Goal: Task Accomplishment & Management: Manage account settings

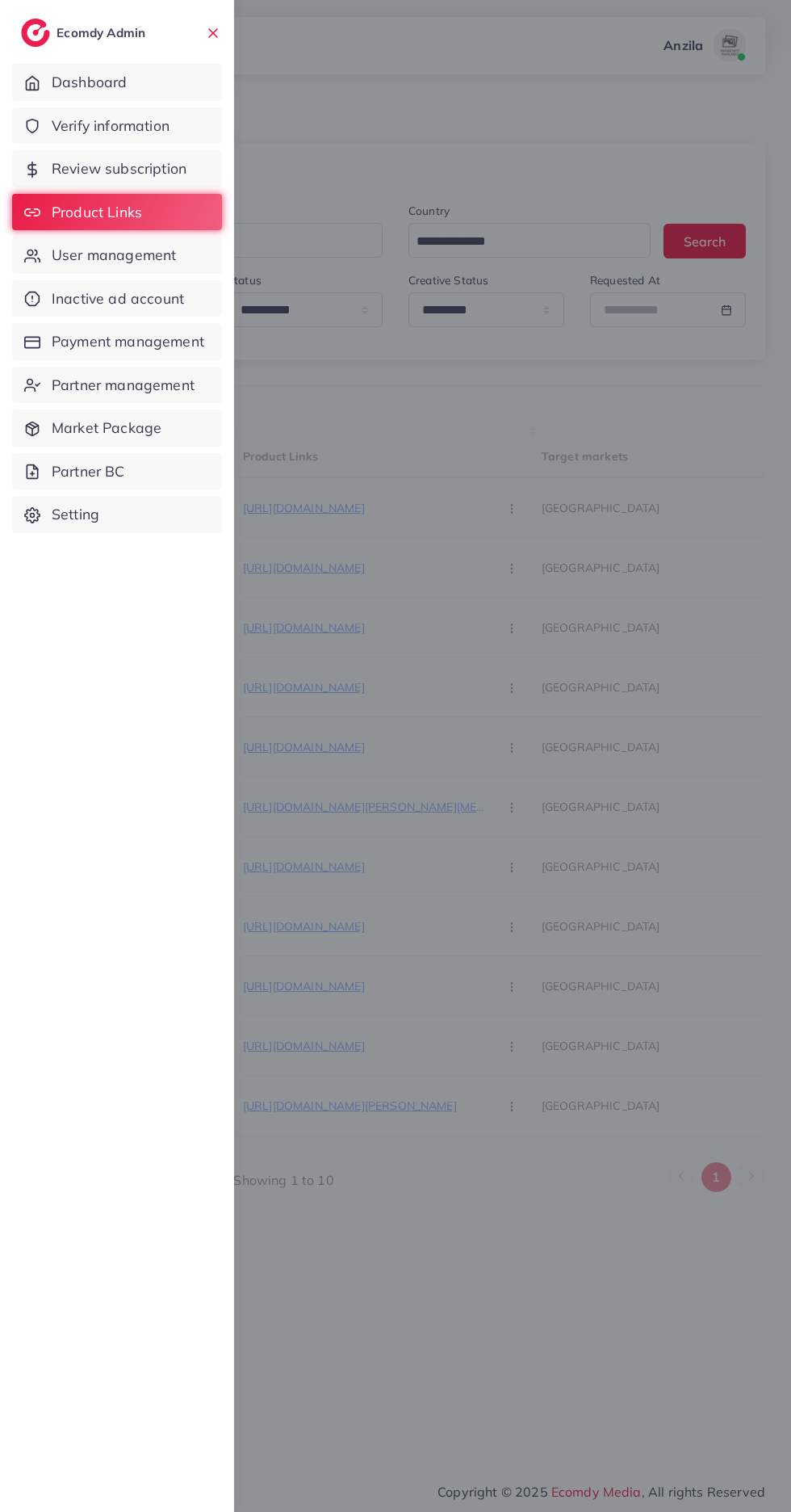
select select "*********"
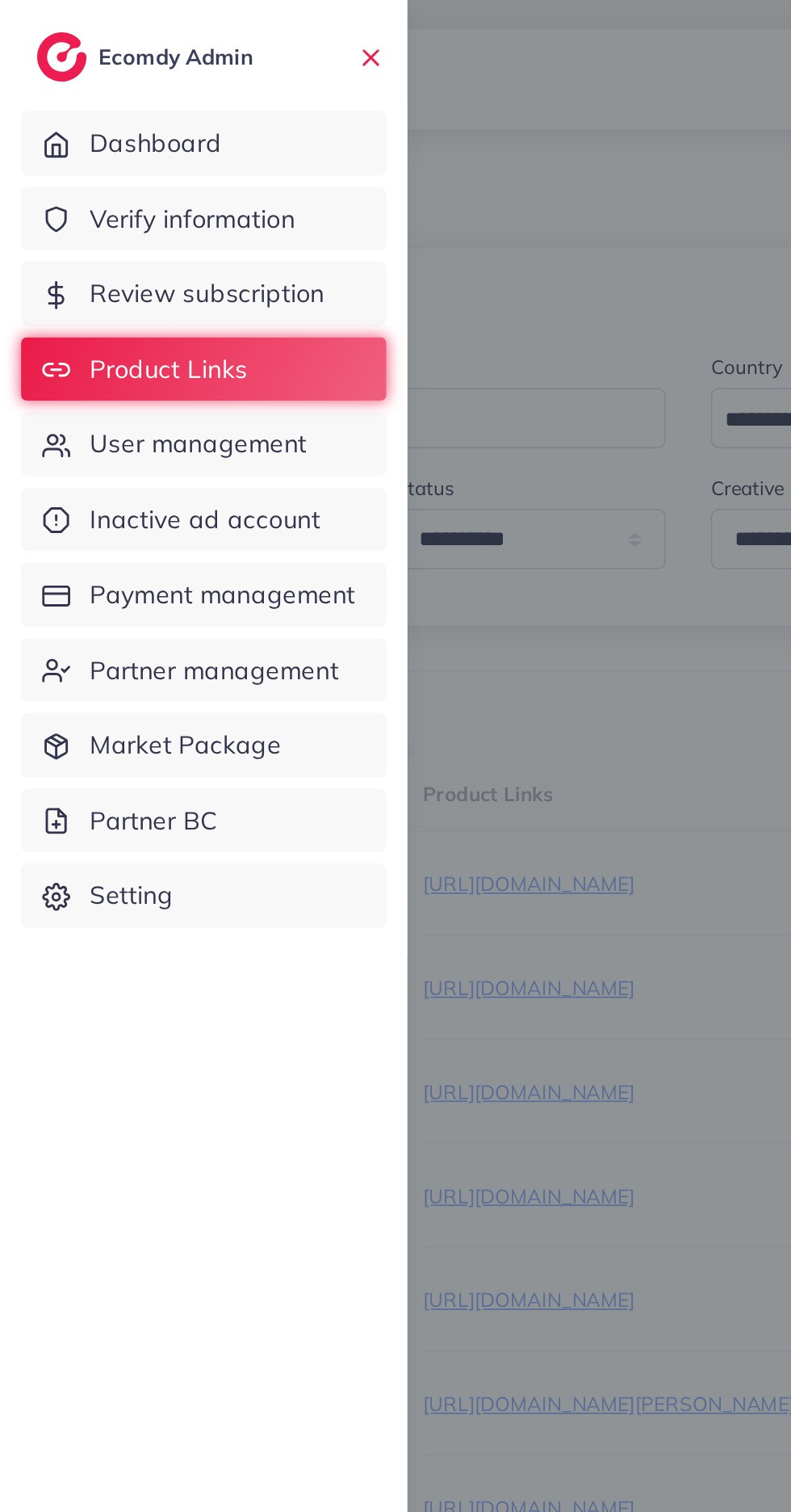
click at [361, 771] on div at bounding box center [396, 907] width 791 height 1814
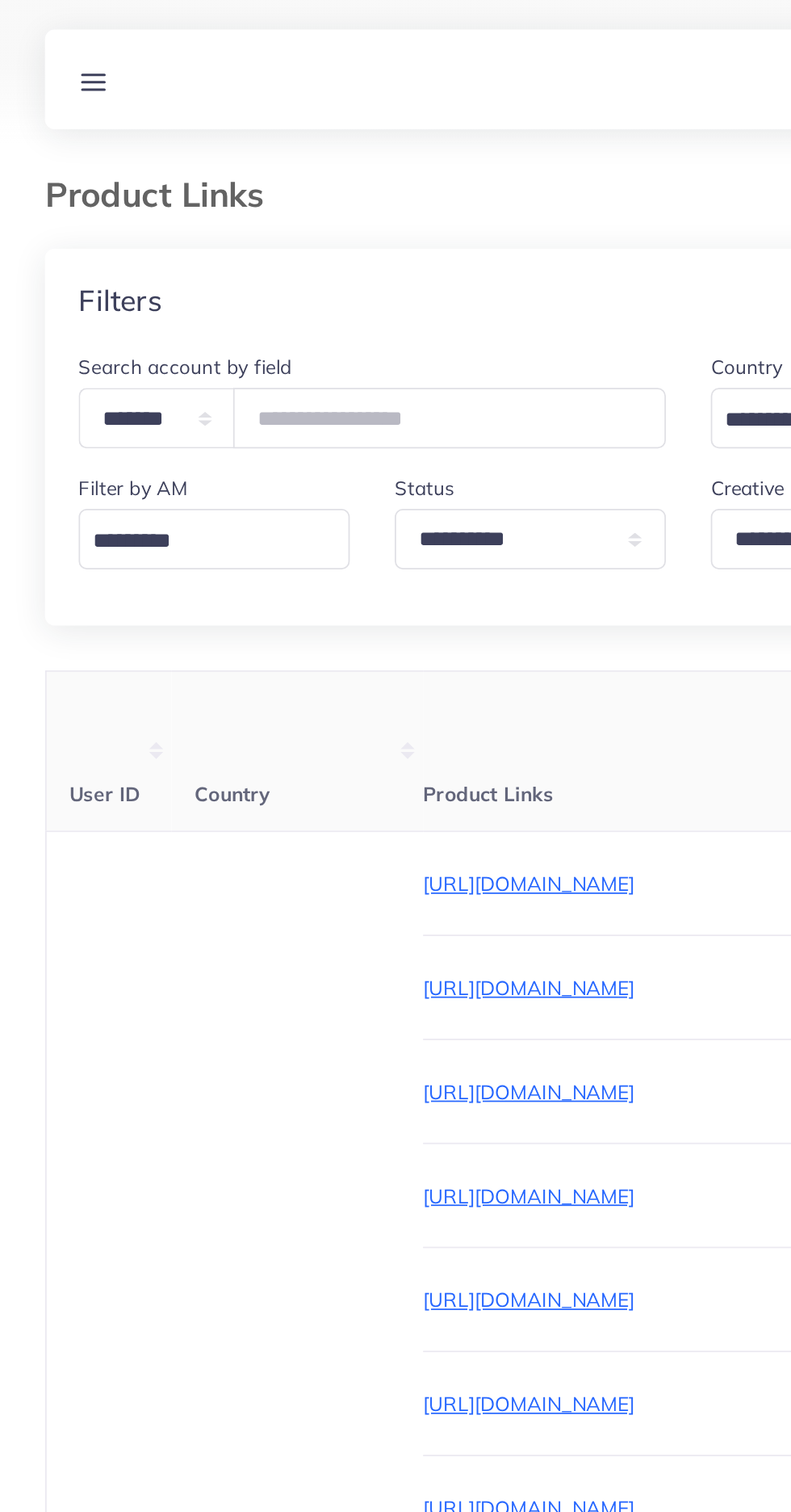
click at [310, 718] on div at bounding box center [396, 907] width 791 height 1814
click at [346, 415] on th "Product Links" at bounding box center [392, 432] width 299 height 92
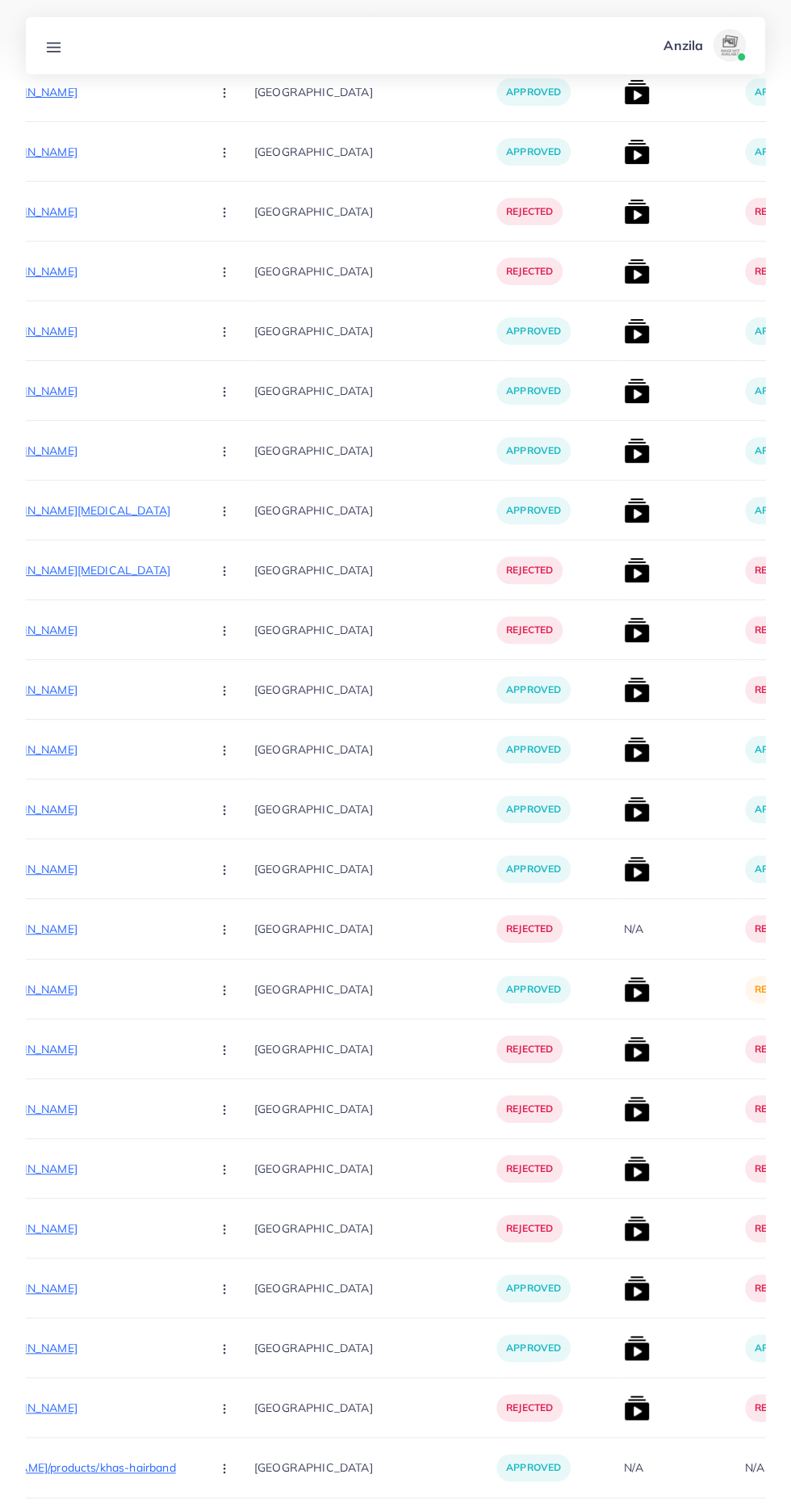
scroll to position [0, 286]
click at [625, 992] on img at bounding box center [638, 989] width 26 height 26
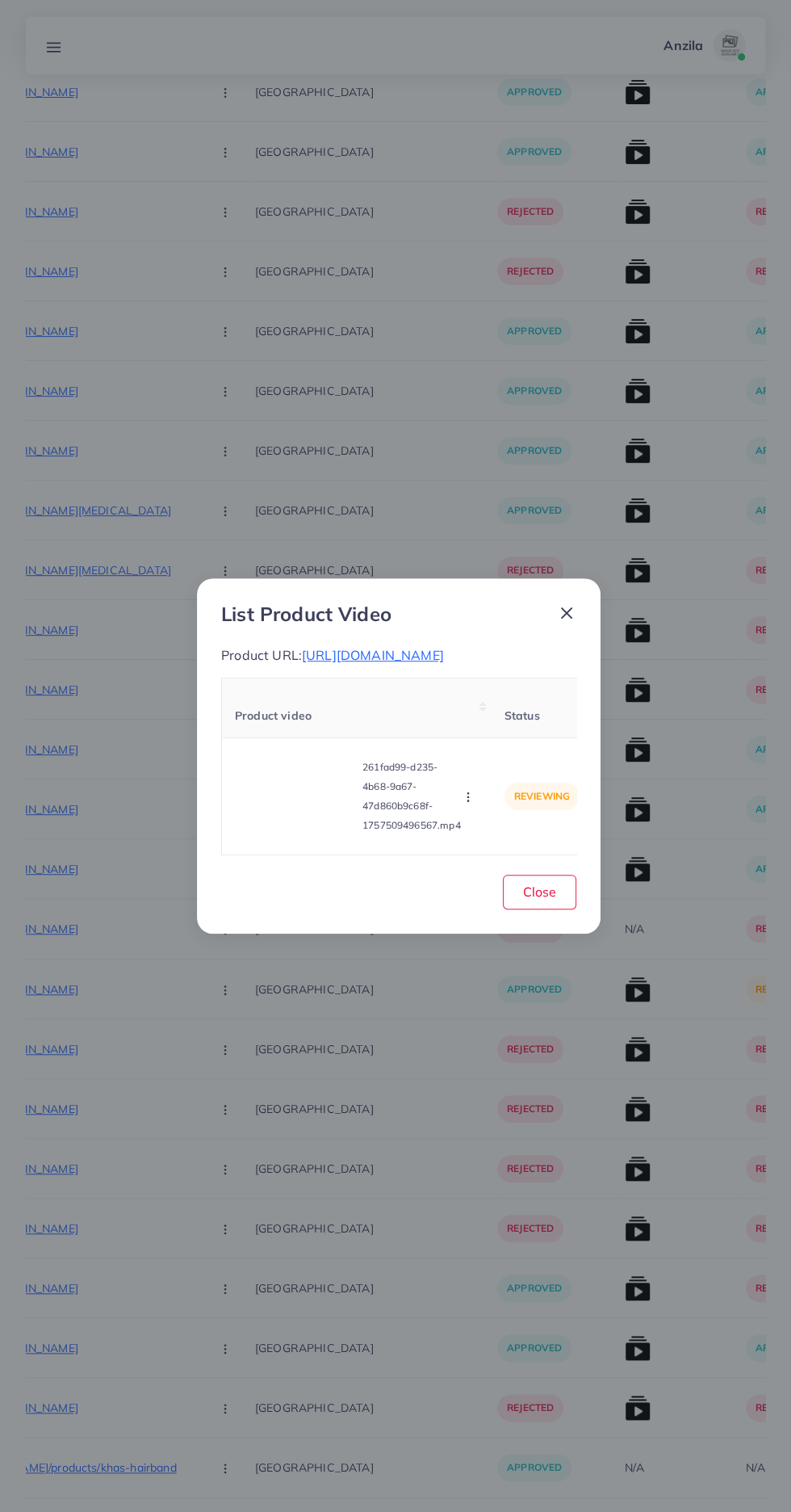
click at [281, 833] on video at bounding box center [295, 796] width 121 height 72
click at [291, 810] on icon at bounding box center [295, 796] width 26 height 26
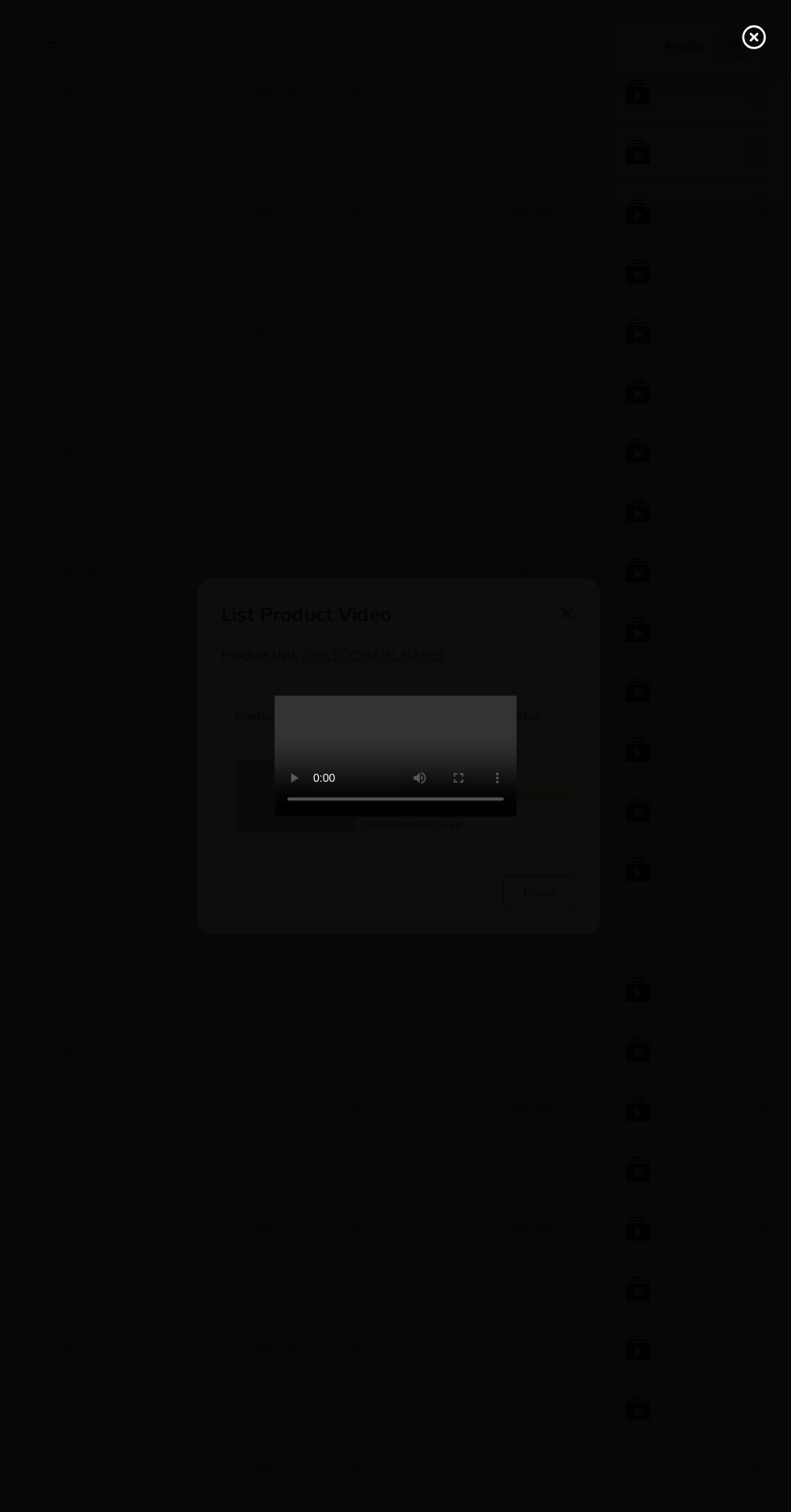
click at [750, 48] on icon at bounding box center [754, 37] width 26 height 26
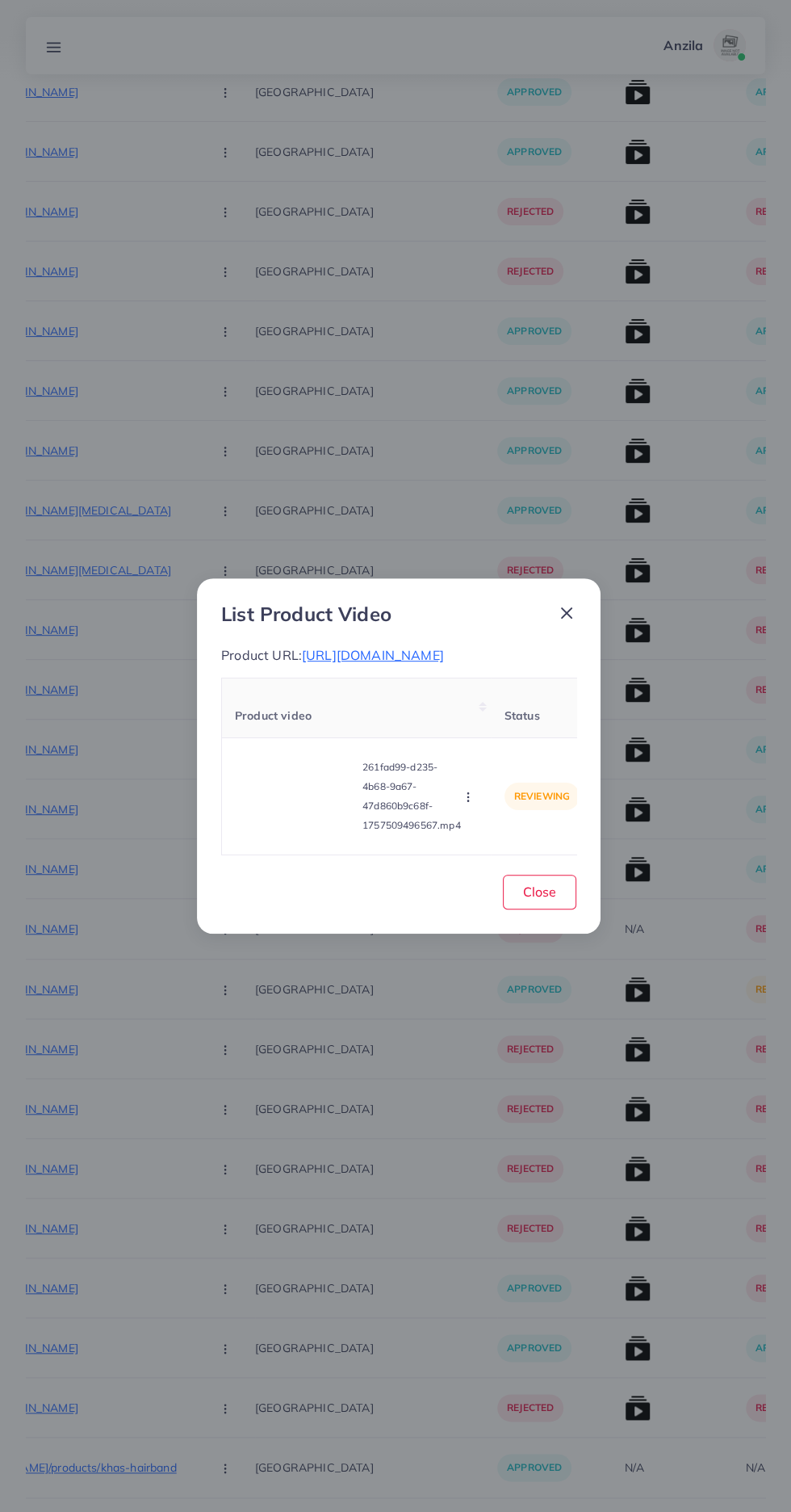
click at [468, 801] on circle "button" at bounding box center [467, 801] width 1 height 1
click at [490, 765] on span "Reject" at bounding box center [489, 756] width 39 height 16
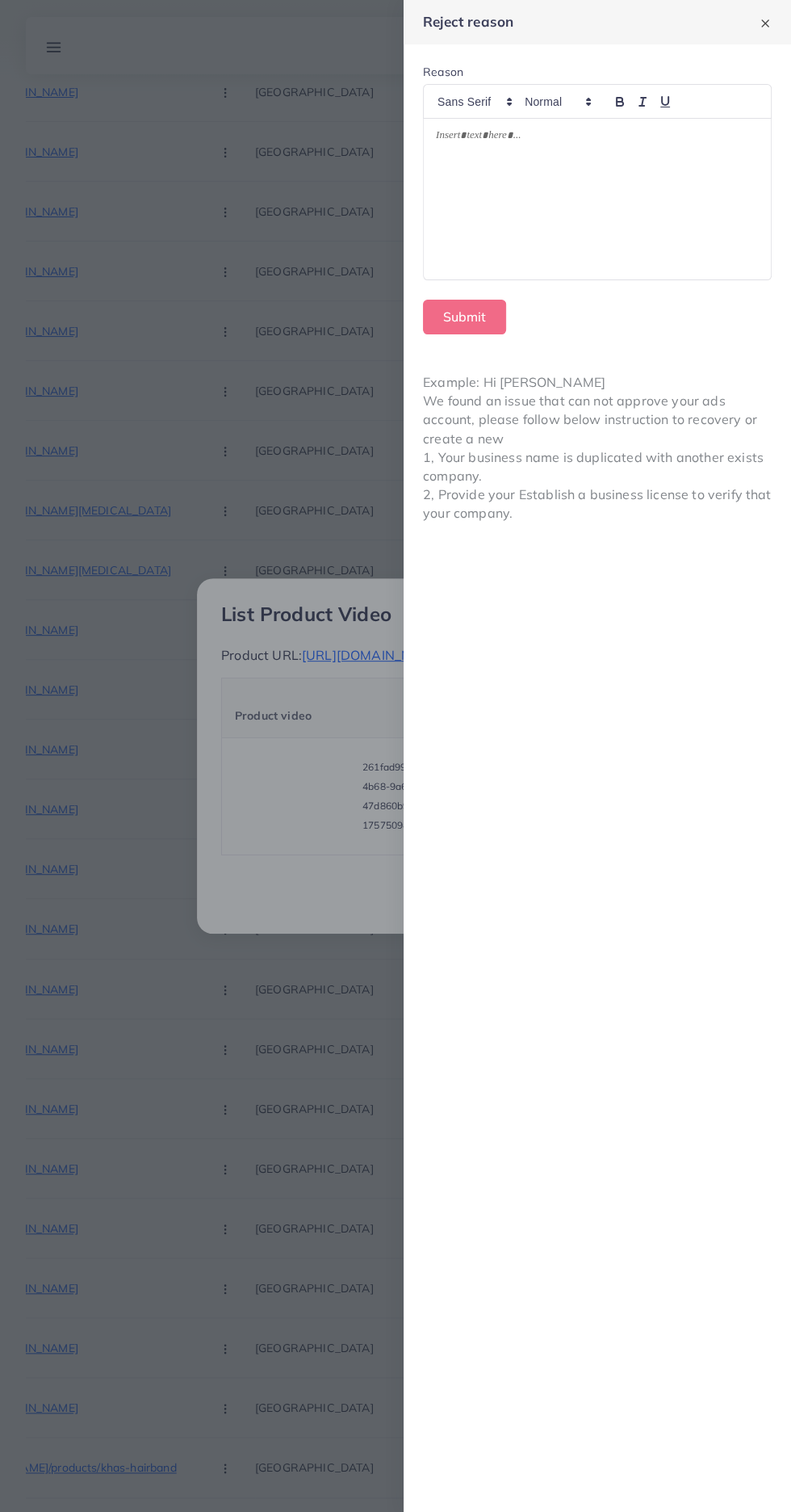
click at [518, 232] on div at bounding box center [597, 199] width 347 height 161
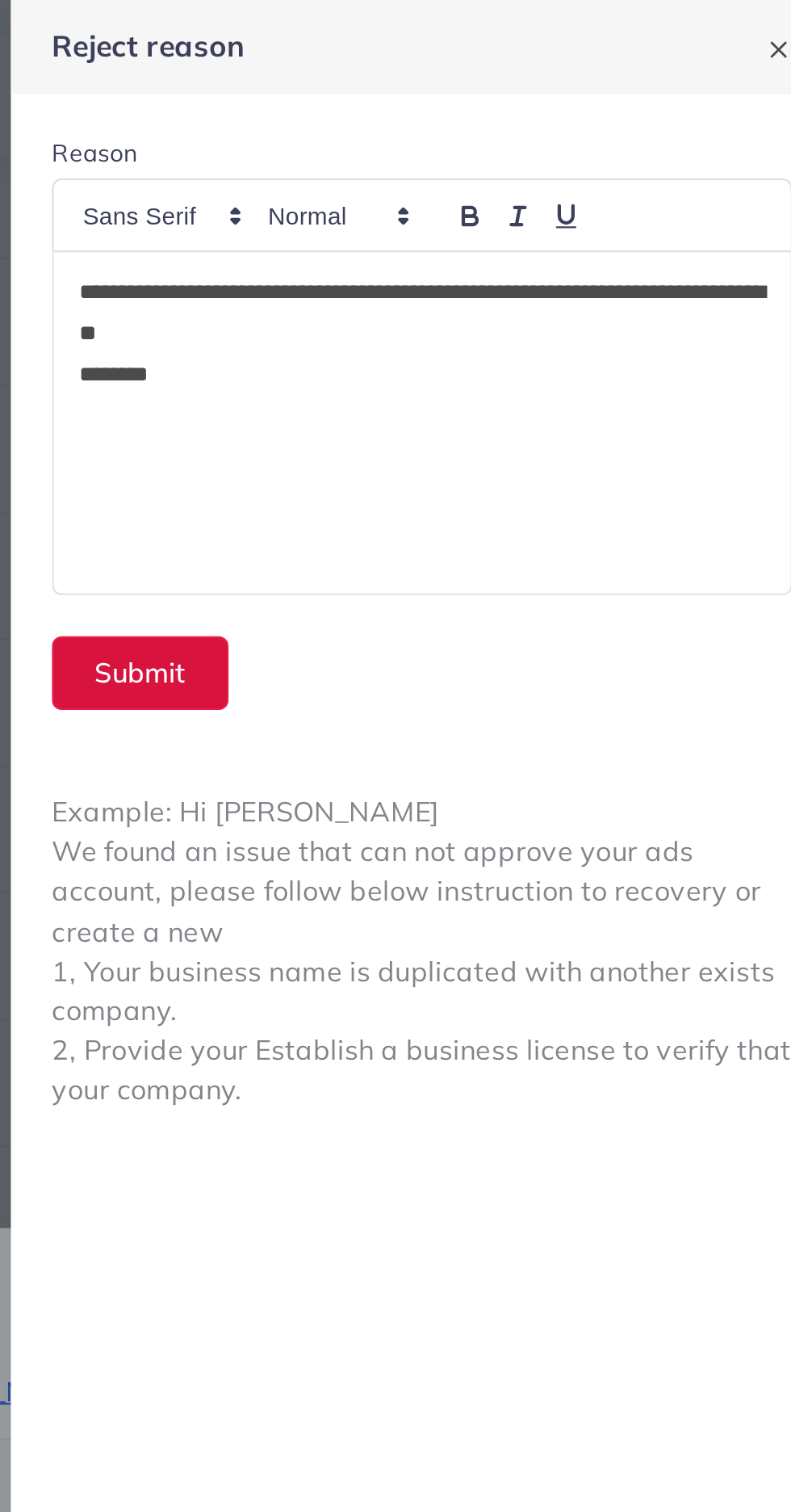
click at [445, 312] on button "Submit" at bounding box center [465, 317] width 83 height 35
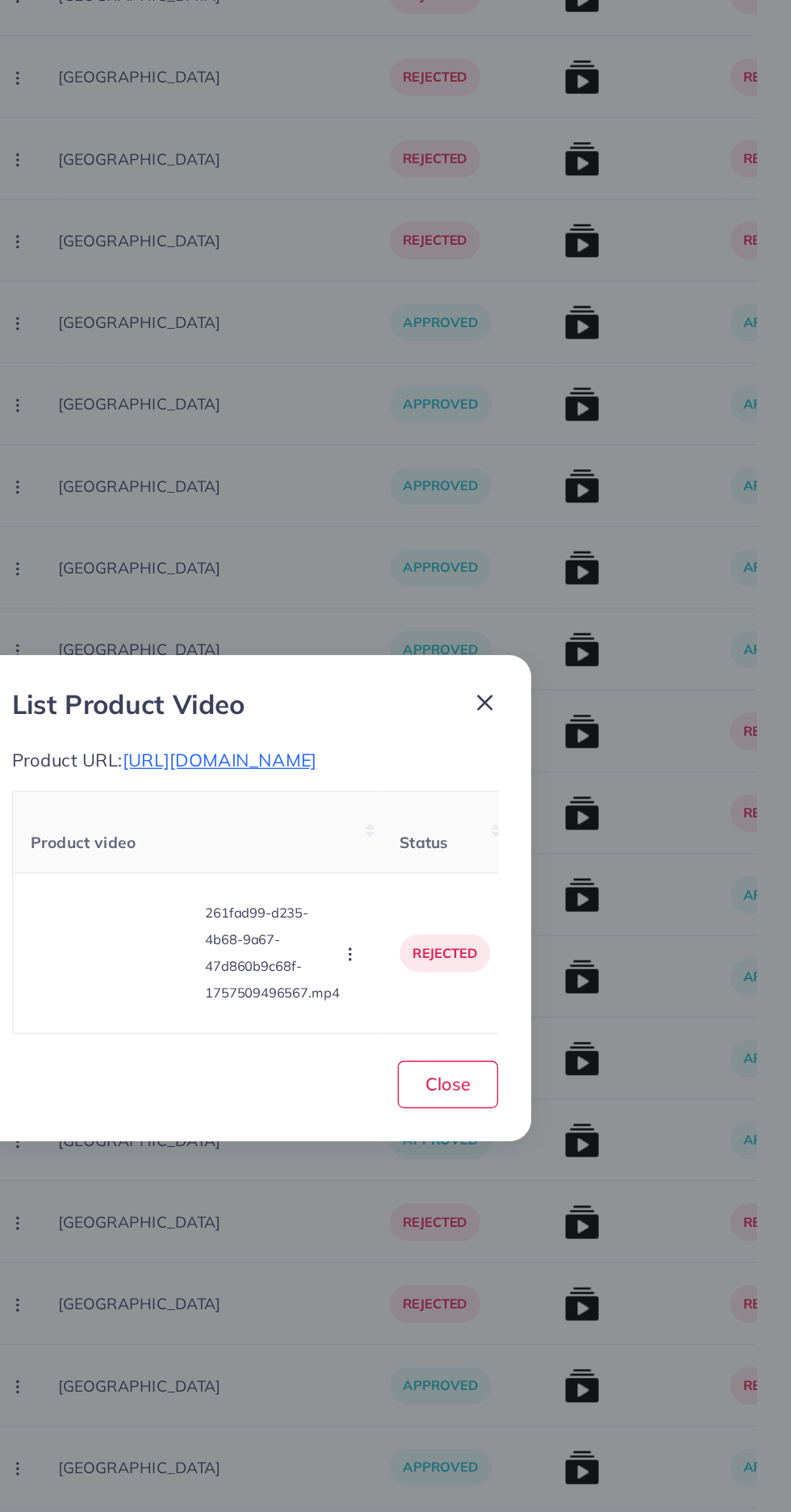
scroll to position [4005, 0]
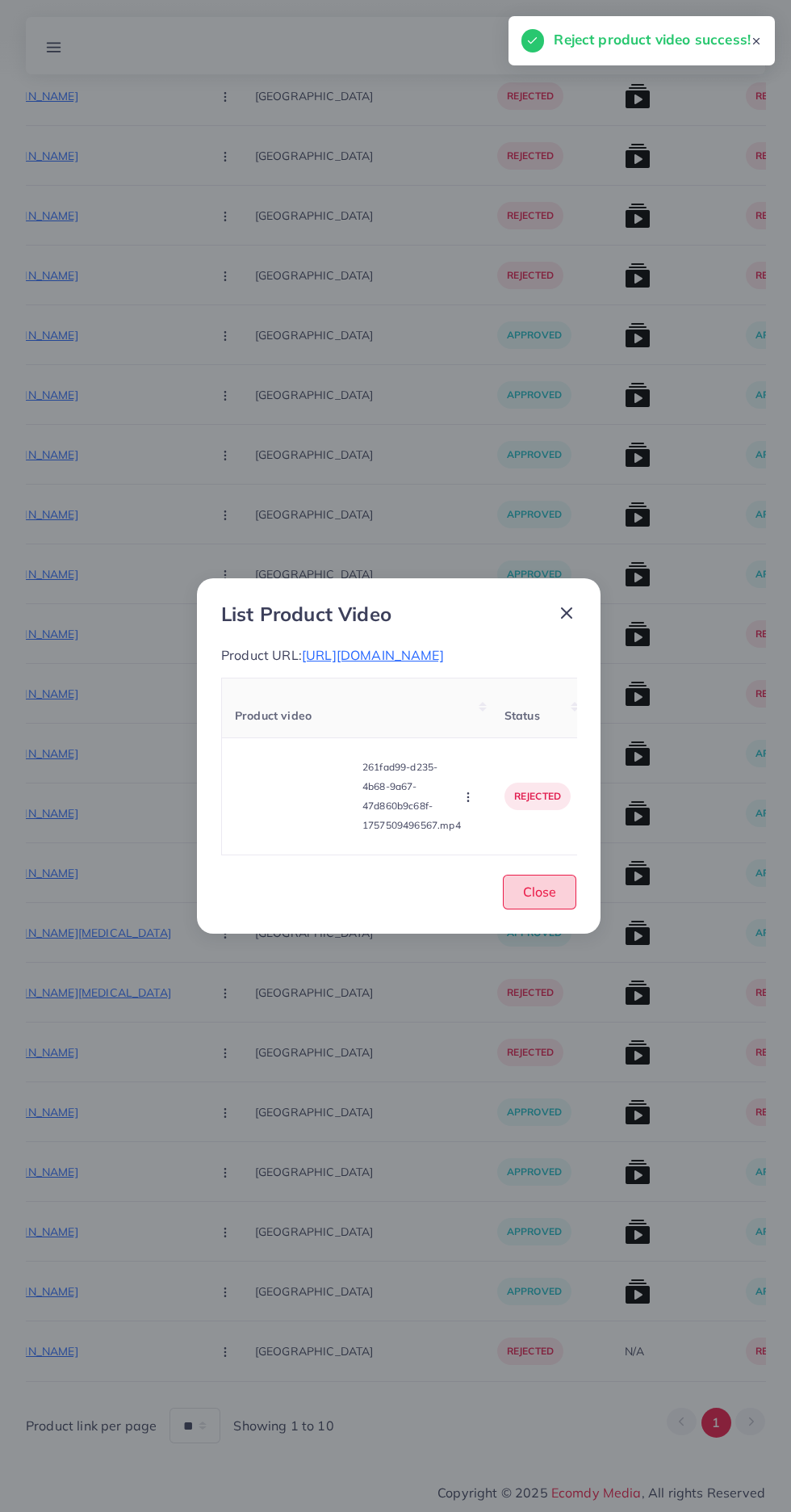
click at [555, 910] on button "Close" at bounding box center [540, 892] width 73 height 35
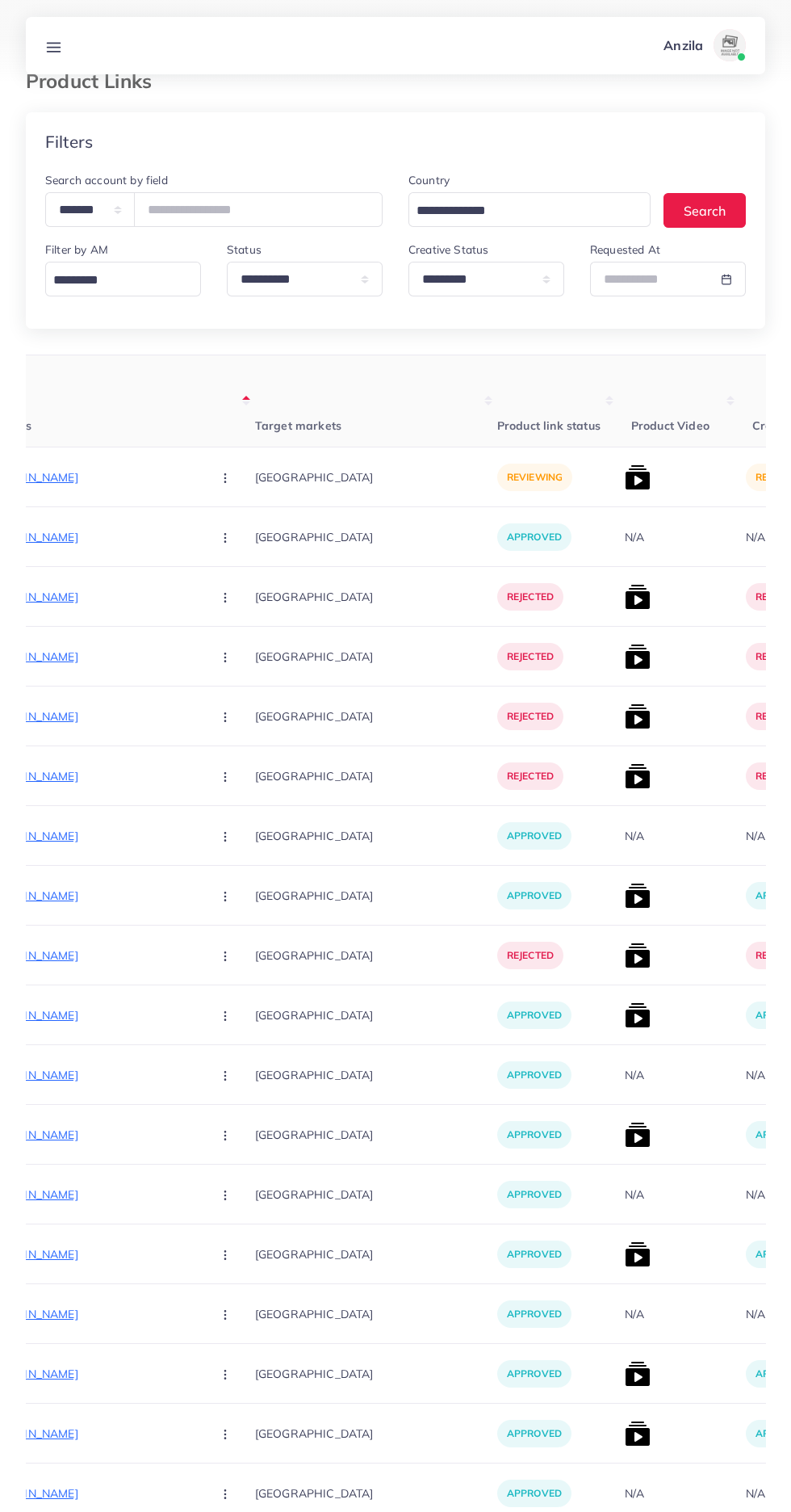
scroll to position [0, 0]
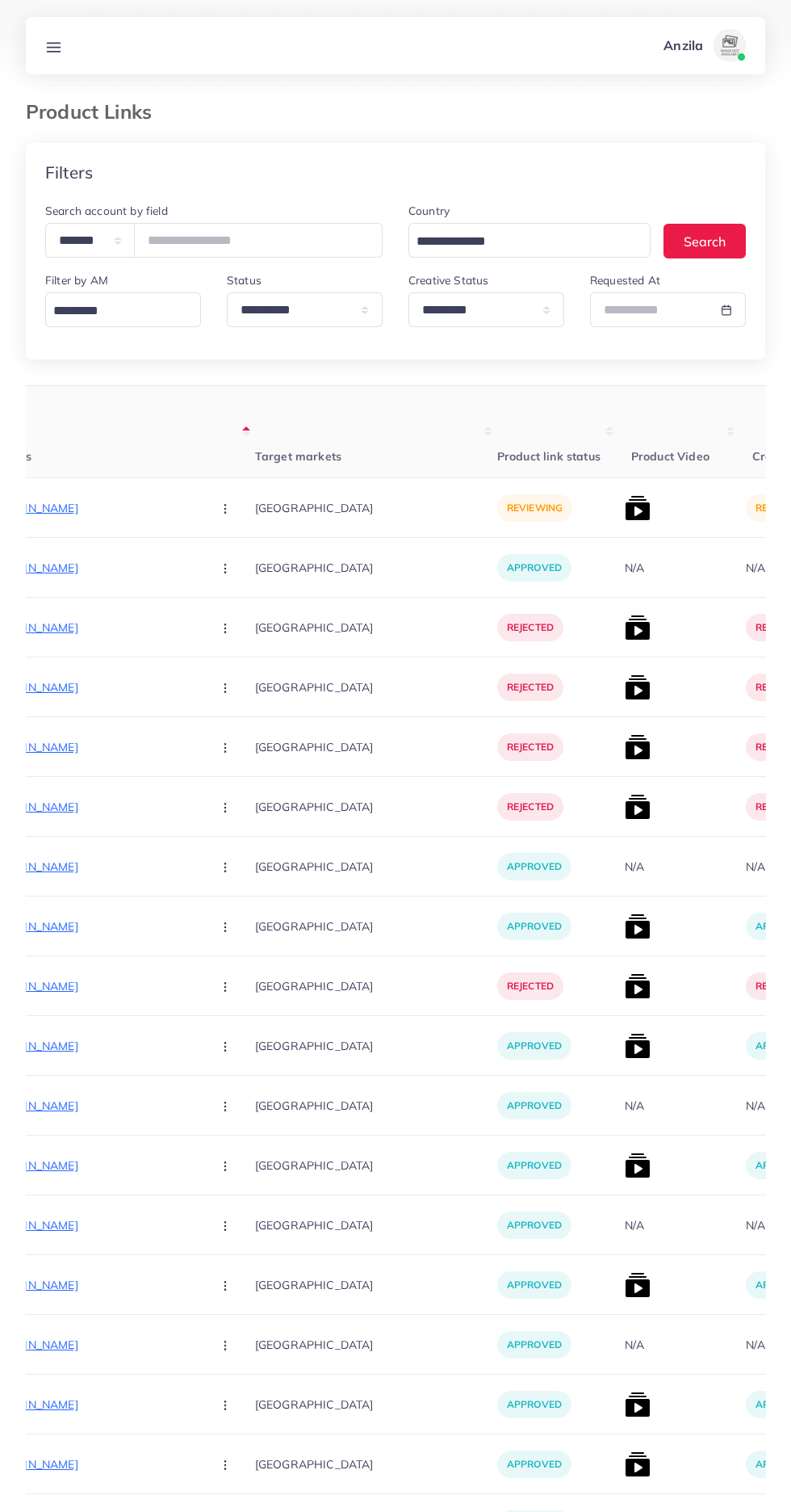
click at [83, 506] on p "https://bazarii.store/products/adjustable-knee-brace-support-for-sports-pain-re…" at bounding box center [77, 507] width 242 height 19
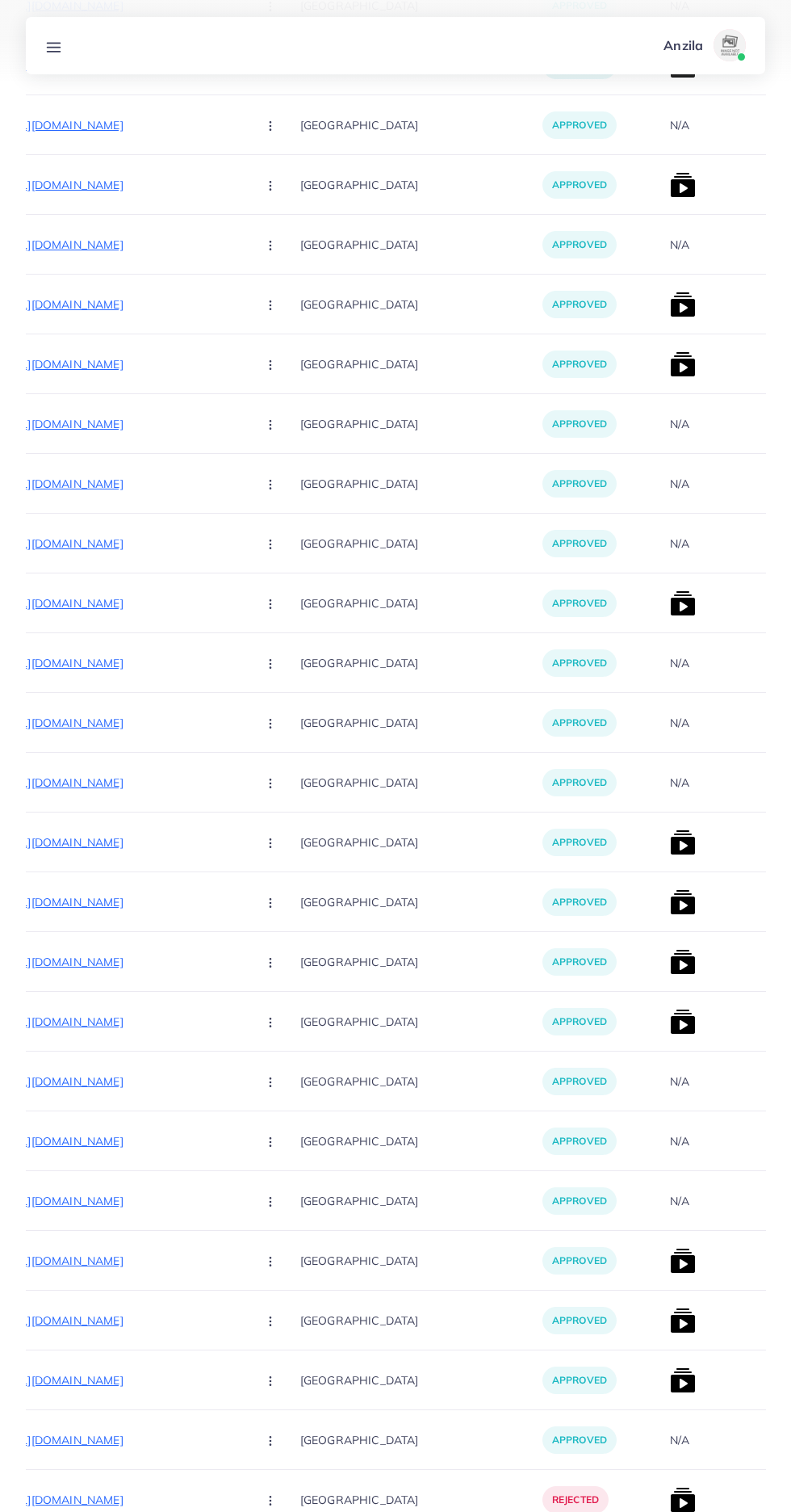
scroll to position [1100, 0]
click at [73, 971] on p "https://sastadukaan.store/products/milk-tester-meter-lactometer?_pos=1&_psq=la&…" at bounding box center [122, 962] width 242 height 19
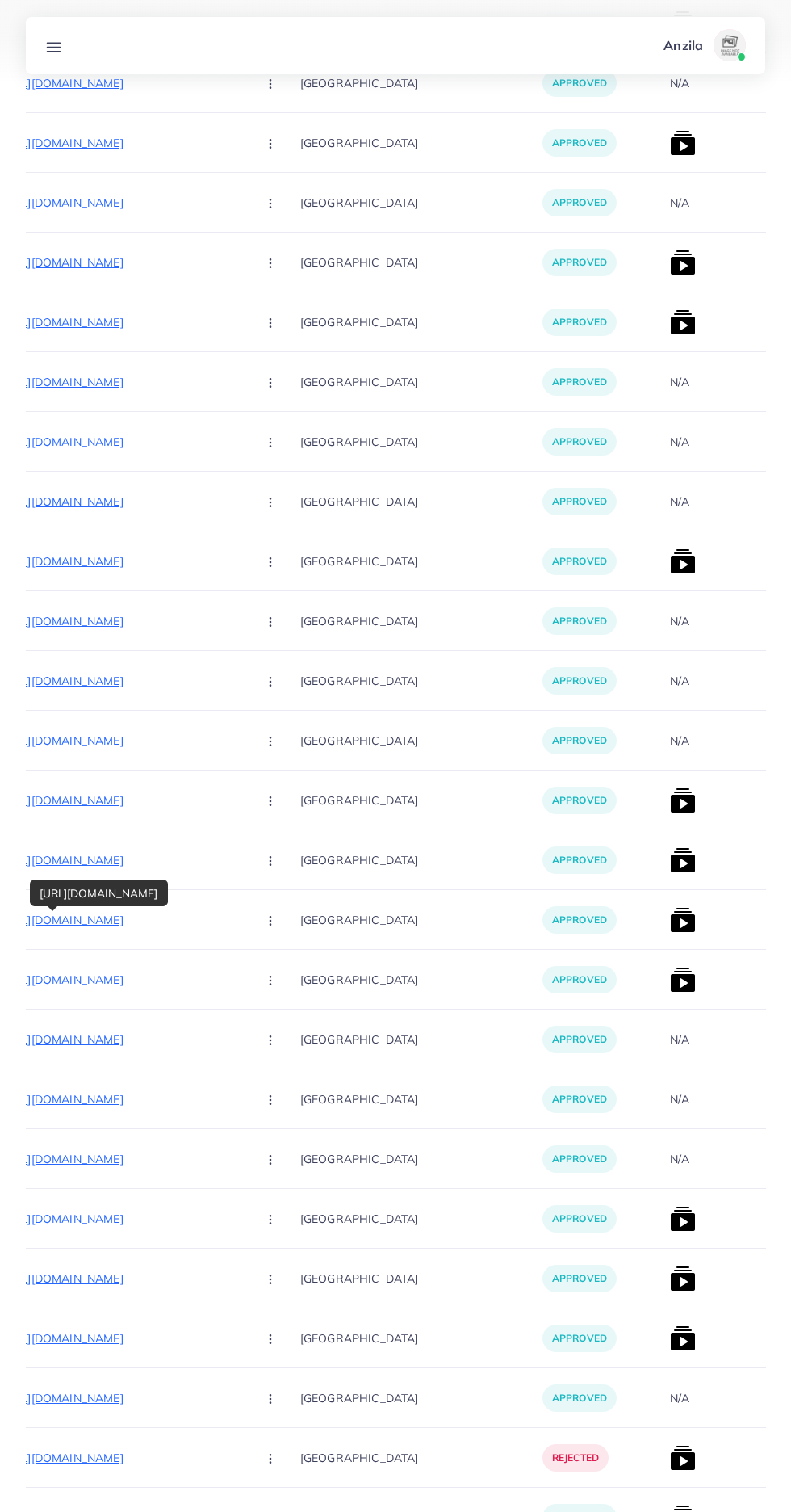
scroll to position [1179, 0]
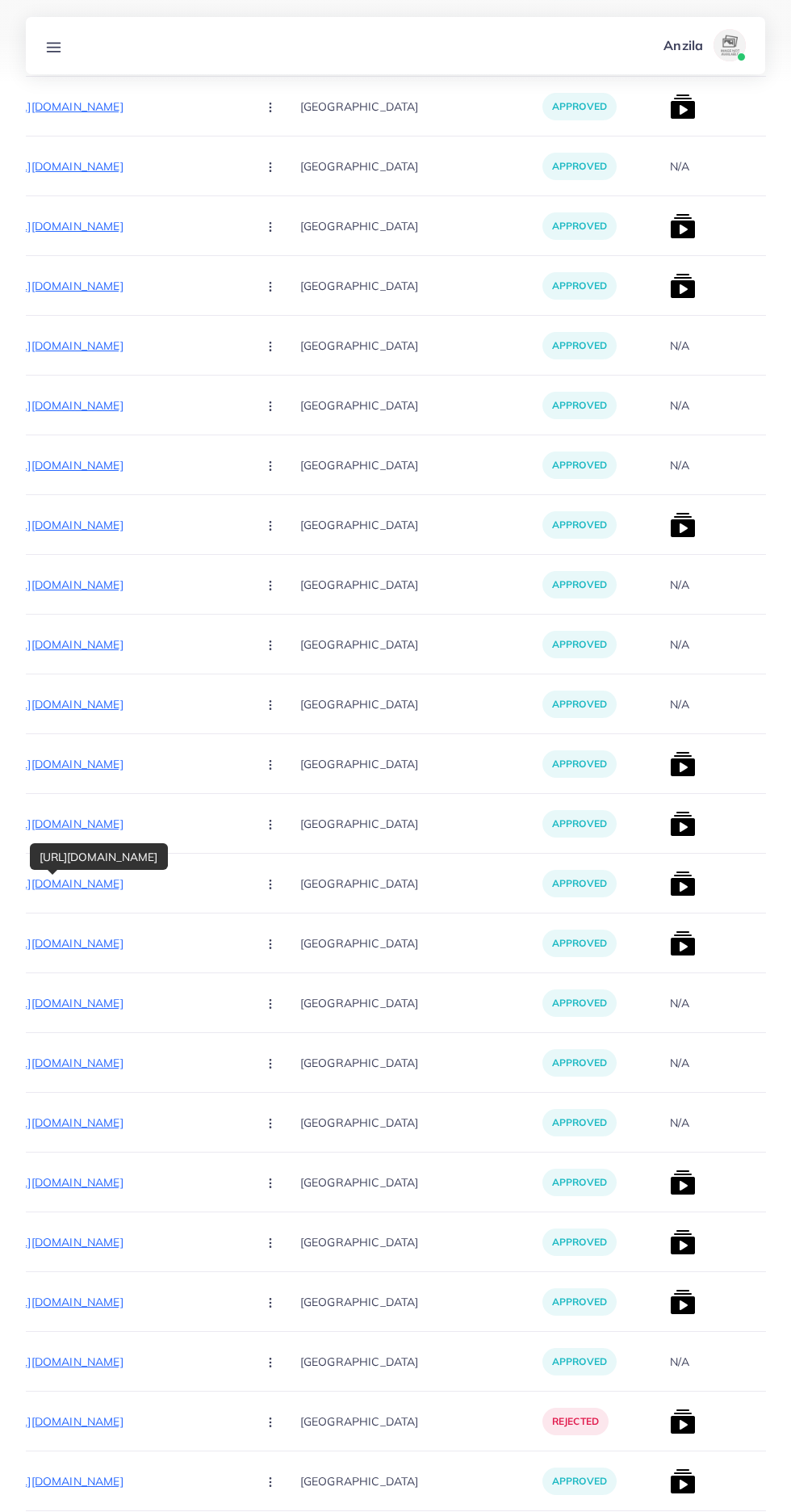
click at [104, 1185] on p "https://sastadukaan.store/products/joint-support-powerful-rebound-sports-knee-p…" at bounding box center [122, 1182] width 242 height 19
click at [117, 1181] on p "https://sastadukaan.store/products/joint-support-powerful-rebound-sports-knee-p…" at bounding box center [122, 1182] width 242 height 19
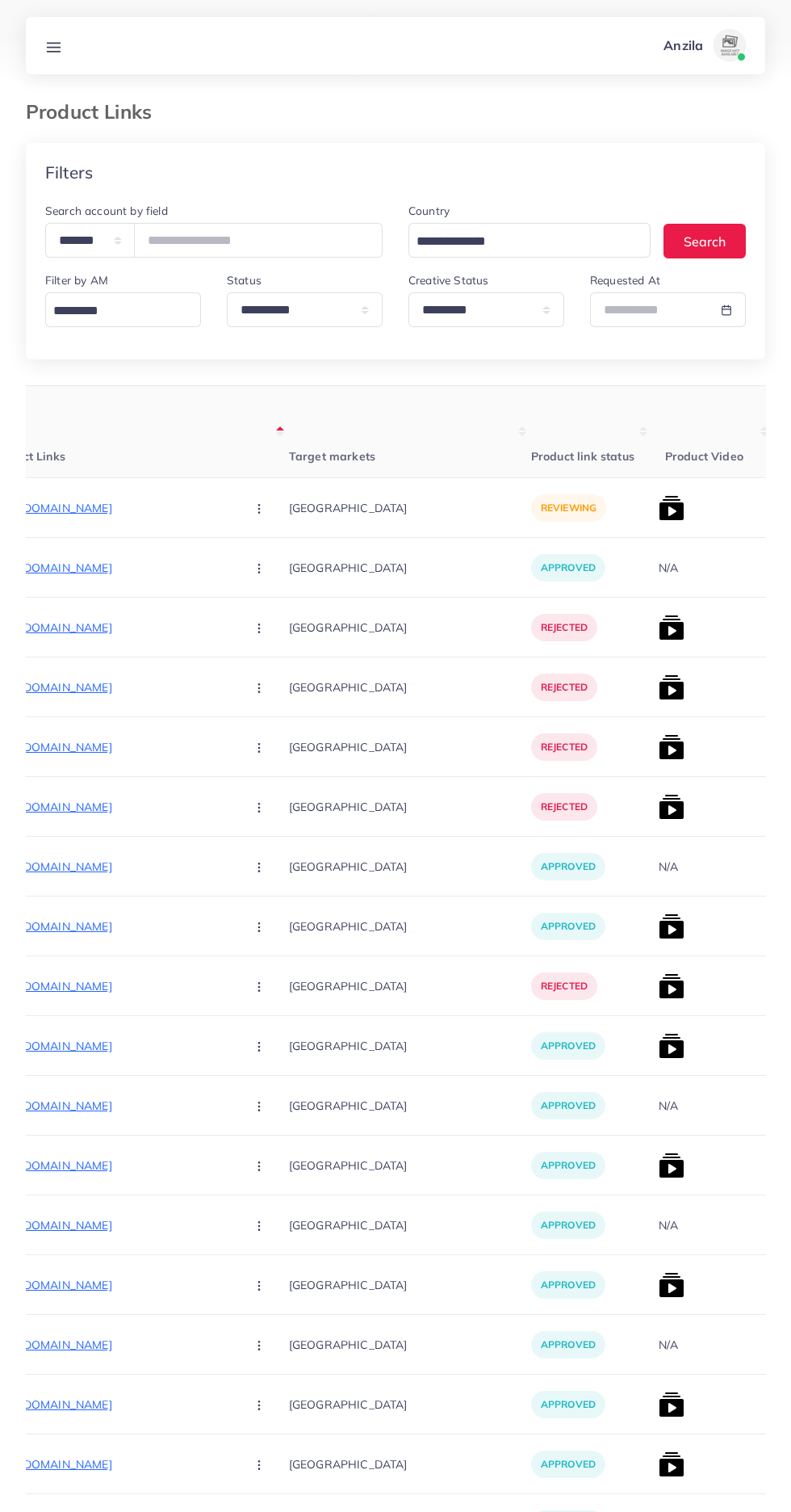
scroll to position [0, 267]
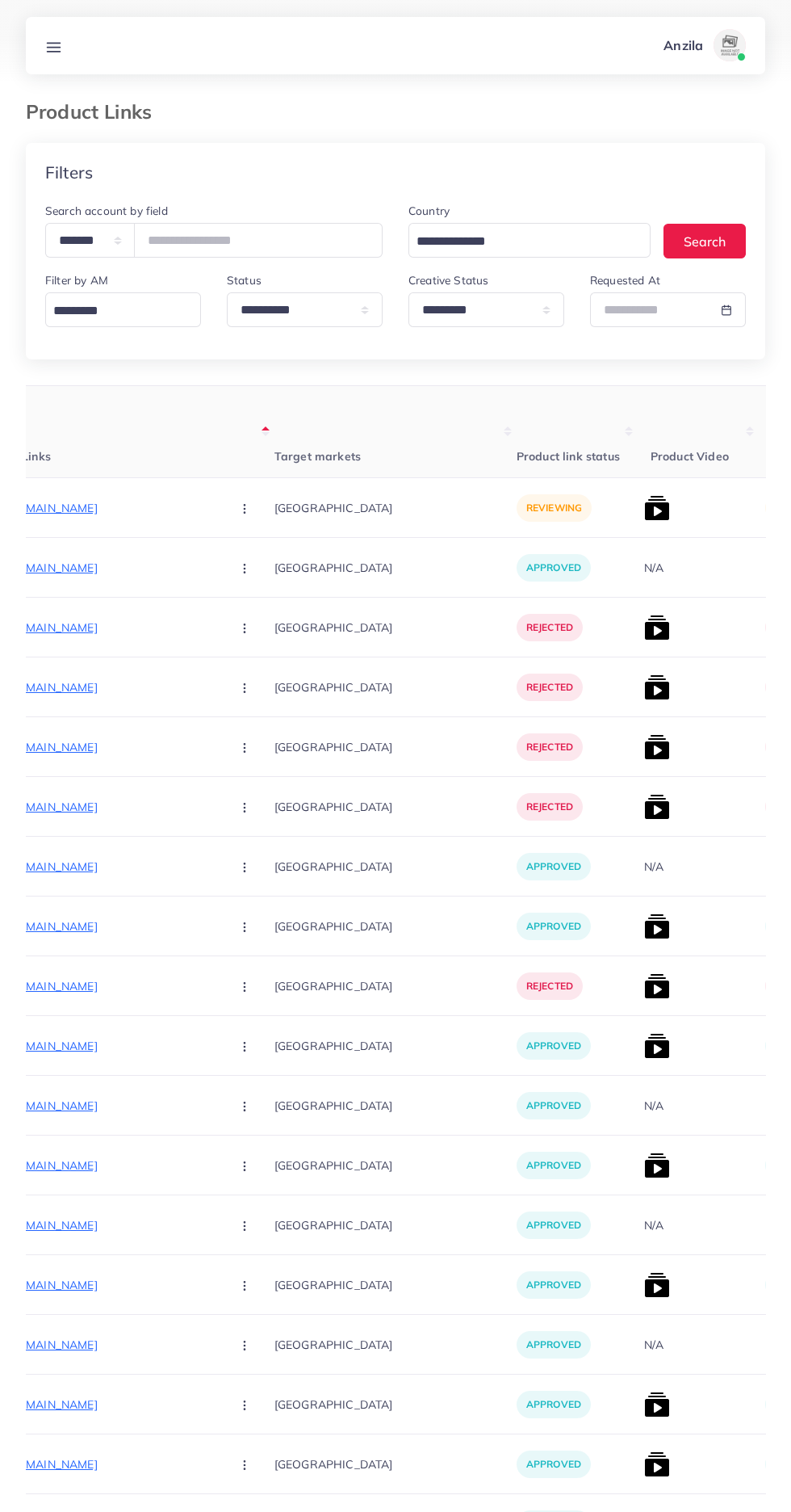
click at [91, 468] on th "Product Links" at bounding box center [125, 432] width 299 height 92
click at [87, 505] on p "https://bazarii.store/products/adjustable-knee-brace-support-for-sports-pain-re…" at bounding box center [97, 507] width 242 height 19
click at [238, 510] on icon "button" at bounding box center [245, 509] width 13 height 13
click at [235, 596] on icon at bounding box center [241, 595] width 12 height 12
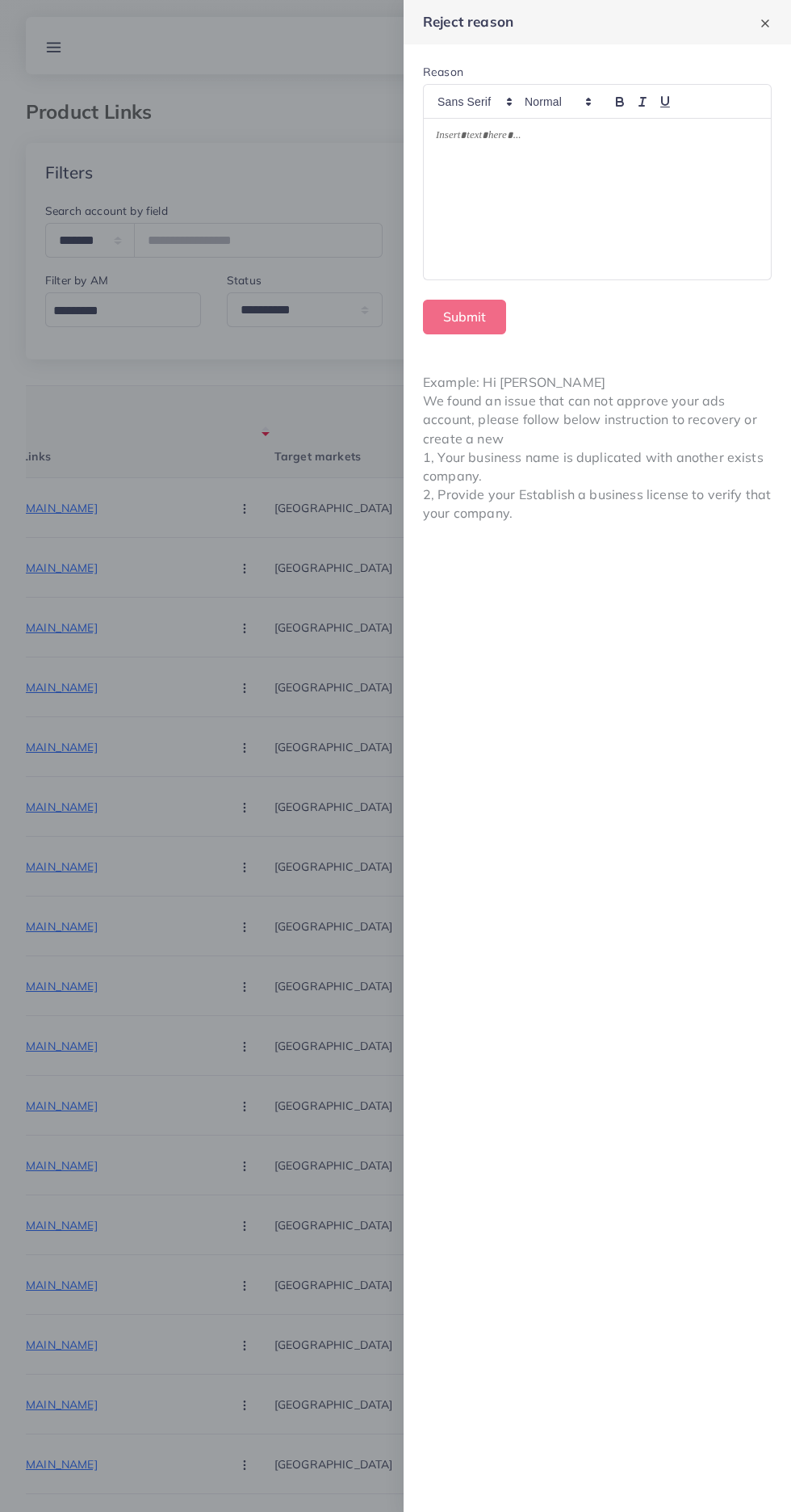
click at [275, 886] on div at bounding box center [396, 756] width 791 height 1512
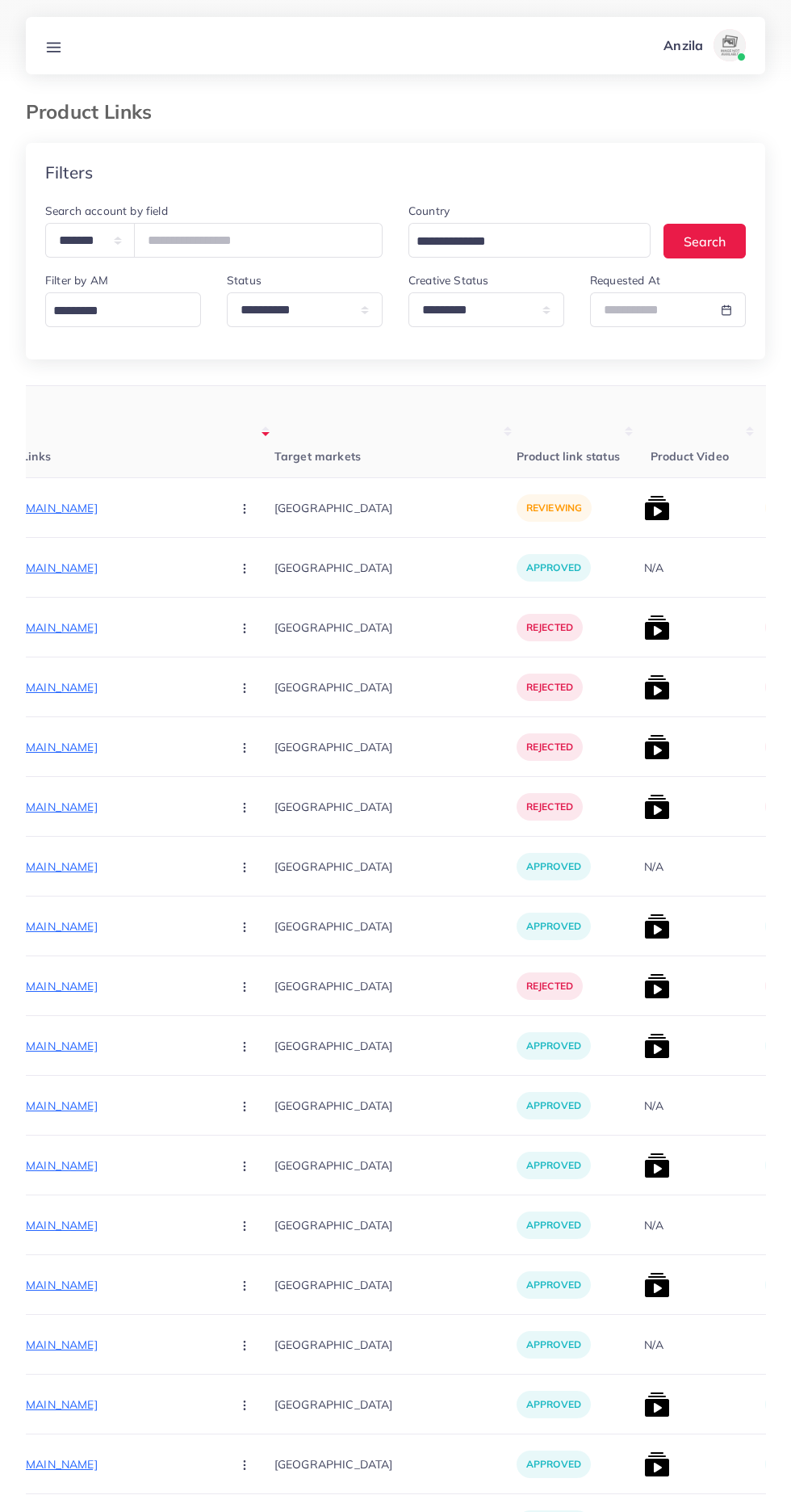
click at [84, 504] on p "https://bazarii.store/products/adjustable-knee-brace-support-for-sports-pain-re…" at bounding box center [97, 507] width 242 height 19
click at [244, 509] on circle "button" at bounding box center [244, 508] width 1 height 1
click at [235, 596] on icon at bounding box center [241, 595] width 12 height 12
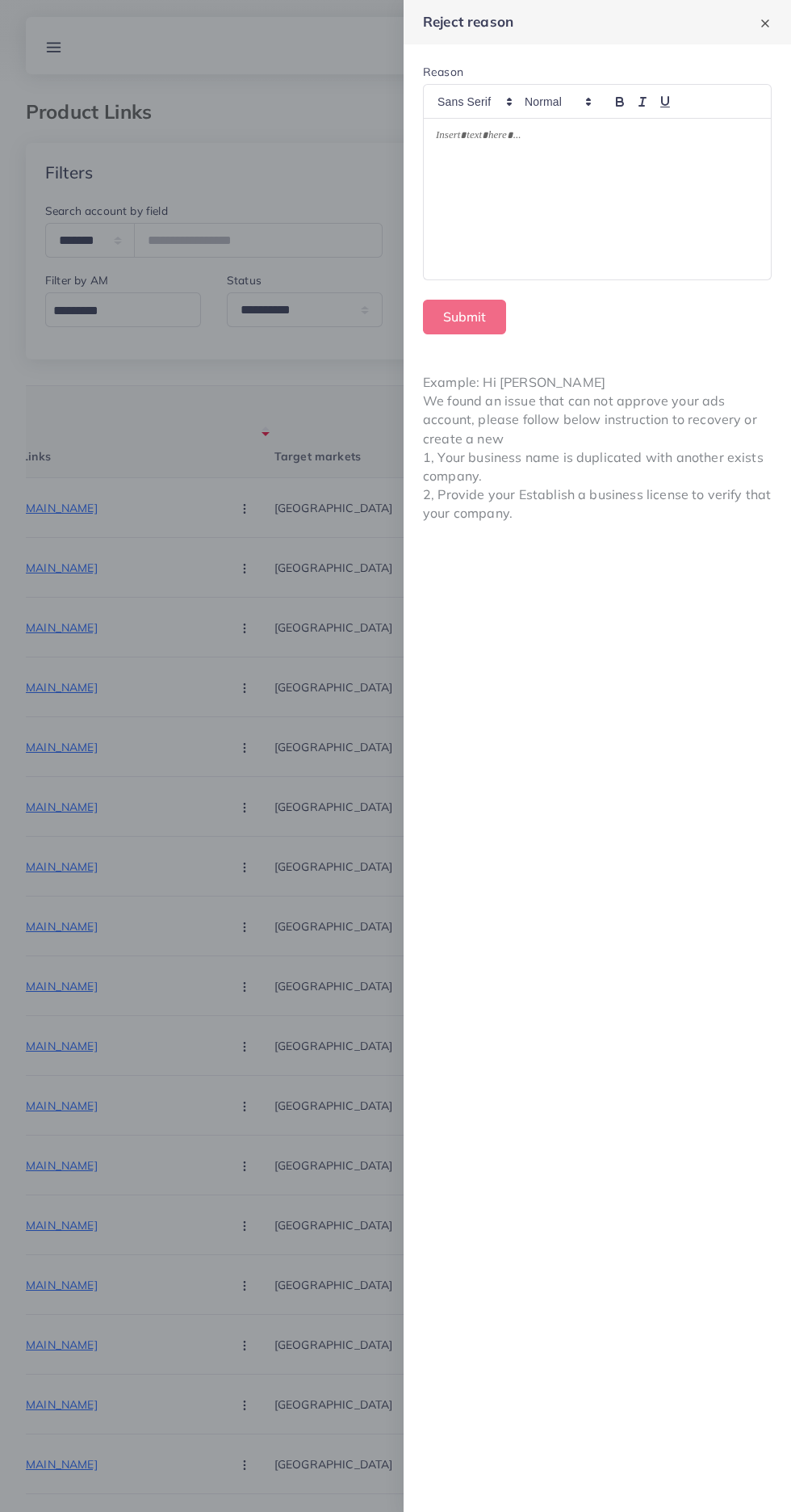
click at [518, 222] on div at bounding box center [597, 199] width 347 height 161
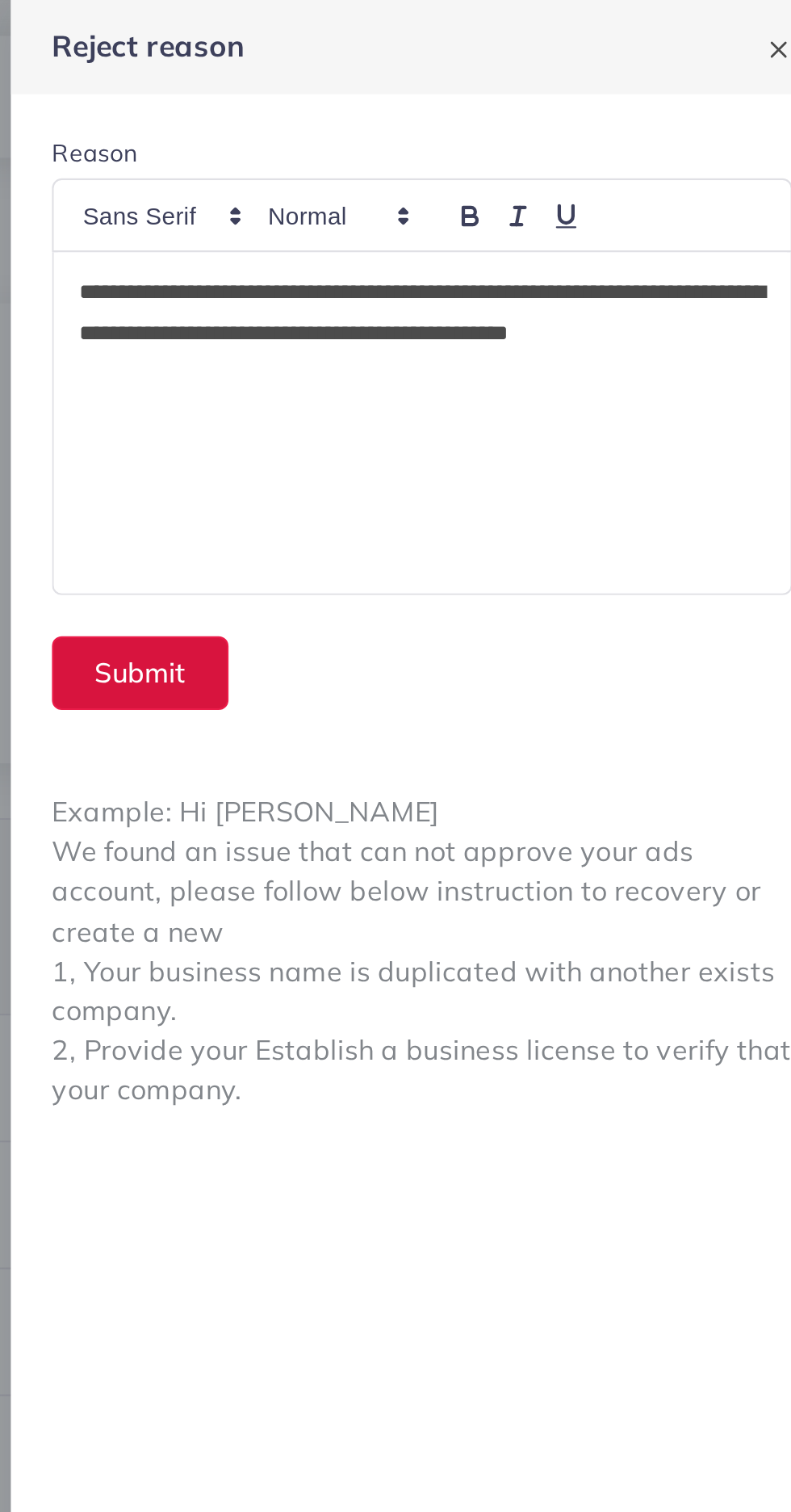
click at [451, 321] on button "Submit" at bounding box center [465, 317] width 83 height 35
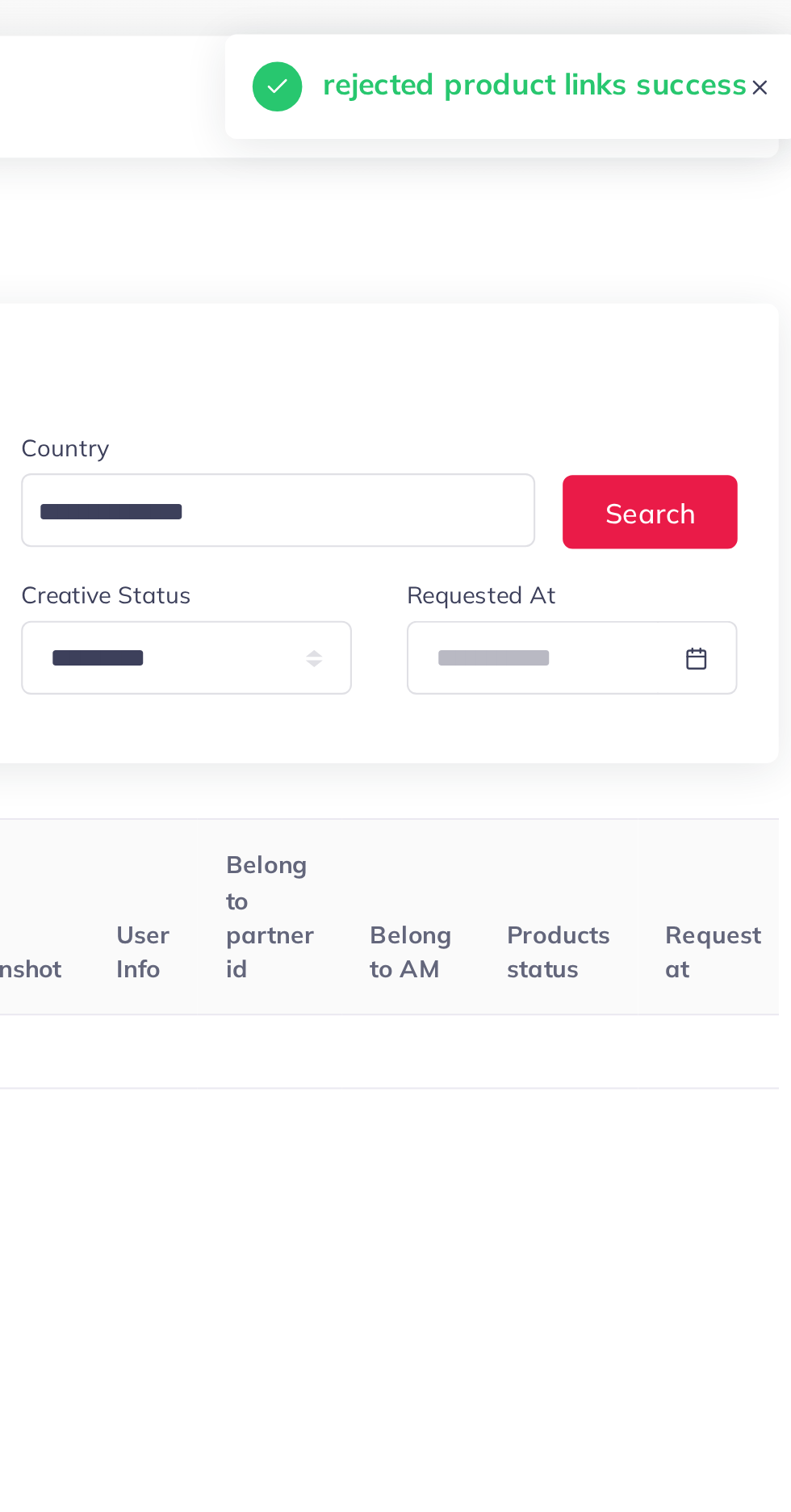
scroll to position [0, 251]
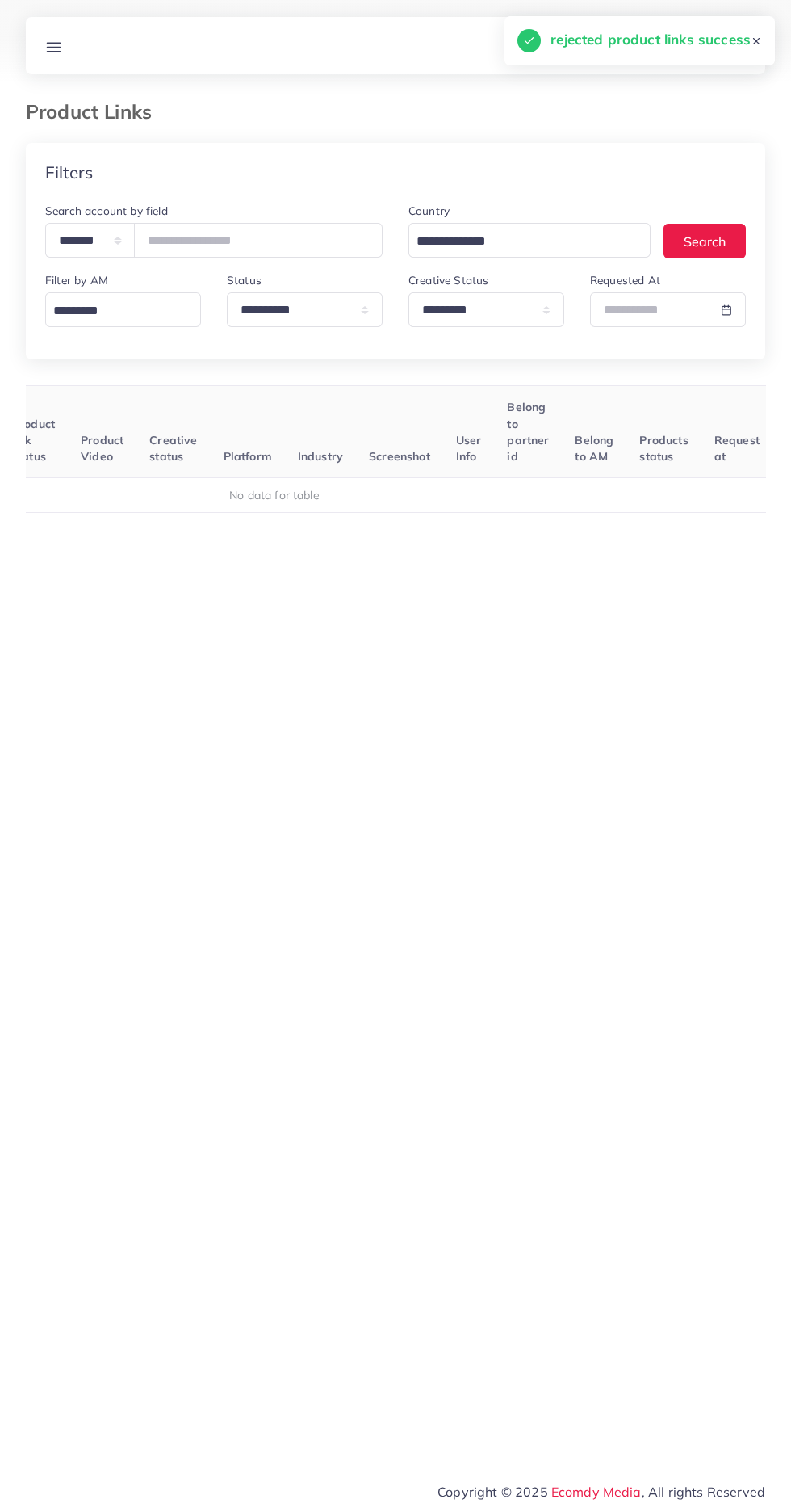
click at [54, 42] on line at bounding box center [54, 42] width 13 height 0
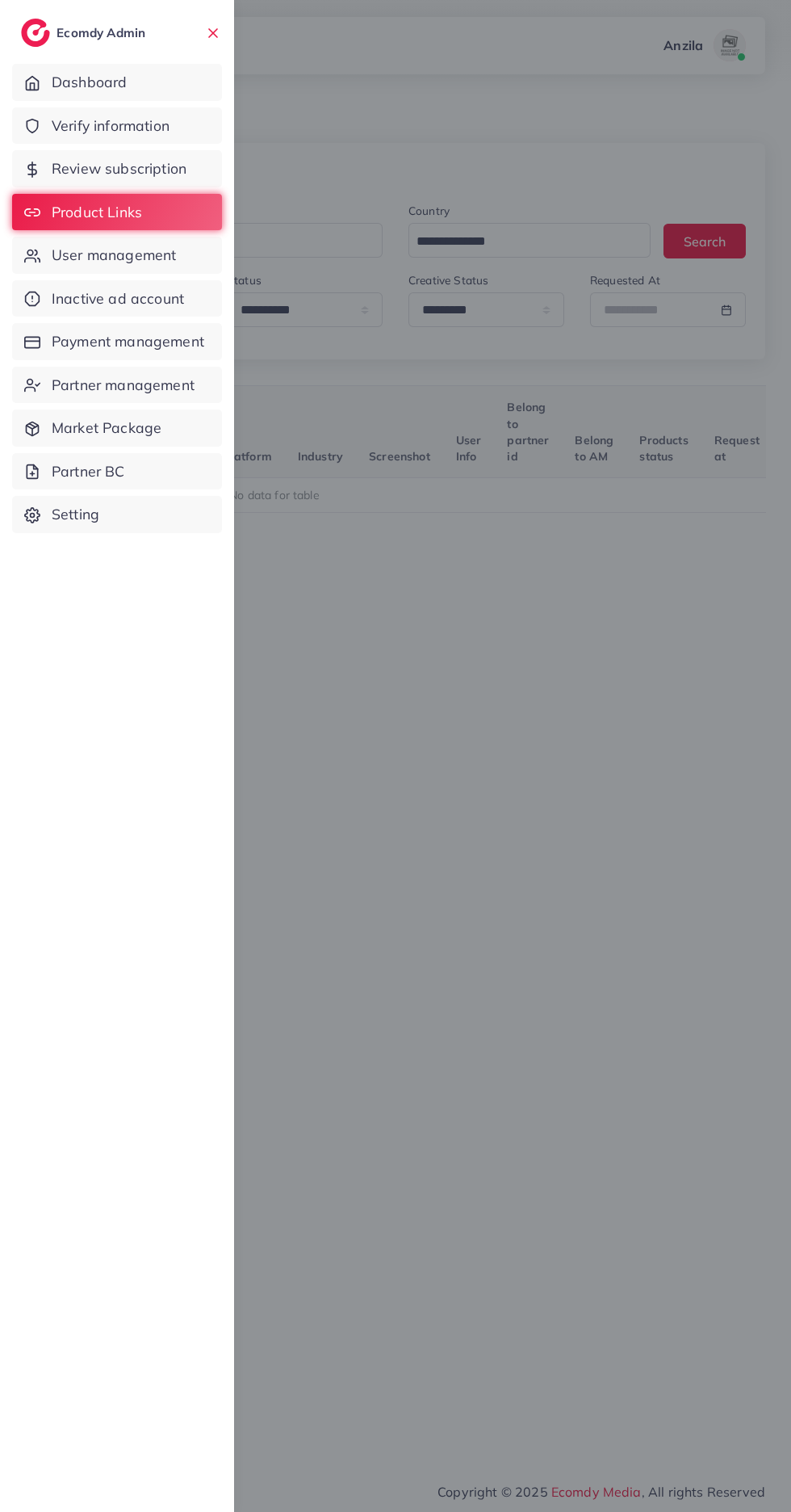
click at [93, 252] on span "User management" at bounding box center [113, 255] width 124 height 21
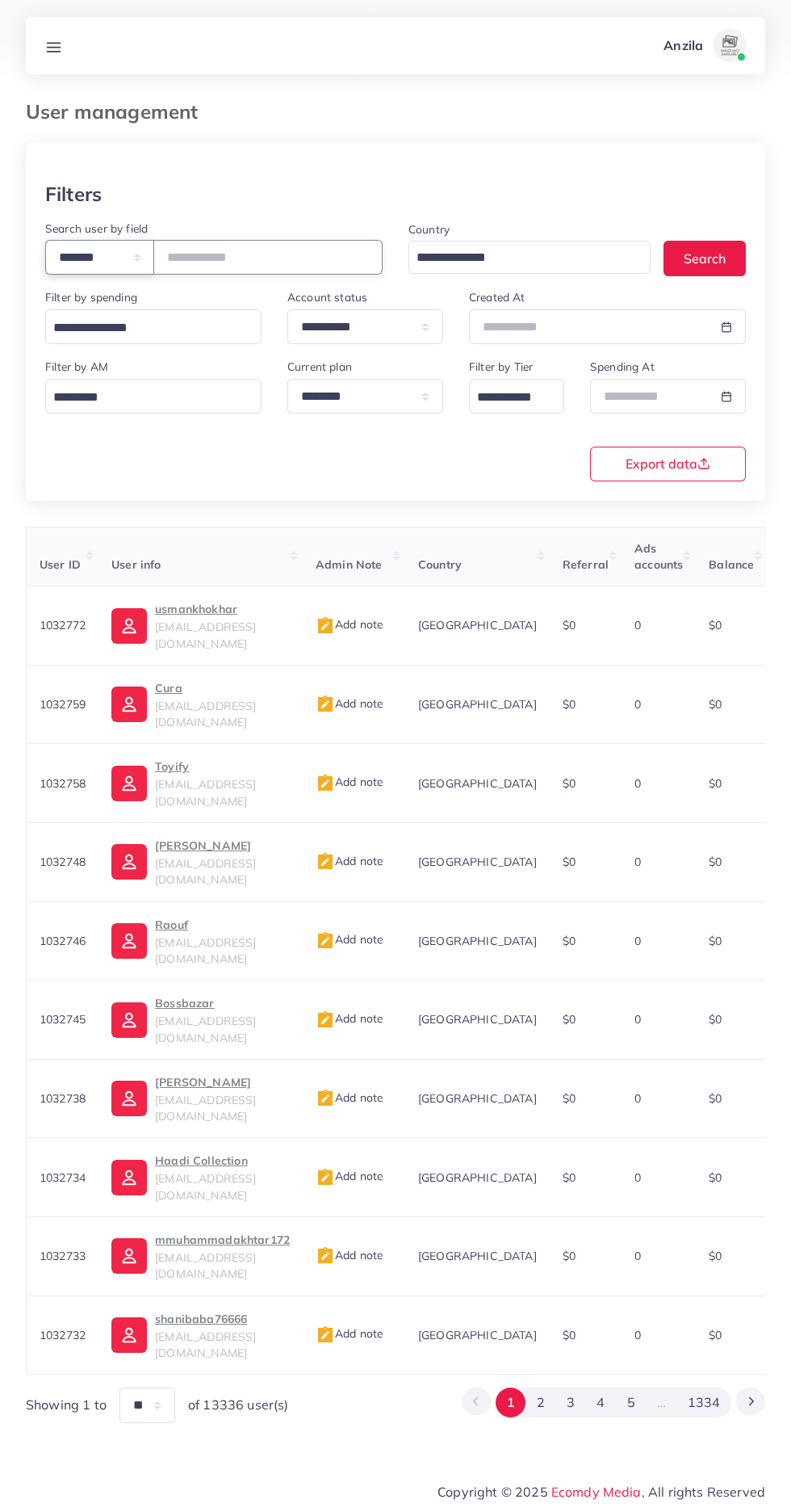
click at [58, 244] on select "**********" at bounding box center [99, 257] width 109 height 35
select select "**********"
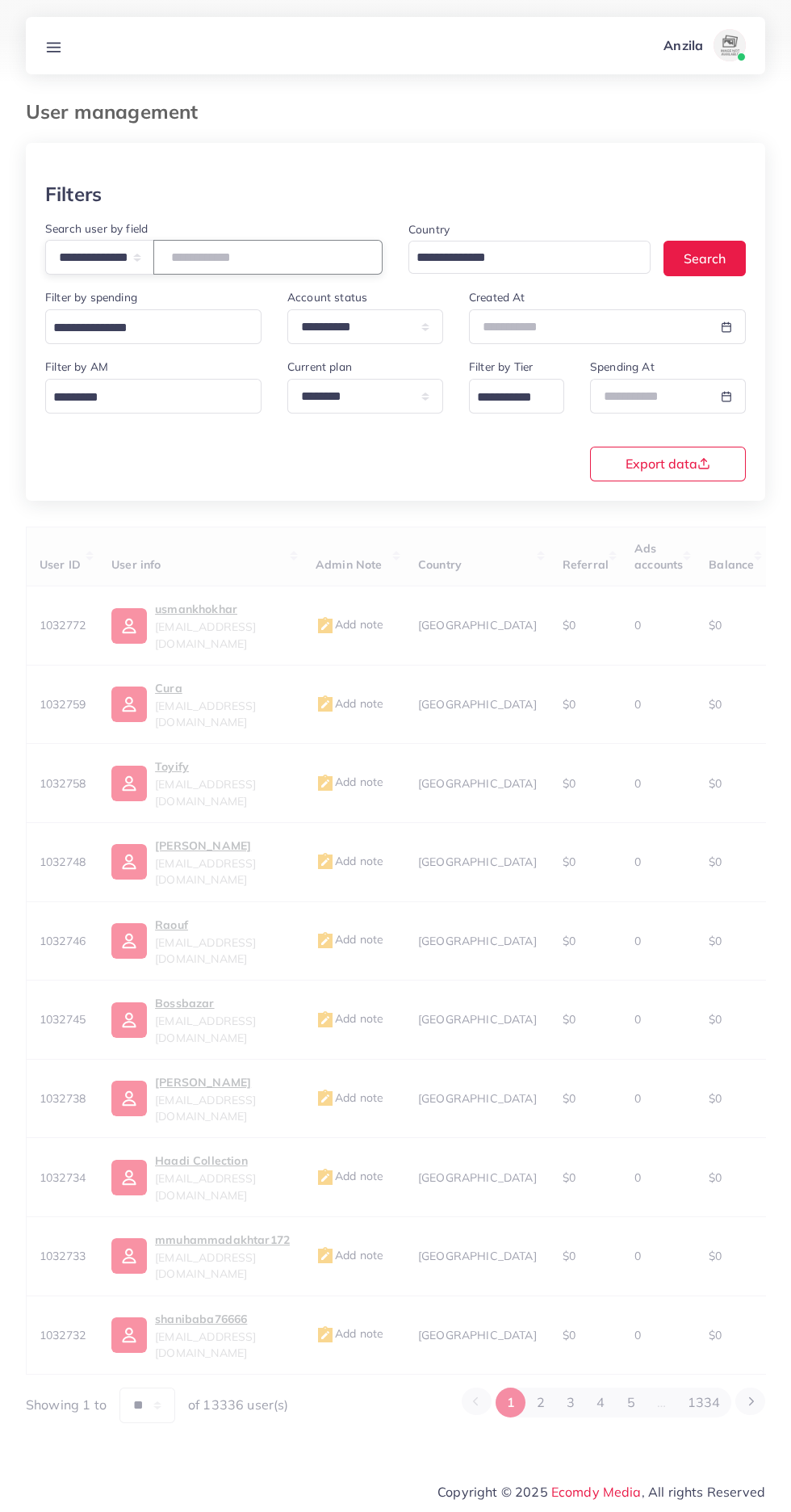
click at [277, 257] on input "number" at bounding box center [267, 257] width 229 height 35
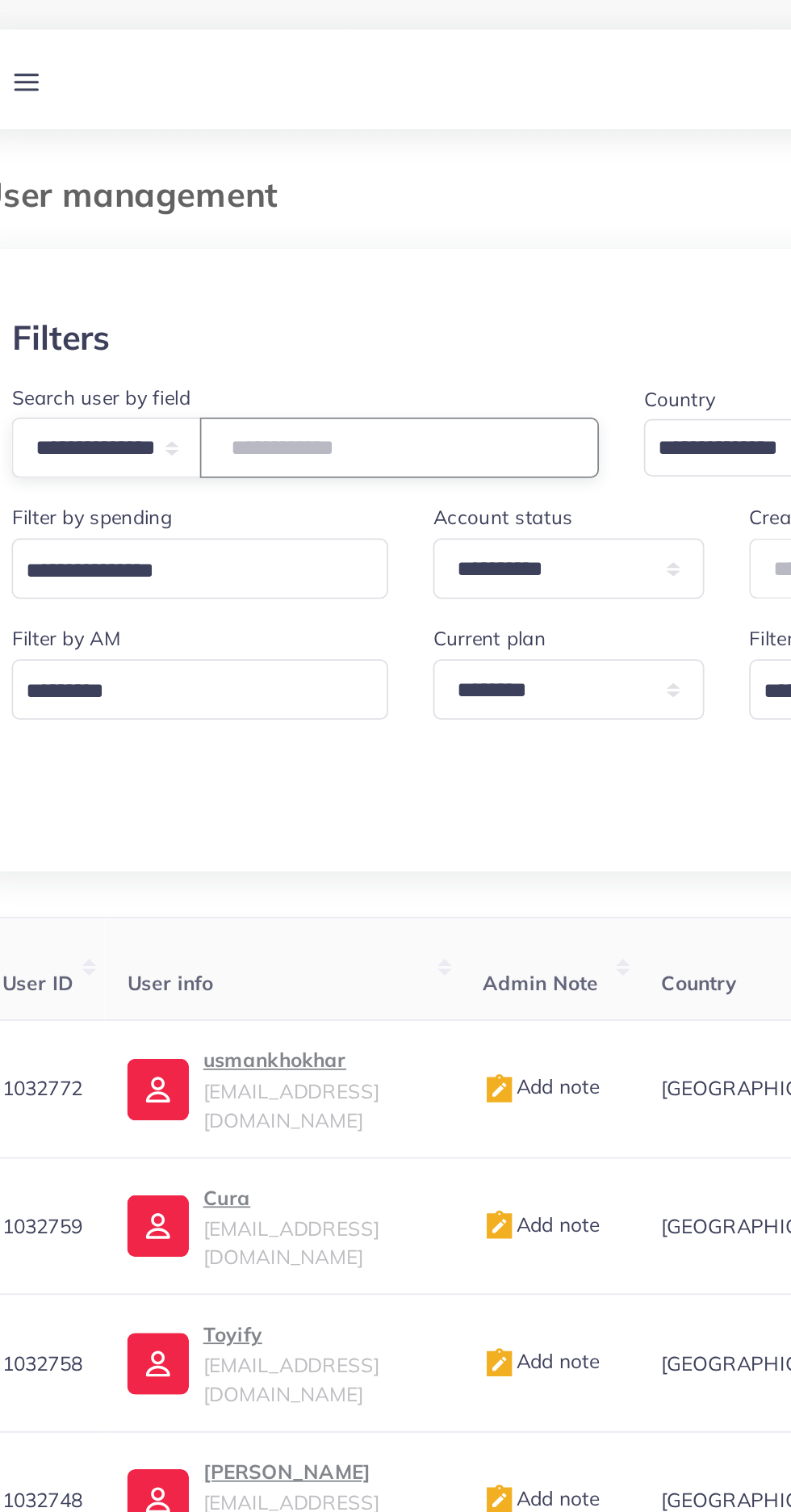
type input "**********"
click at [155, 170] on div at bounding box center [396, 163] width 739 height 40
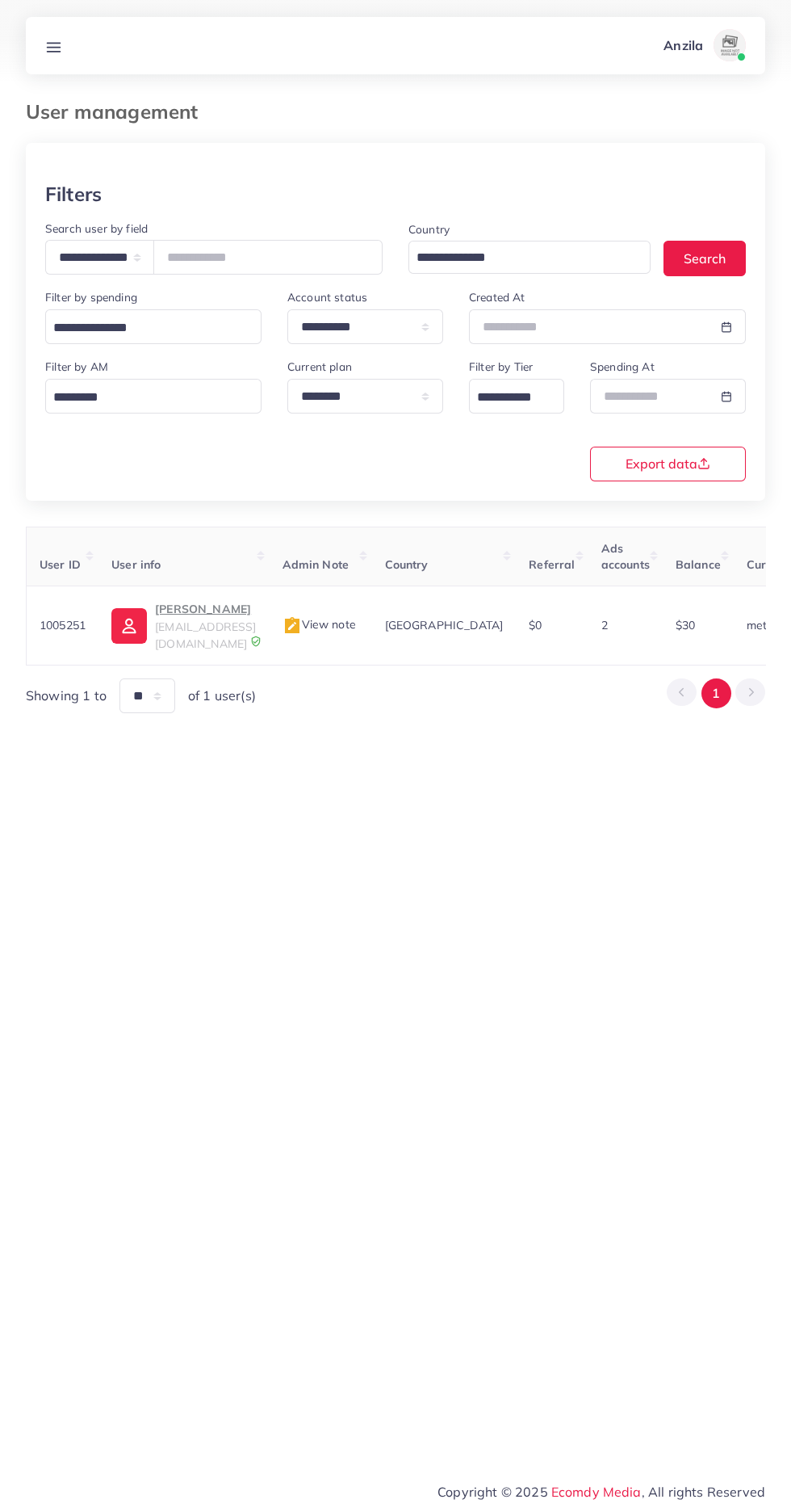
click at [191, 611] on p "Muhammad Tauseef" at bounding box center [205, 609] width 101 height 19
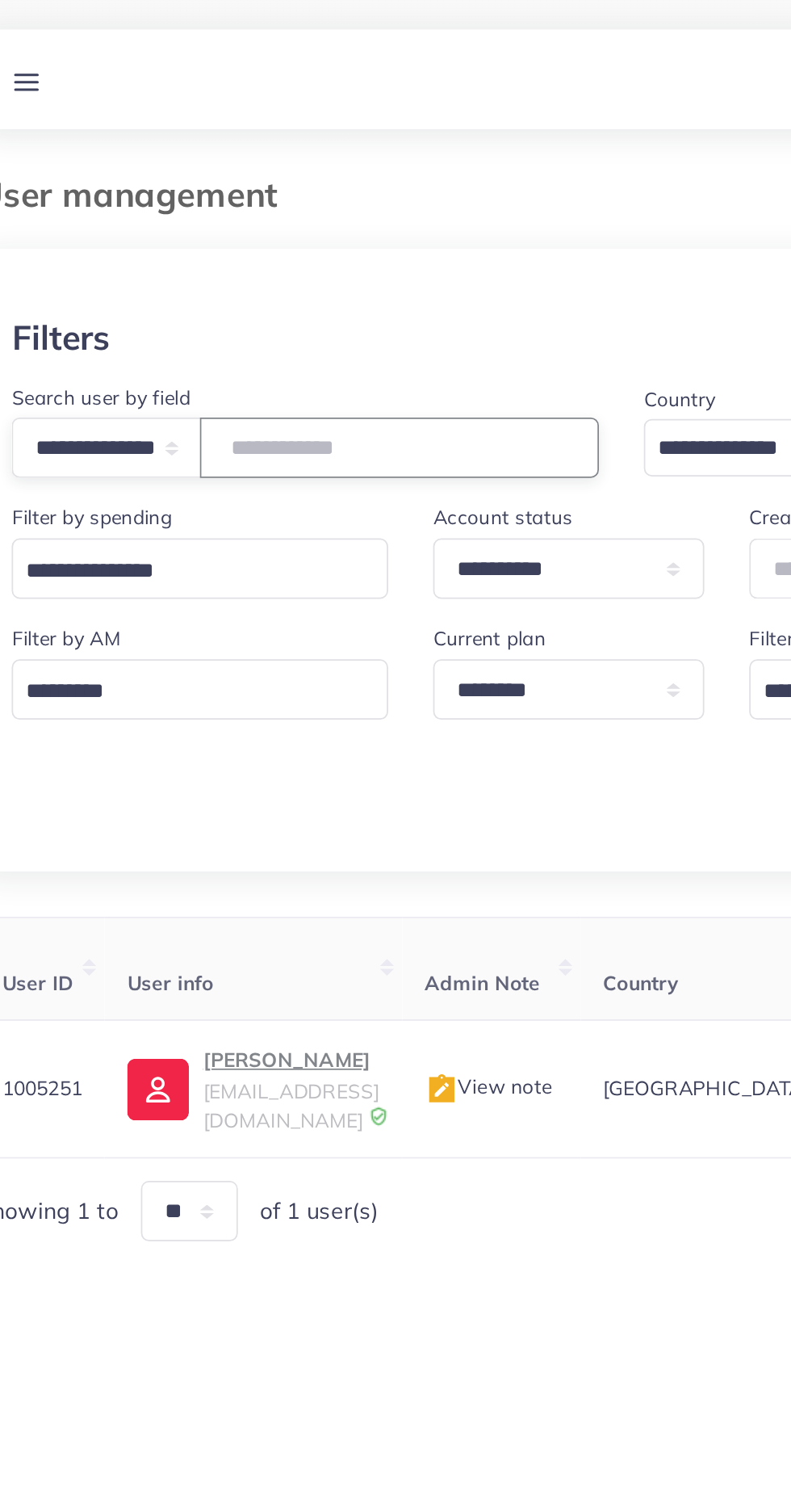
type input "**********"
click at [124, 153] on div at bounding box center [396, 163] width 739 height 40
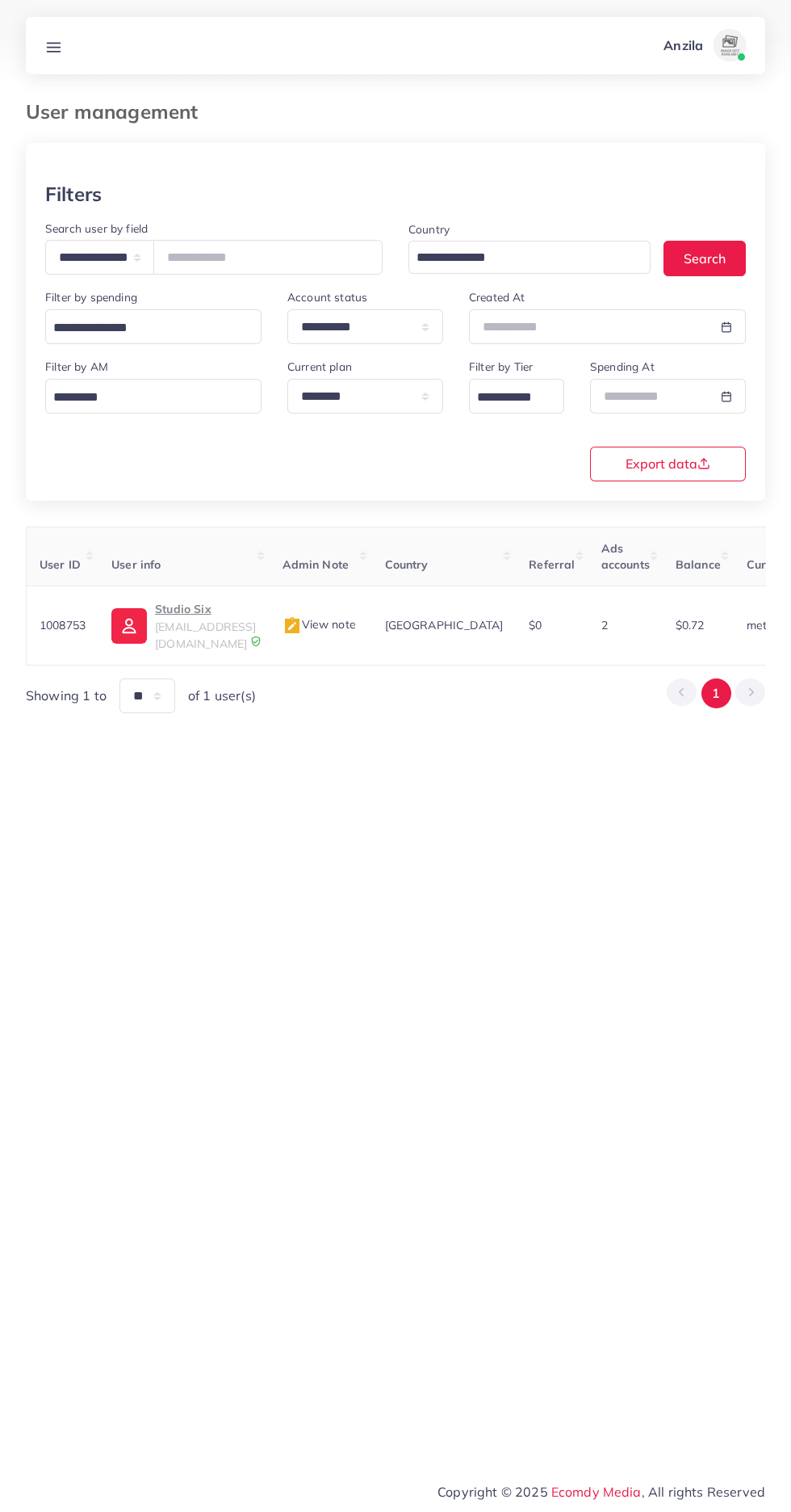
click at [177, 605] on p "Studio Six" at bounding box center [205, 609] width 101 height 19
click at [53, 47] on line at bounding box center [54, 47] width 13 height 0
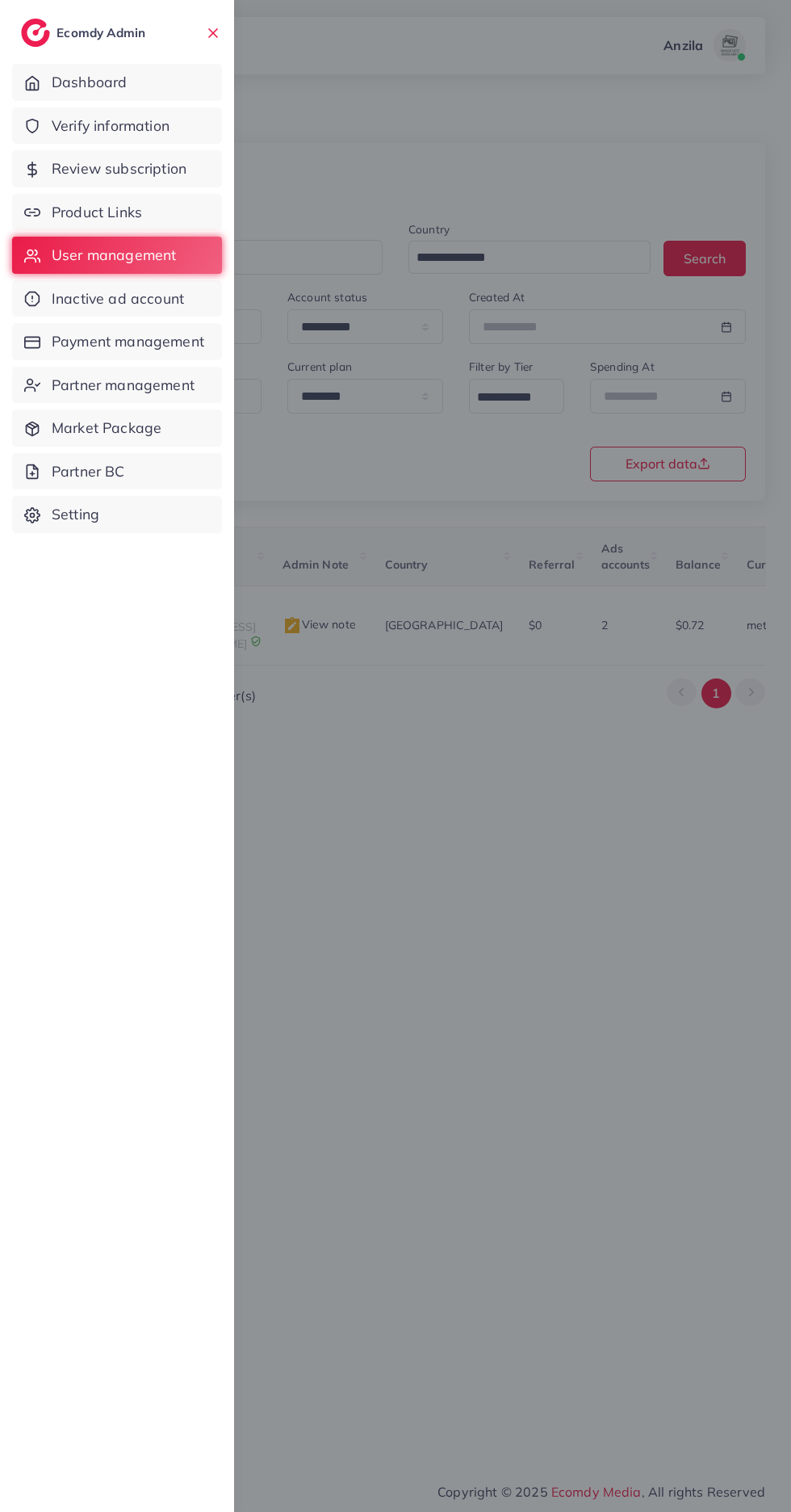
click at [53, 212] on link "Product Links" at bounding box center [117, 212] width 210 height 37
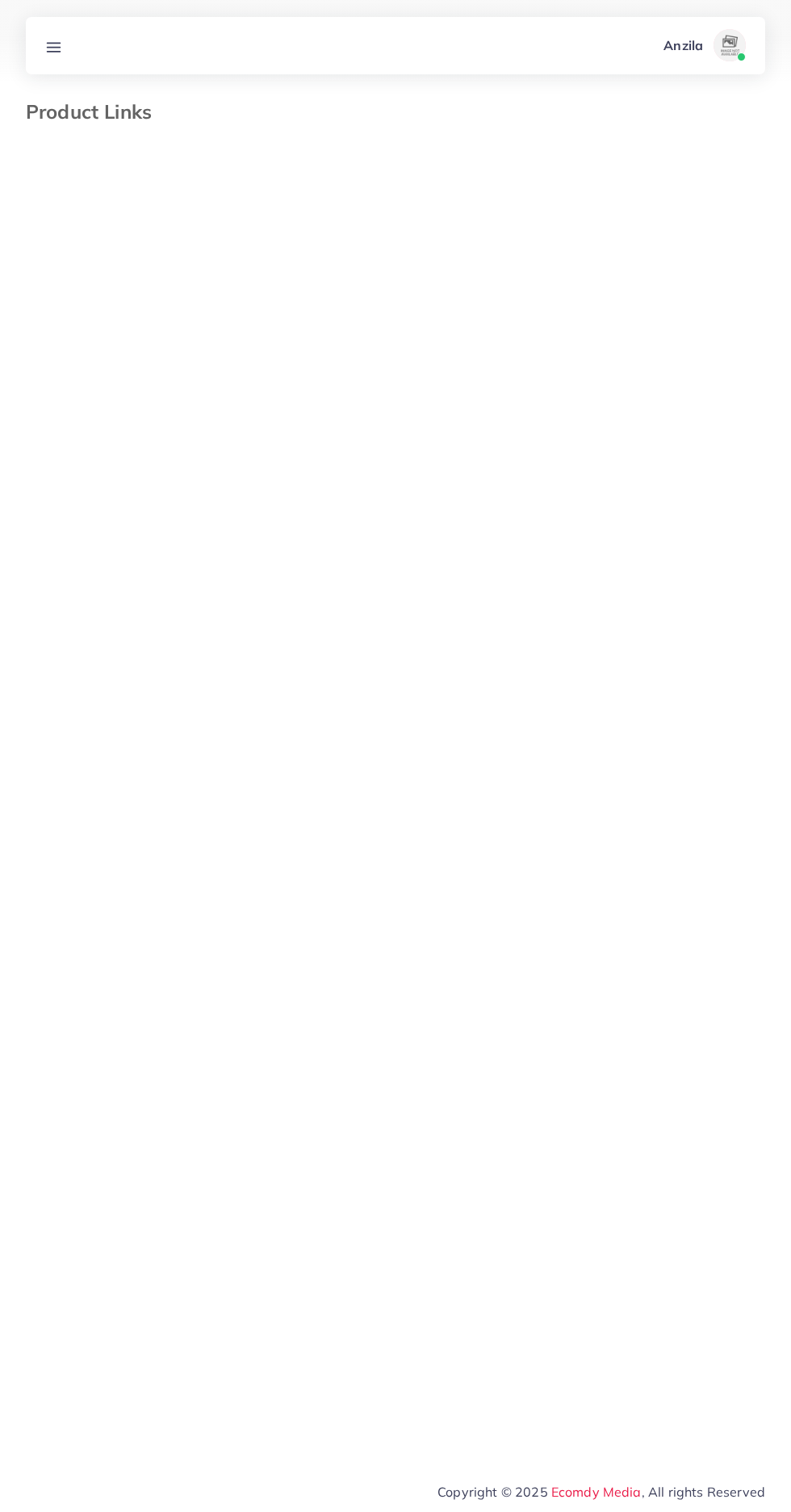
select select "*********"
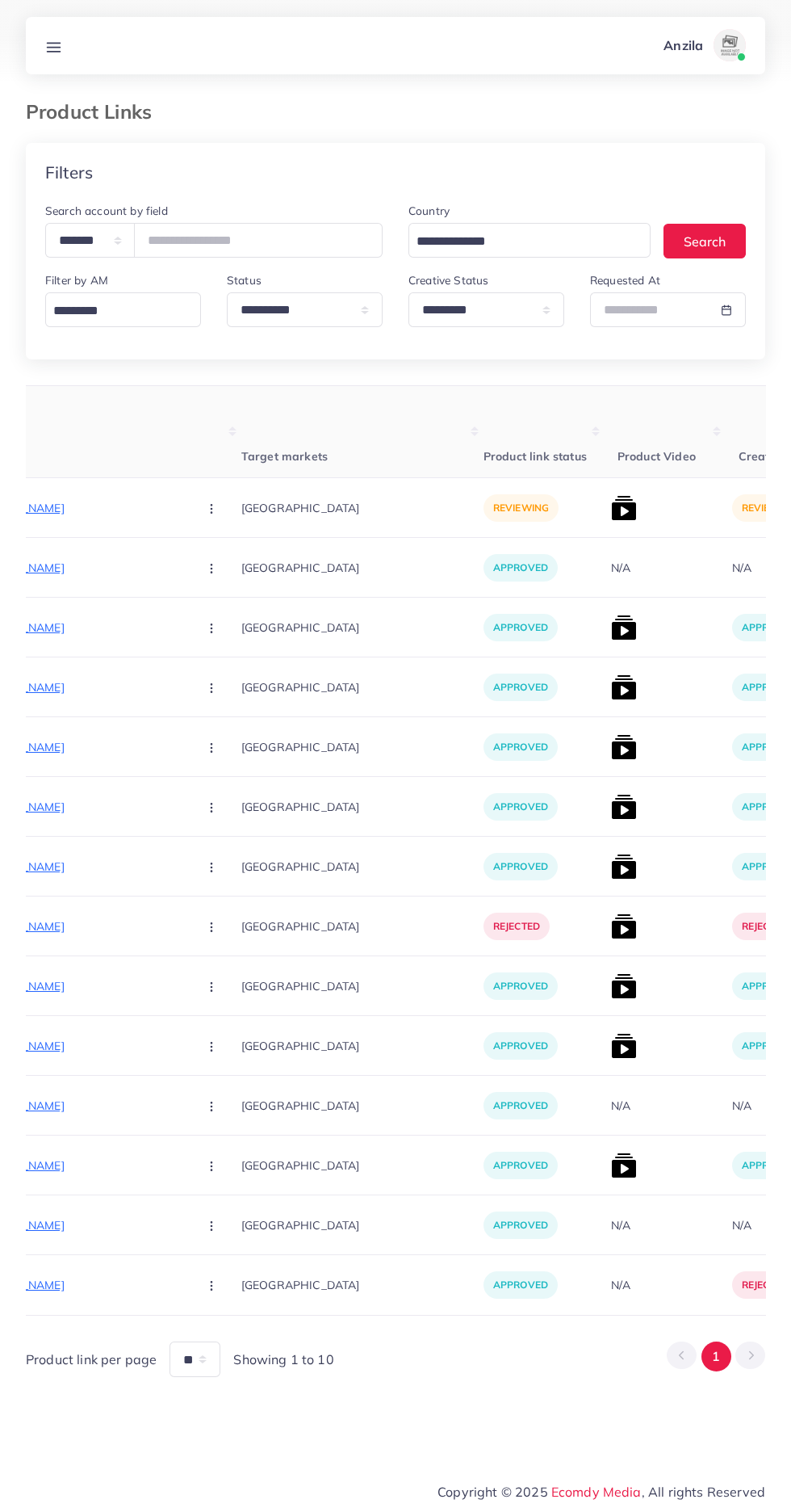
scroll to position [0, 322]
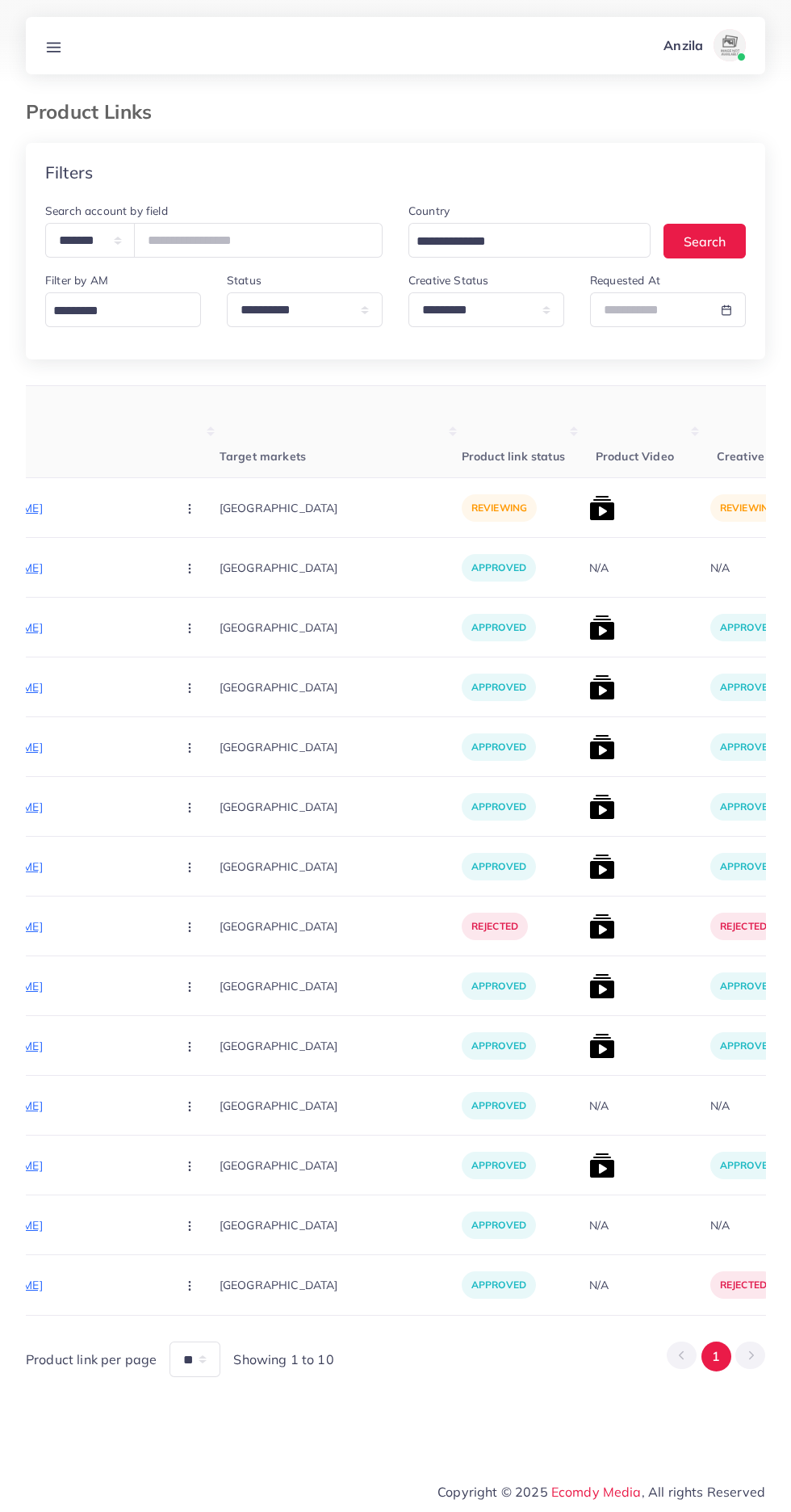
click at [76, 509] on p "https://www.zacollections.shop/products/7-in-1-baby-gift-box?variant=4490064488…" at bounding box center [42, 507] width 242 height 19
click at [51, 503] on p "https://www.zacollections.shop/products/7-in-1-baby-gift-box?variant=4490064488…" at bounding box center [42, 507] width 242 height 19
click at [189, 513] on circle "button" at bounding box center [189, 512] width 1 height 1
click at [180, 596] on icon at bounding box center [186, 595] width 12 height 12
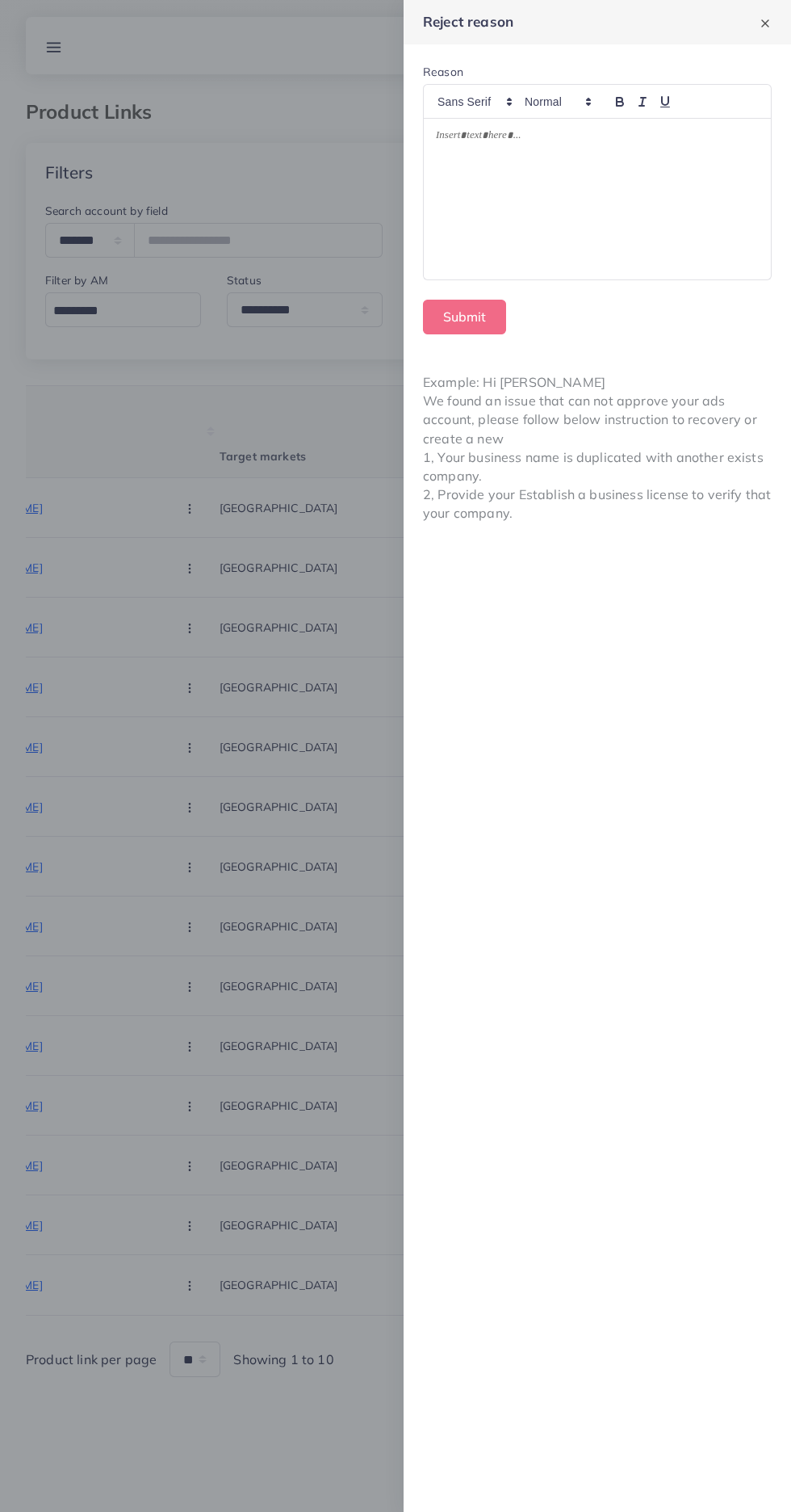
click at [470, 200] on div at bounding box center [597, 199] width 347 height 161
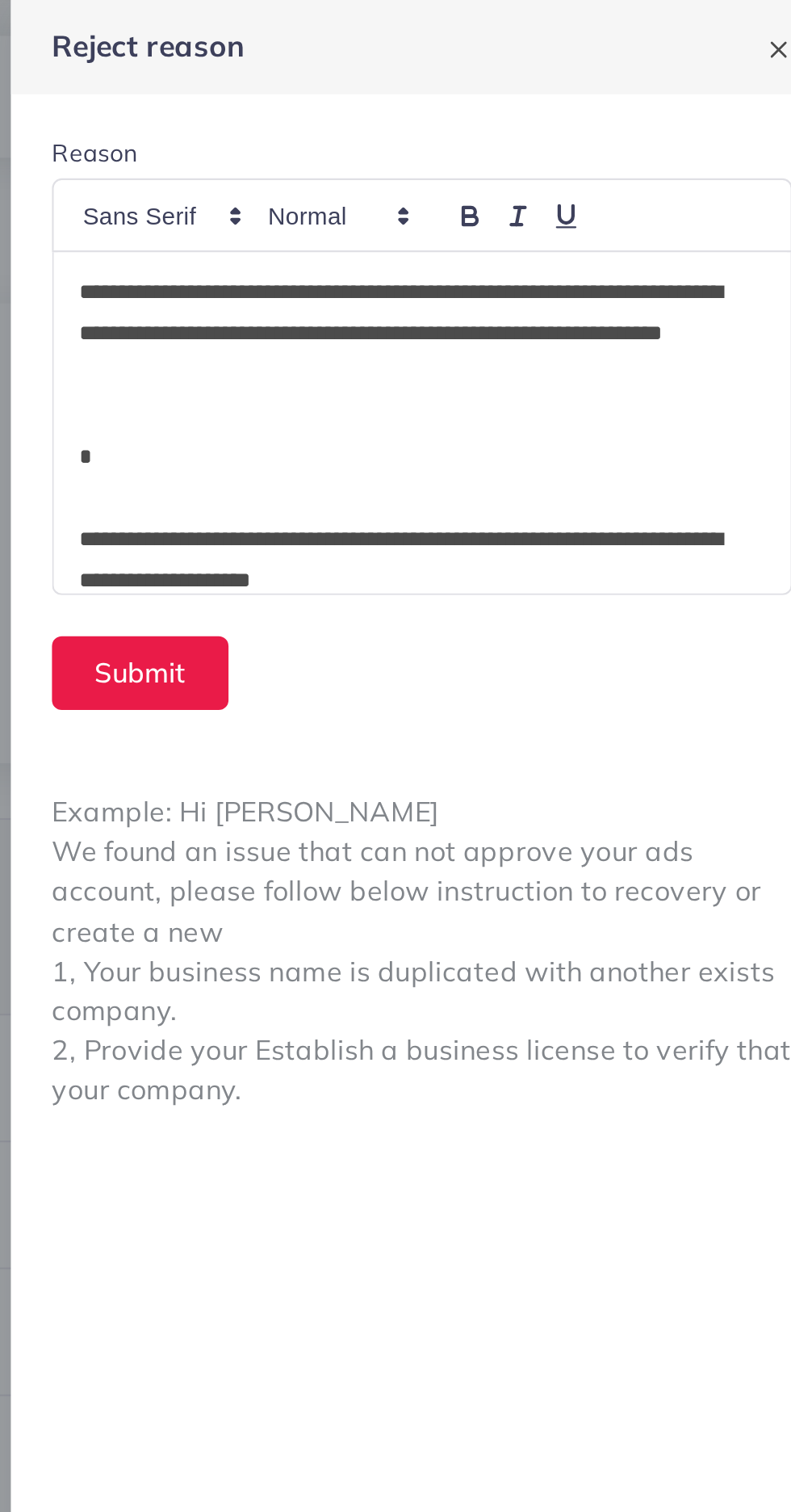
scroll to position [195, 0]
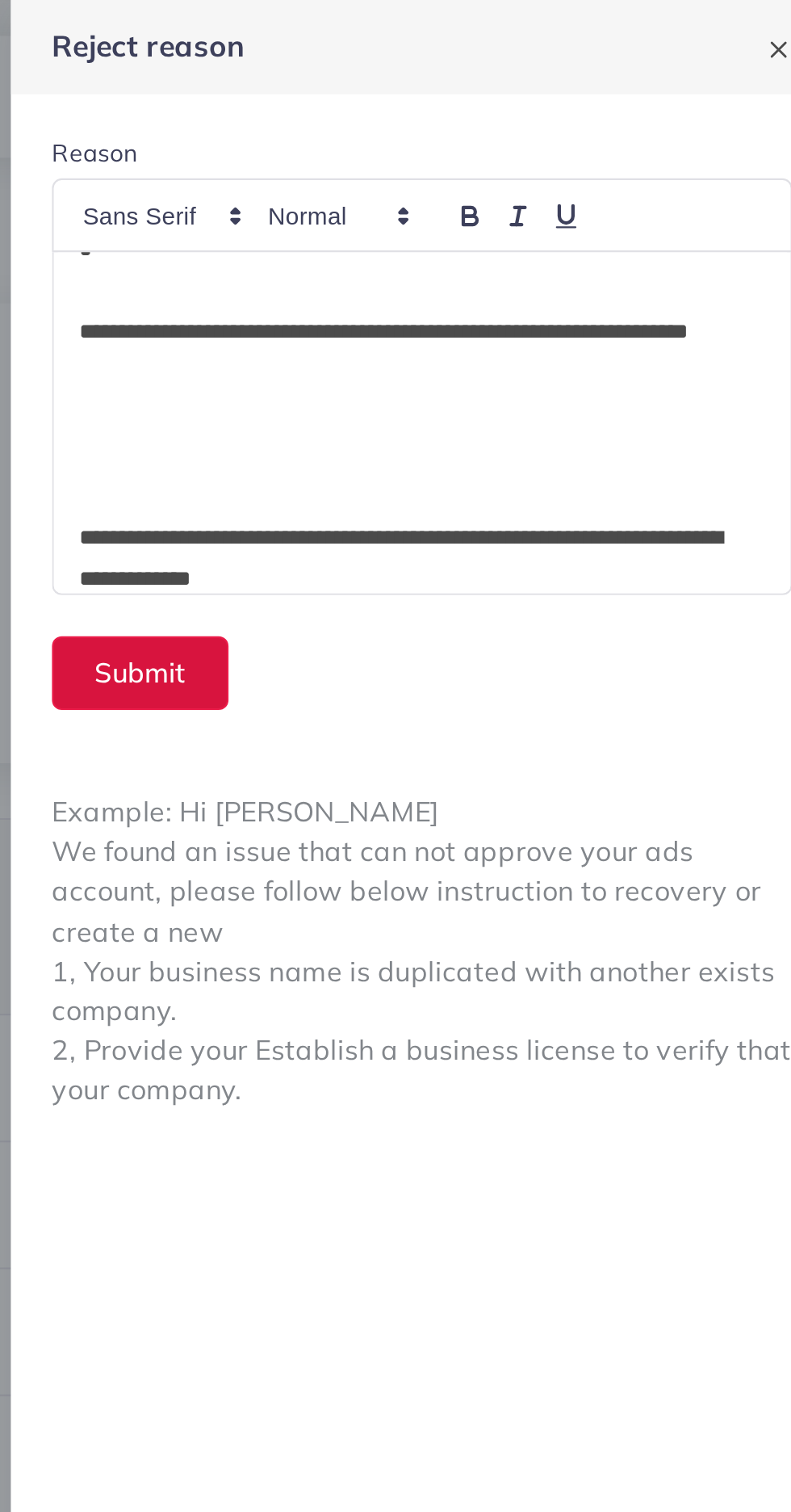
click at [453, 312] on button "Submit" at bounding box center [465, 317] width 83 height 35
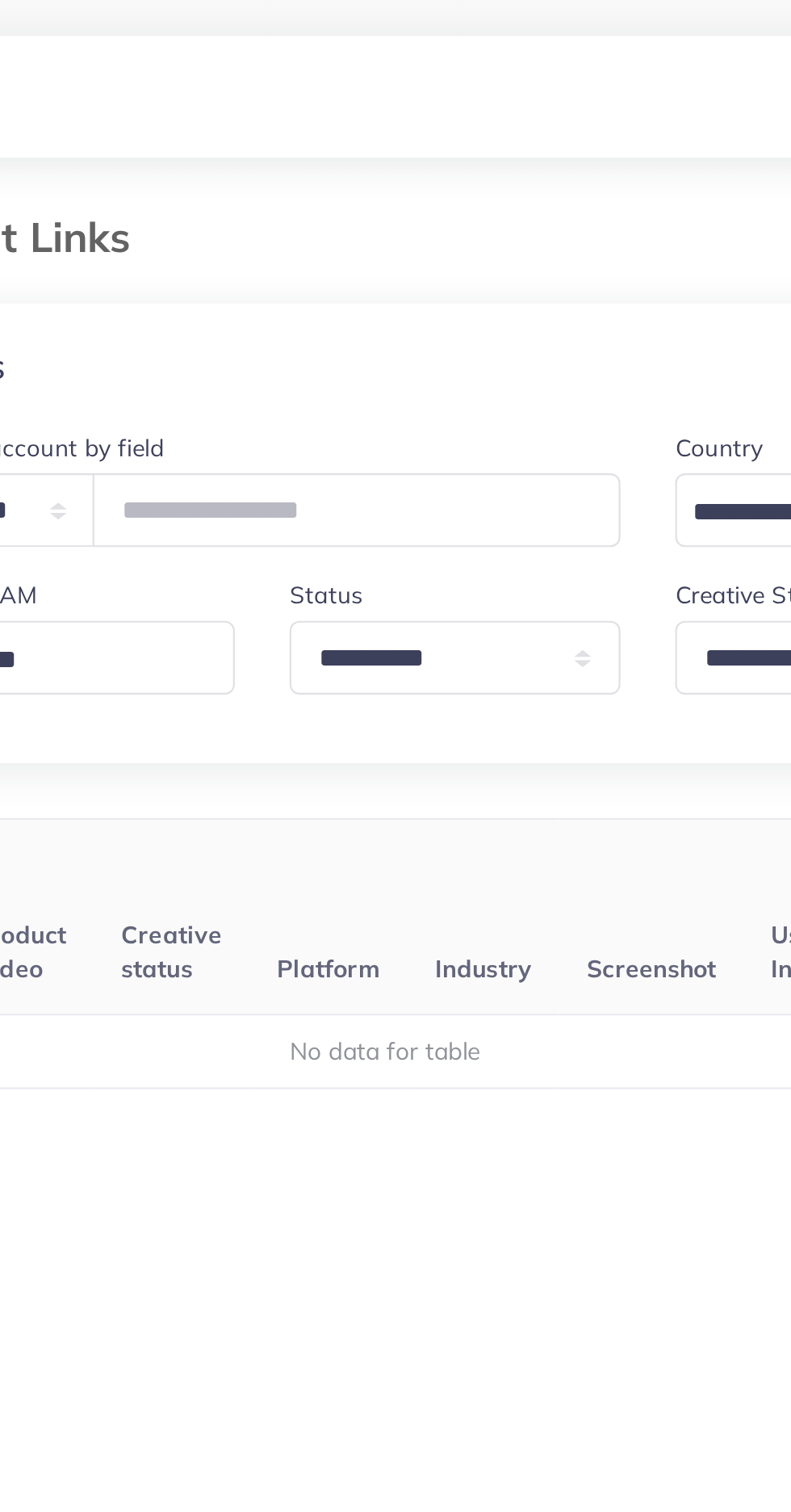
scroll to position [0, 251]
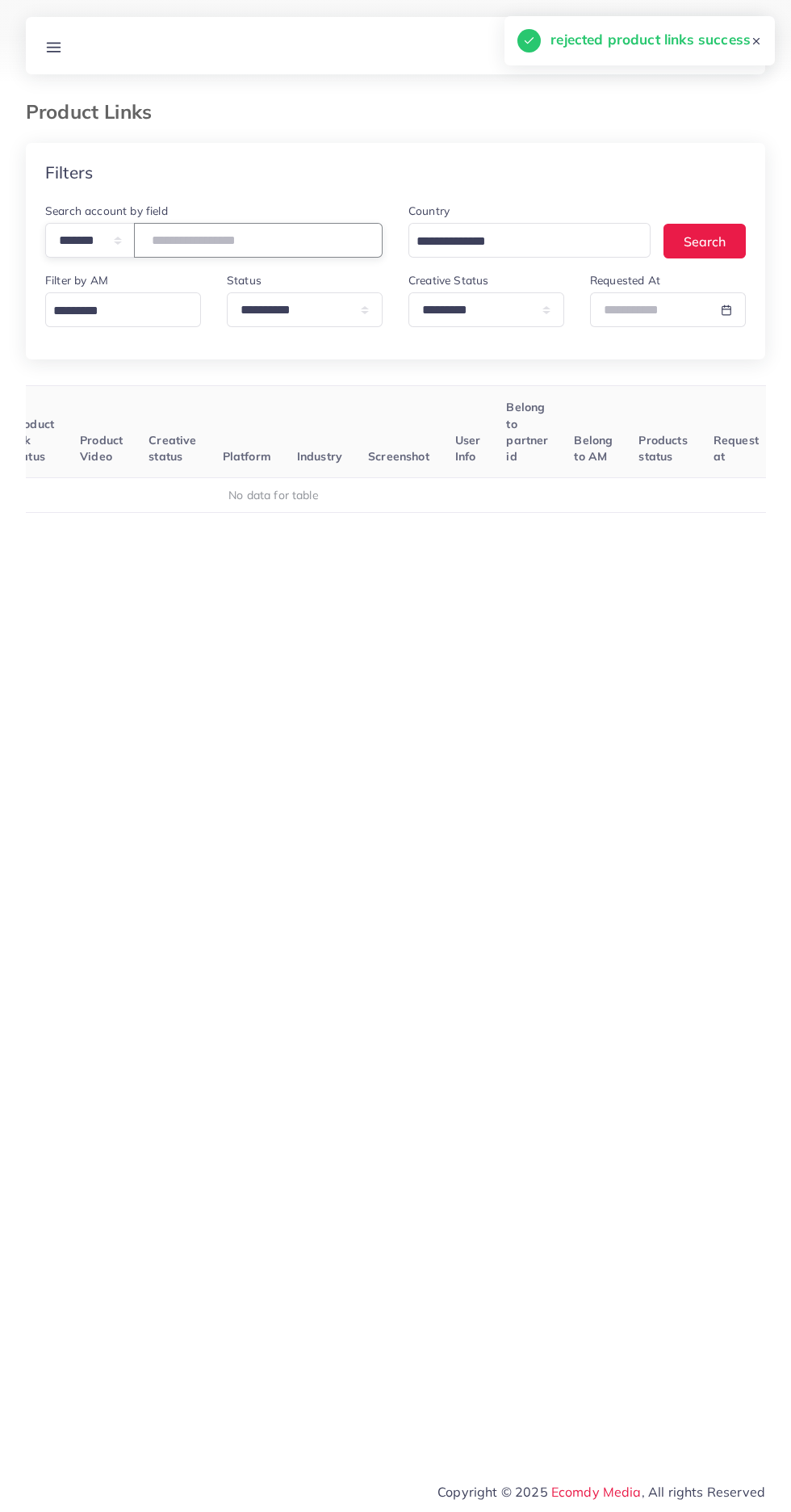
click at [218, 249] on input "number" at bounding box center [258, 241] width 249 height 35
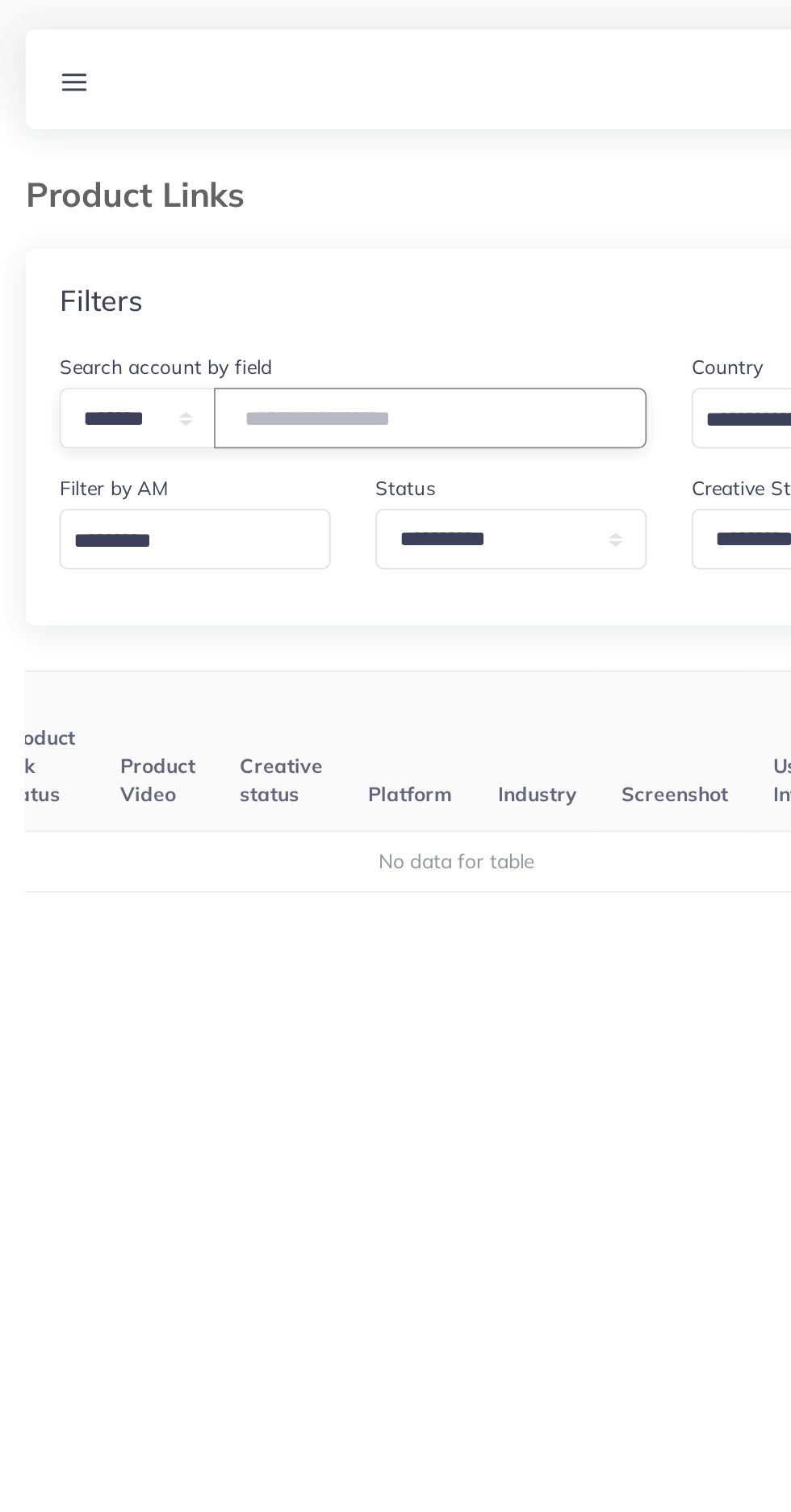
type input "*******"
click at [133, 417] on th "Product Video" at bounding box center [101, 432] width 68 height 92
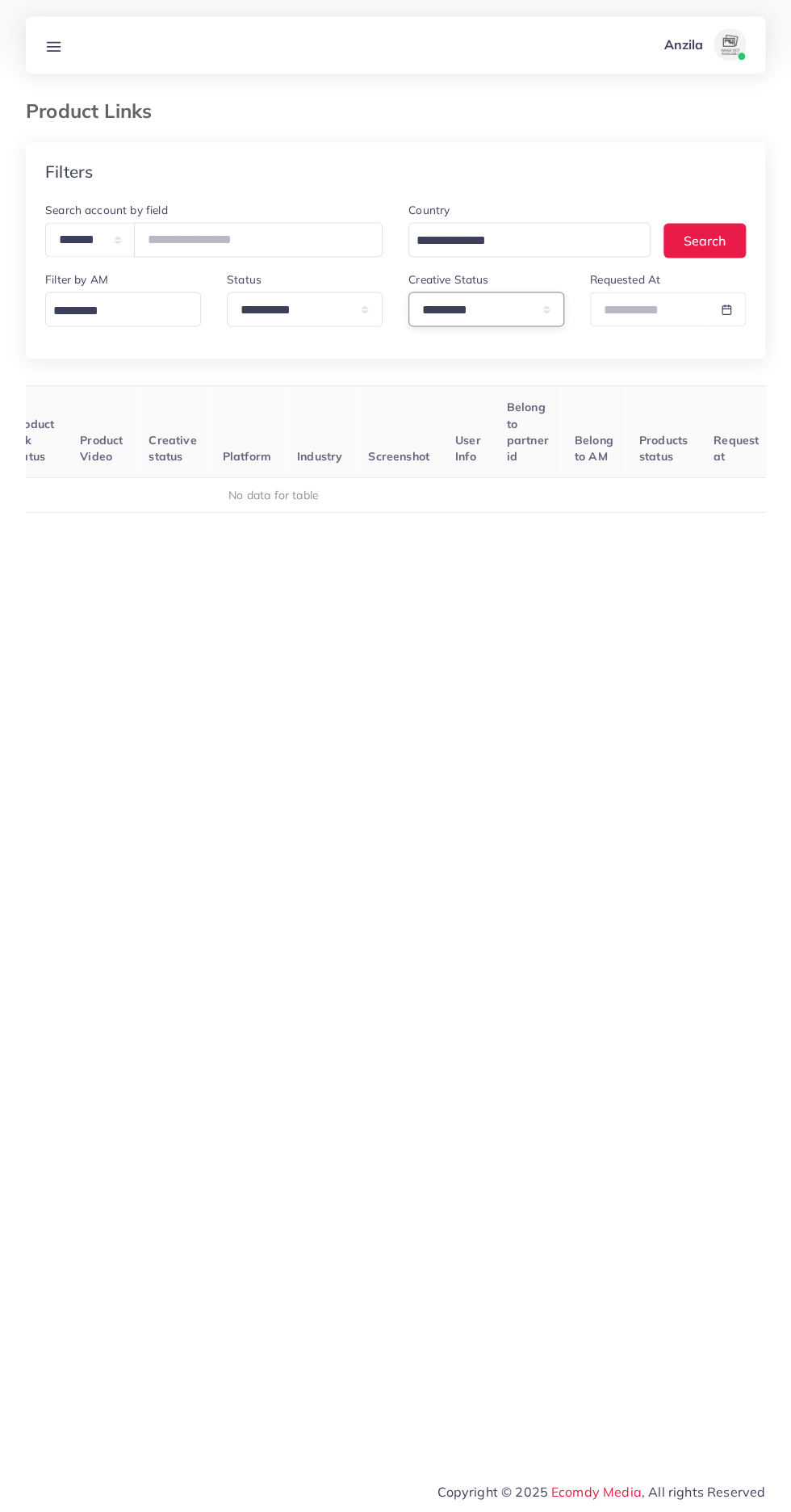
click at [455, 310] on select "**********" at bounding box center [486, 310] width 156 height 35
select select
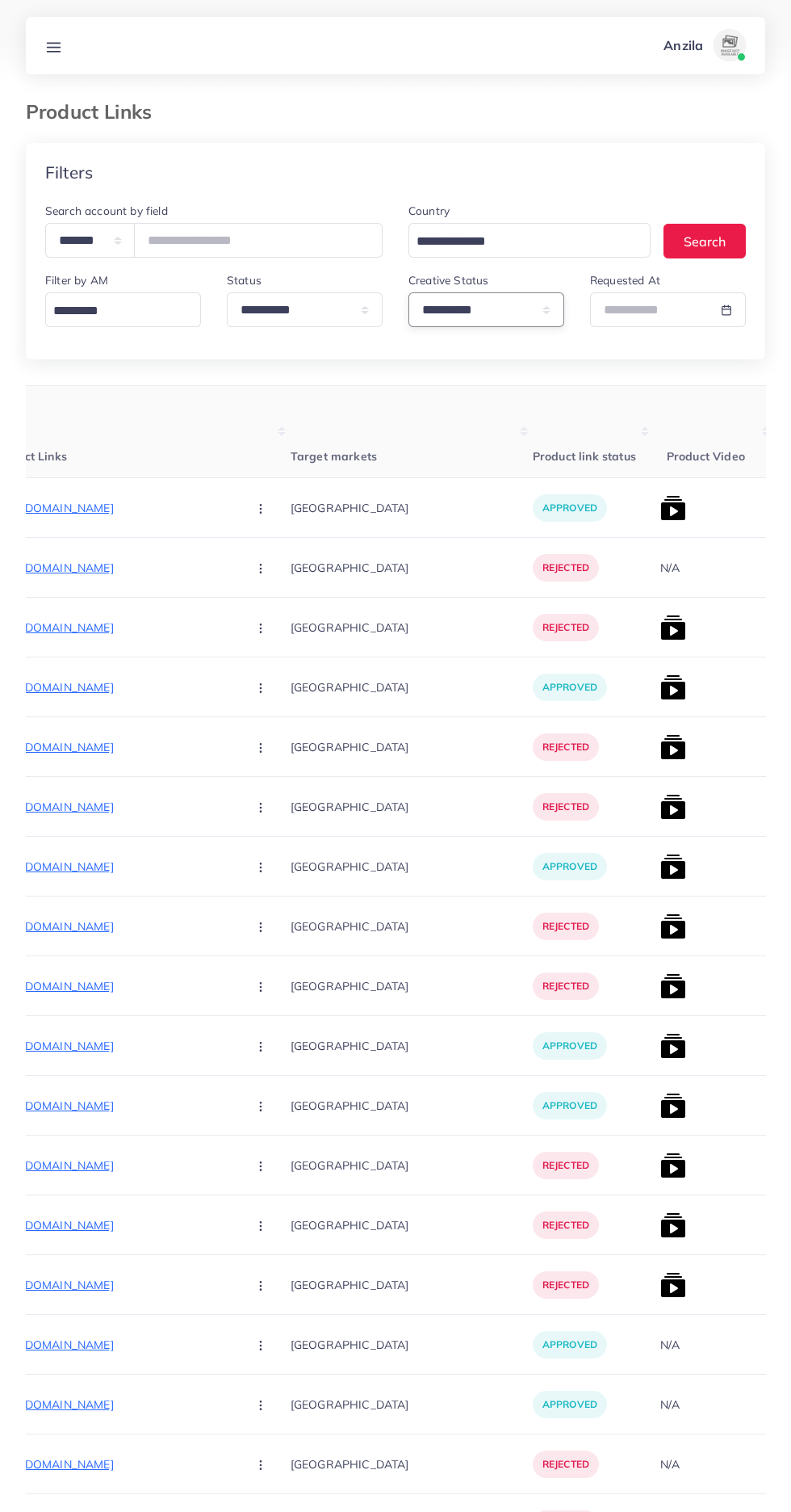
scroll to position [0, 253]
click at [659, 518] on img at bounding box center [671, 507] width 26 height 26
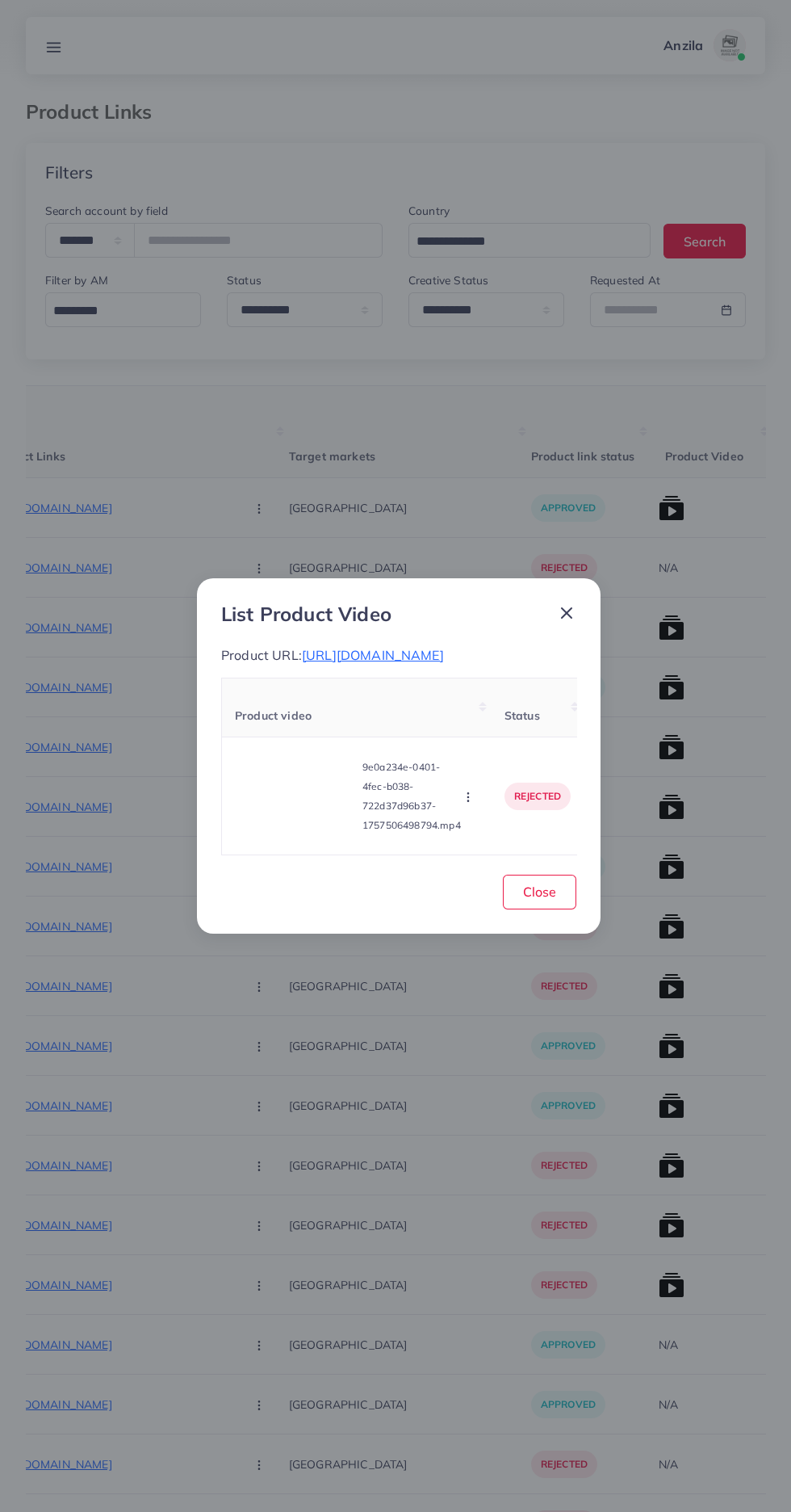
click at [283, 789] on video at bounding box center [295, 796] width 121 height 72
click at [283, 789] on icon at bounding box center [295, 796] width 26 height 26
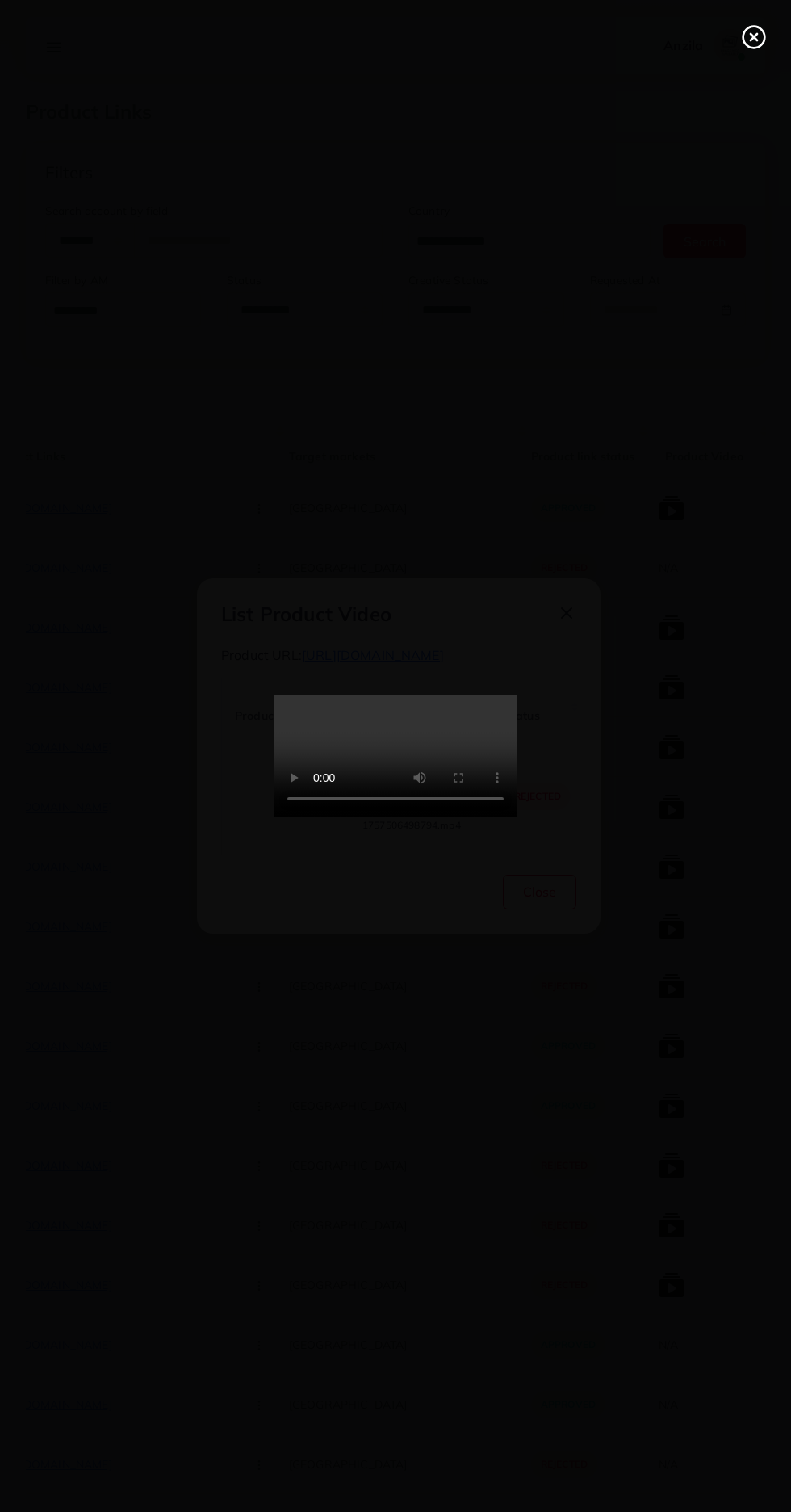
click at [746, 37] on icon at bounding box center [754, 37] width 26 height 26
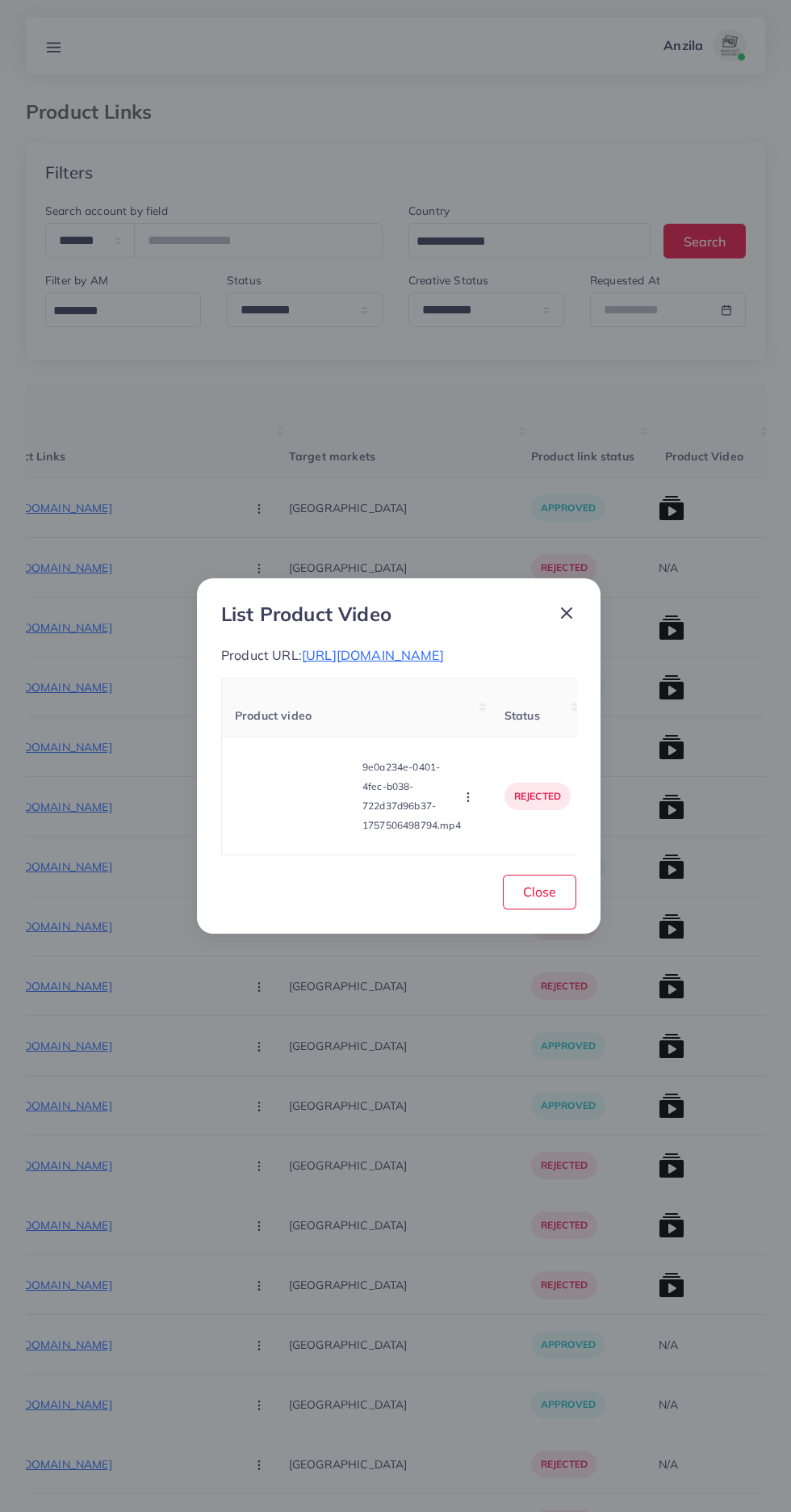
click at [470, 793] on icon "button" at bounding box center [469, 797] width 13 height 13
click at [508, 724] on span "Approve" at bounding box center [496, 721] width 53 height 16
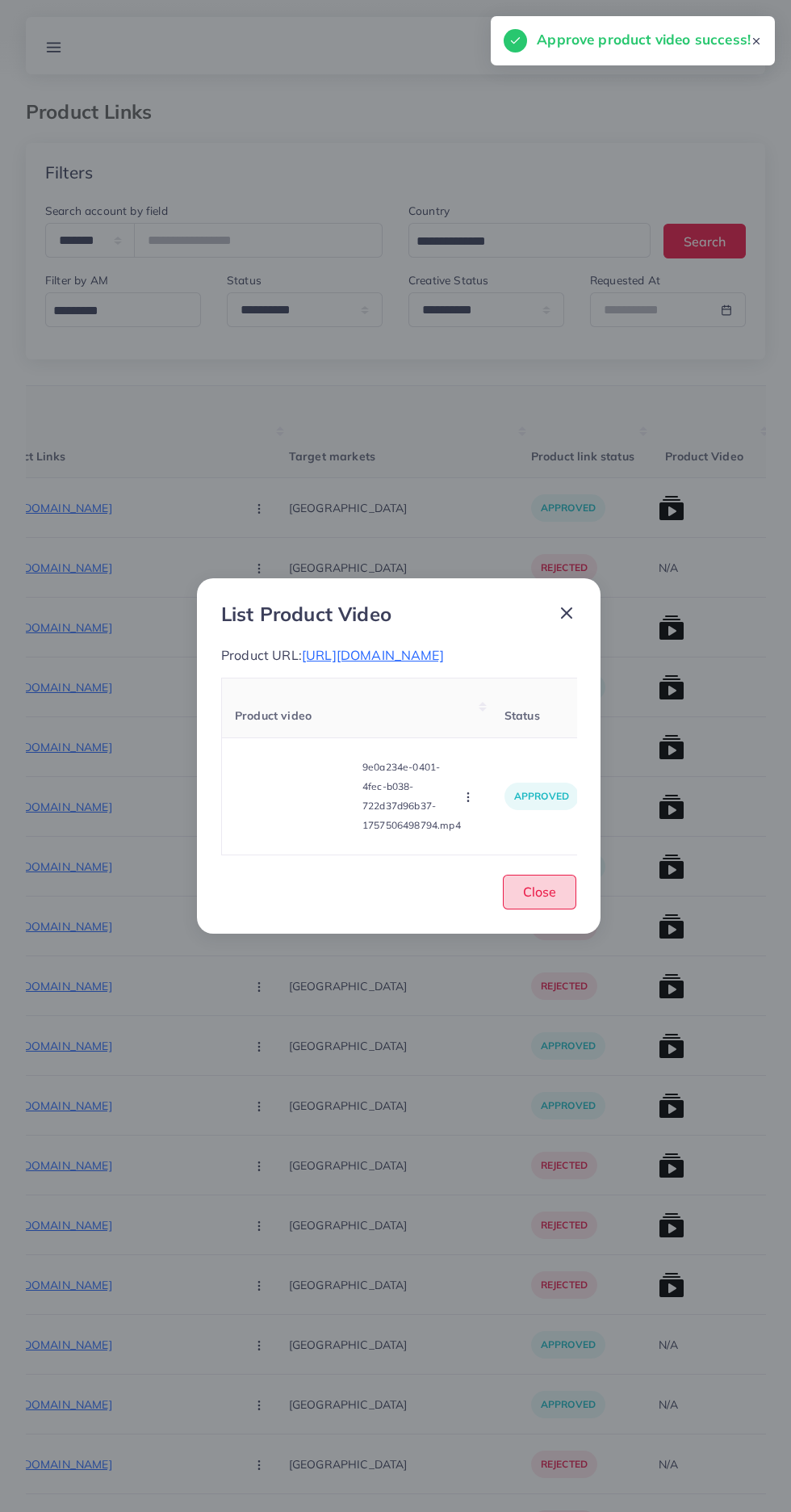
click at [568, 881] on button "Close" at bounding box center [540, 892] width 73 height 35
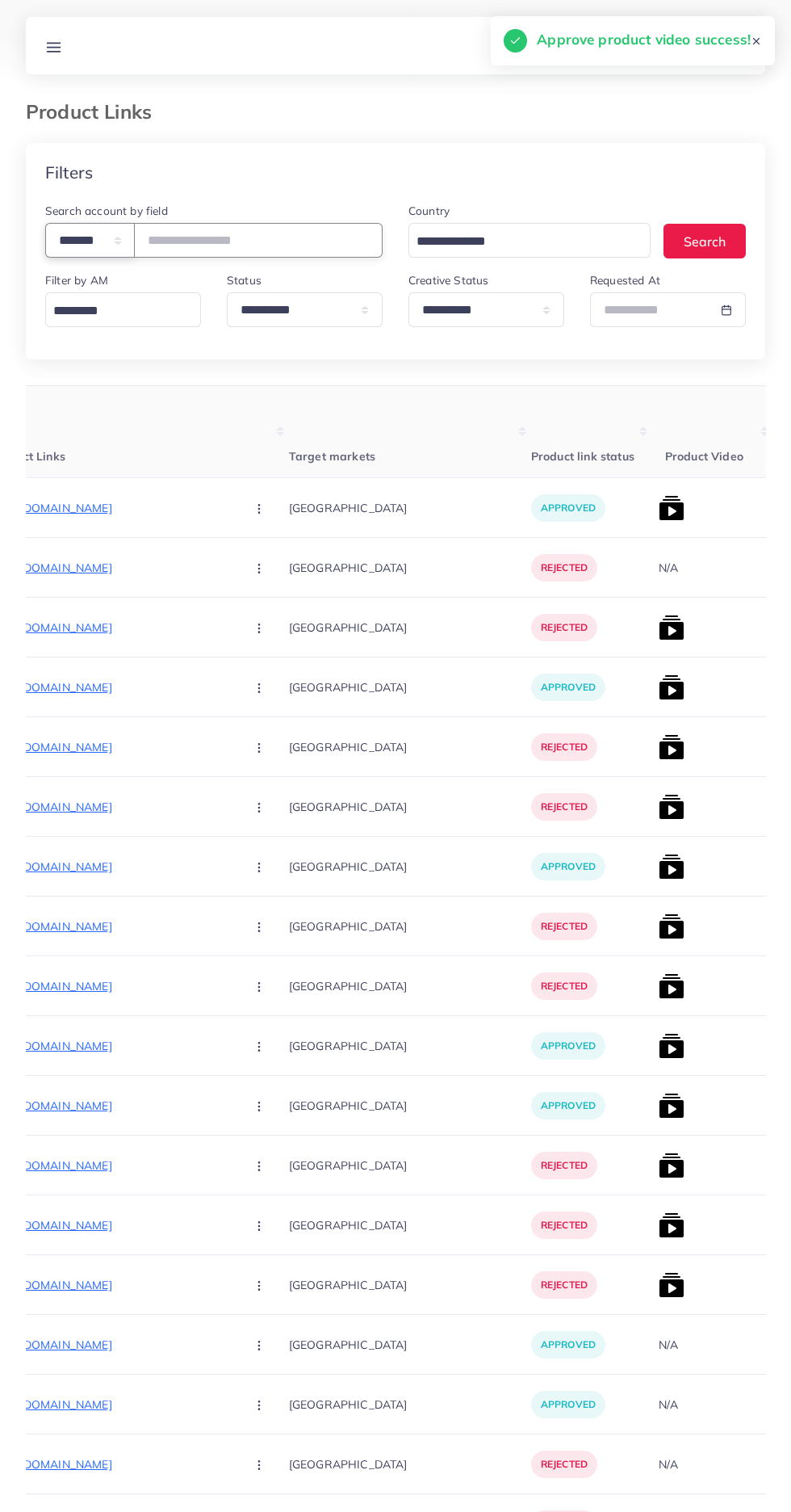
click at [77, 233] on select "**********" at bounding box center [90, 241] width 90 height 35
select select "*****"
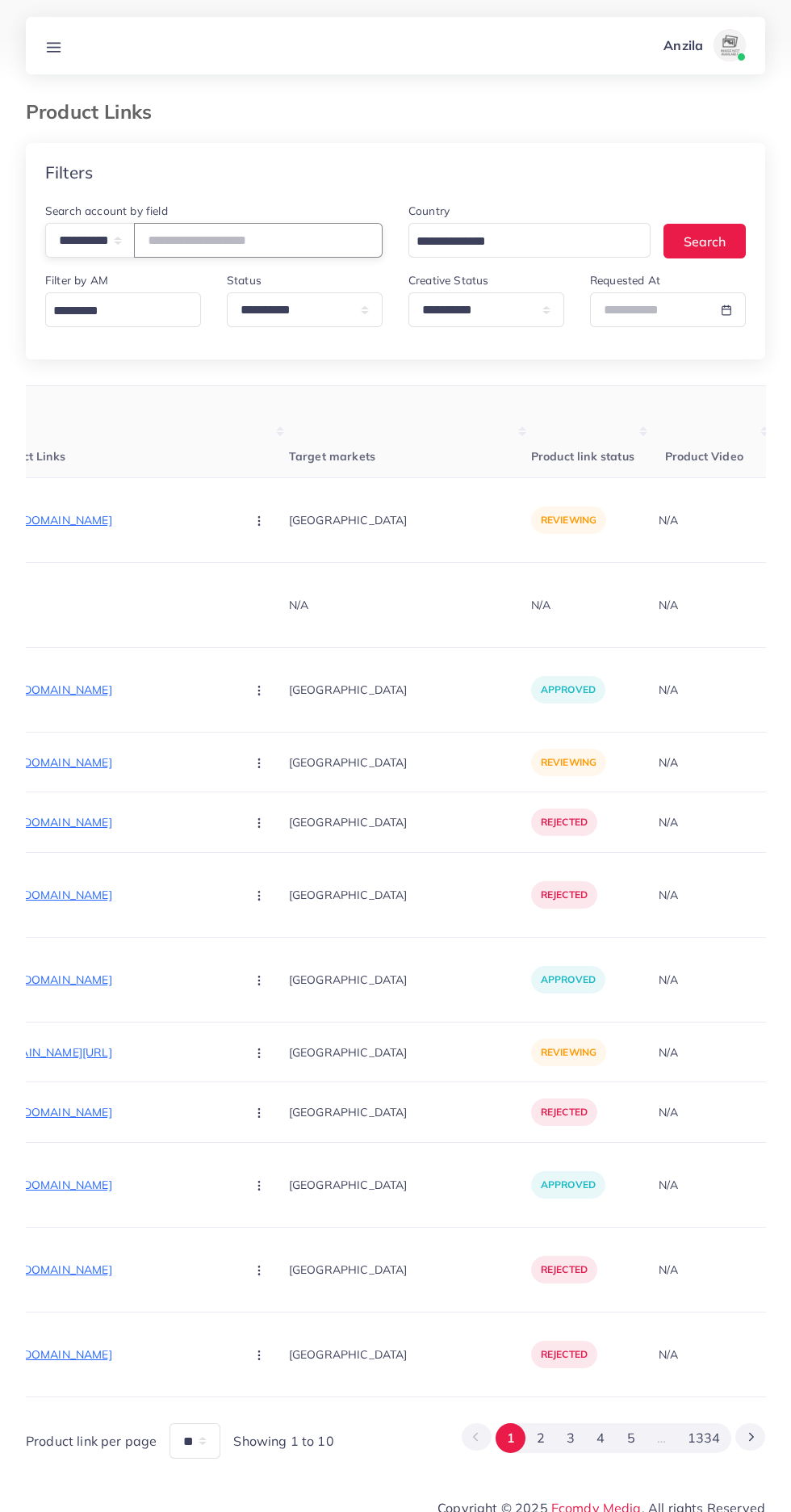
paste input "**********"
type input "**********"
click at [293, 470] on th "Target markets" at bounding box center [410, 432] width 242 height 92
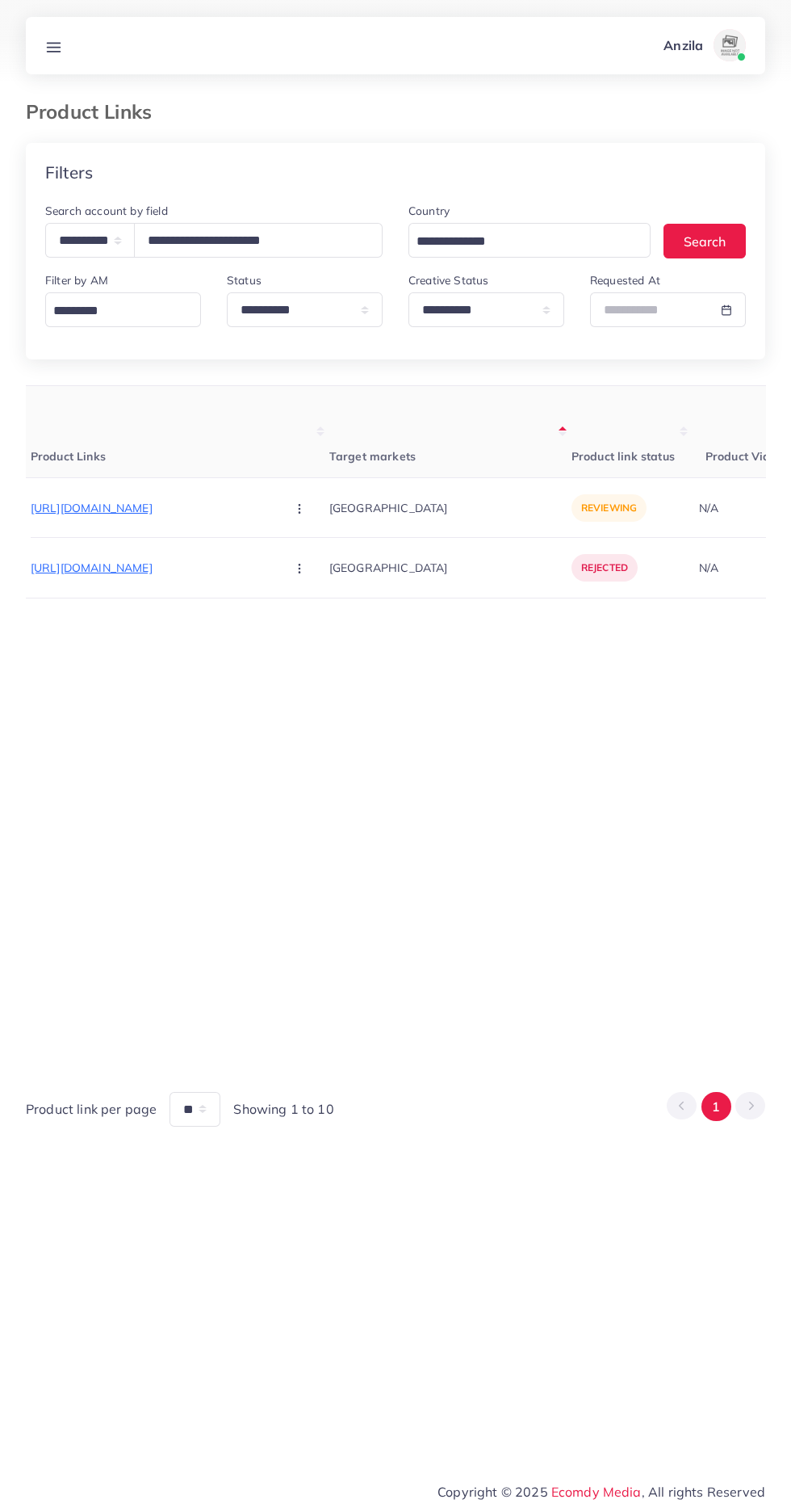
scroll to position [0, 324]
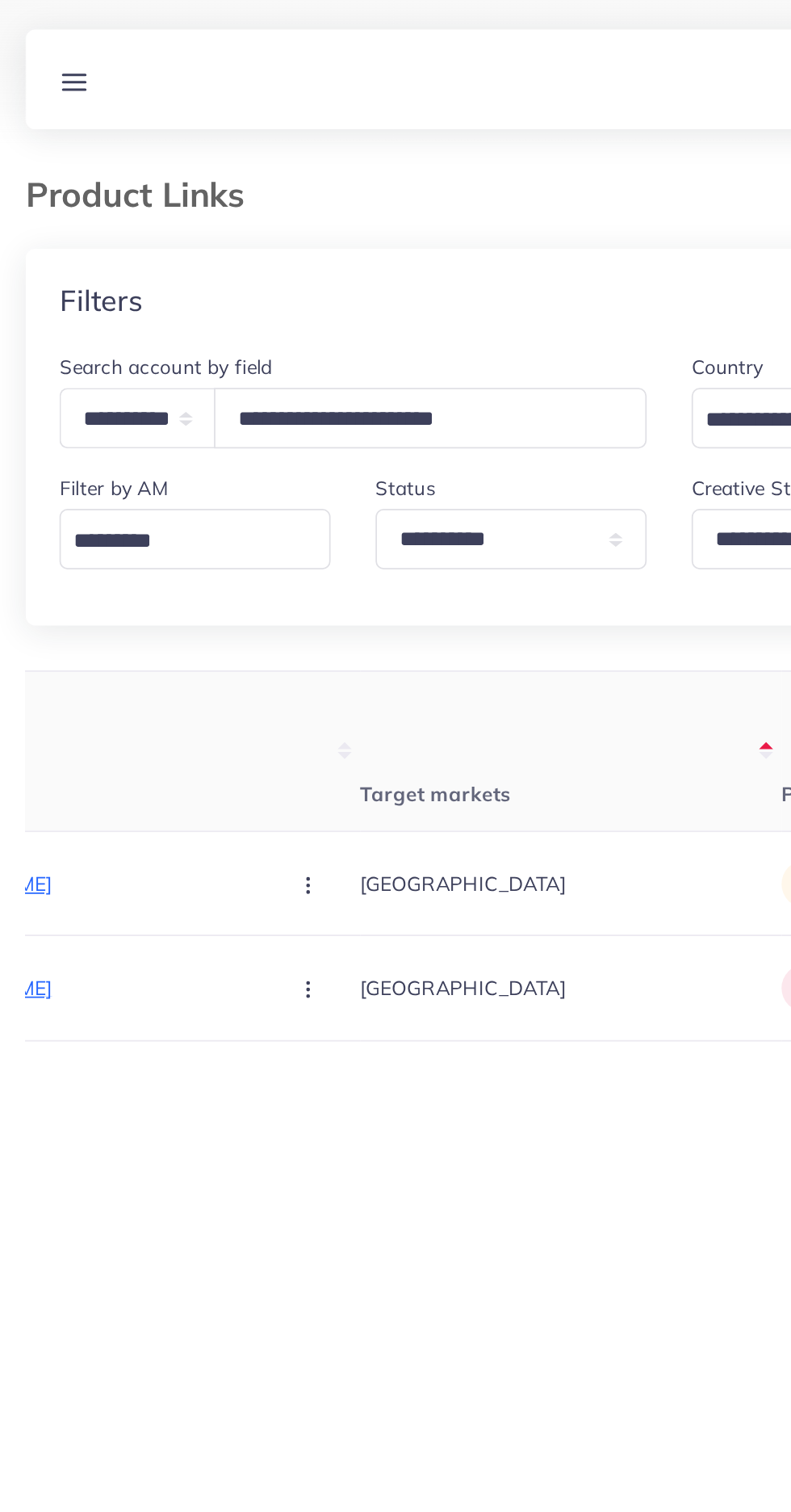
click at [55, 42] on line at bounding box center [54, 42] width 13 height 0
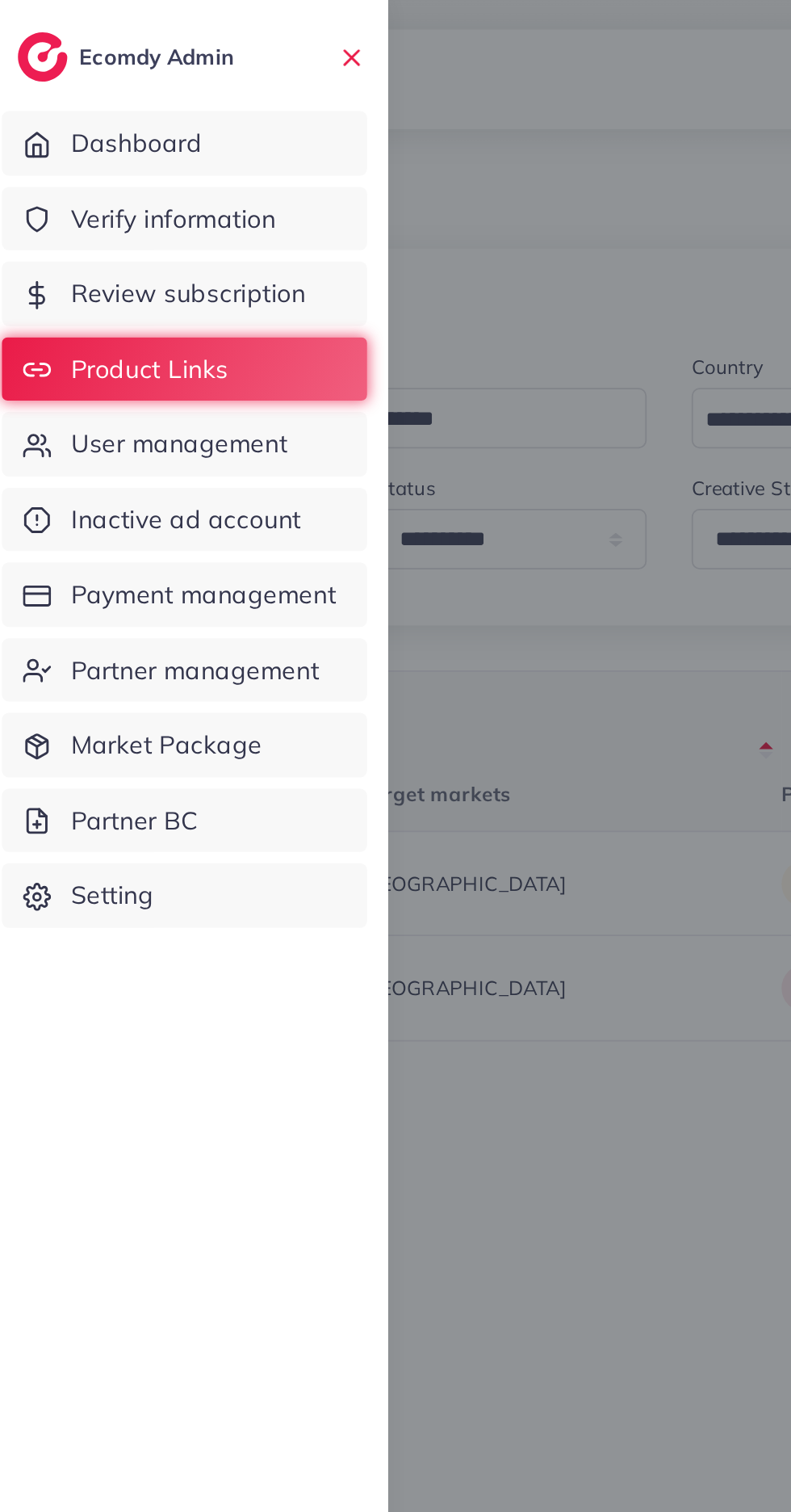
click at [81, 122] on span "Verify information" at bounding box center [111, 126] width 118 height 21
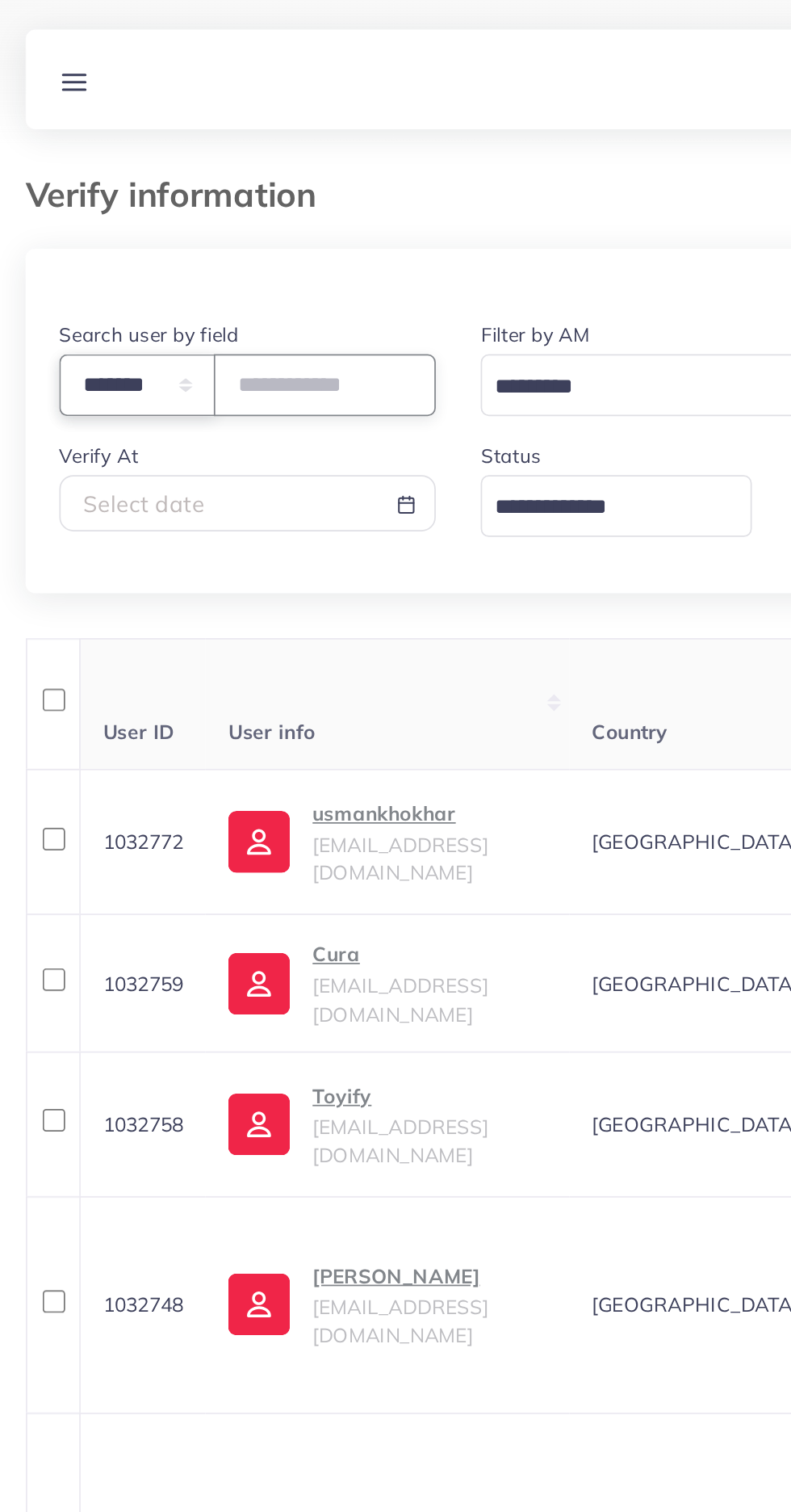
click at [87, 217] on select "**********" at bounding box center [90, 221] width 90 height 35
select select "*****"
paste input "**********"
type input "**********"
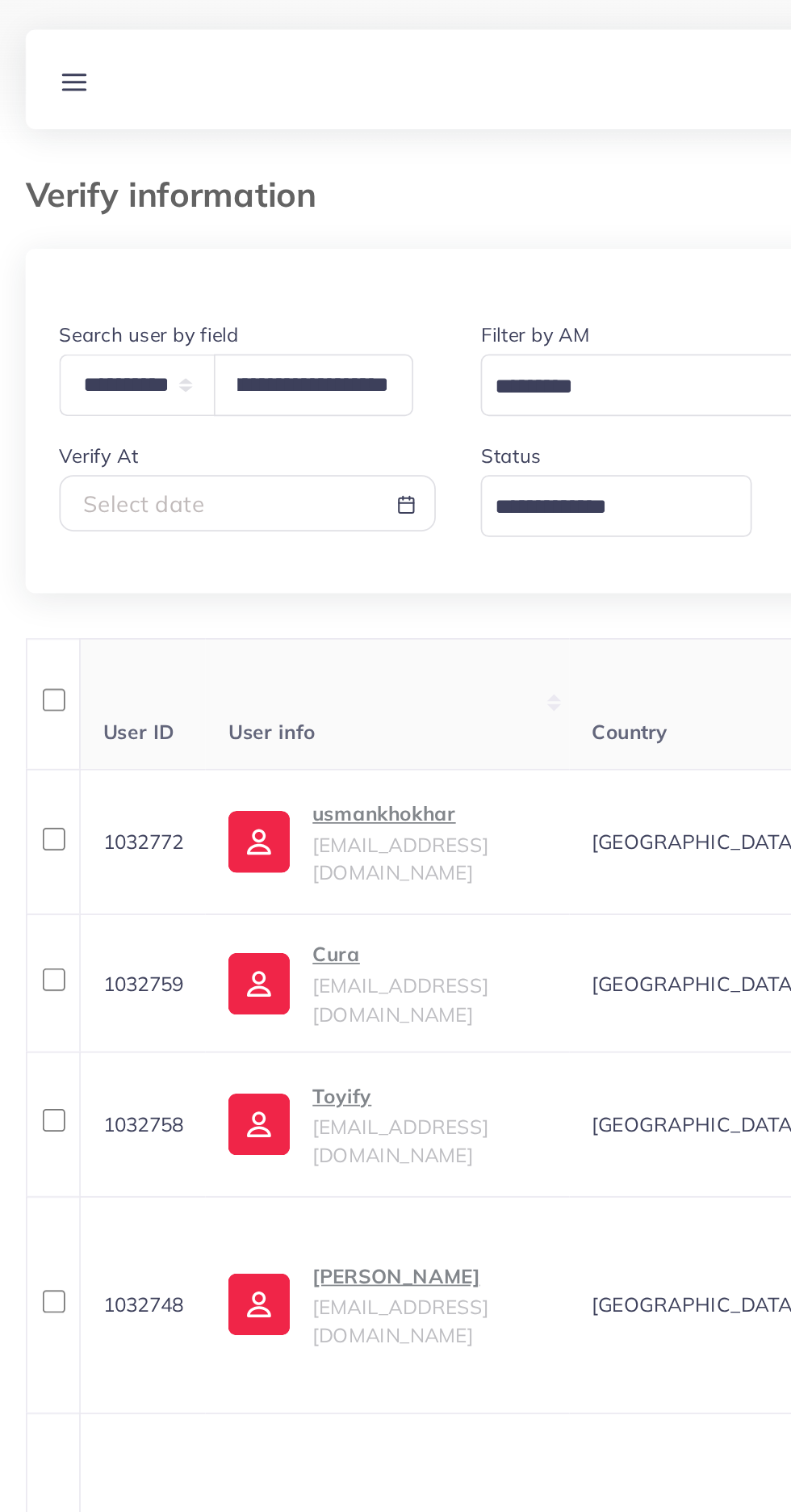
click at [149, 401] on th "User info" at bounding box center [233, 404] width 209 height 76
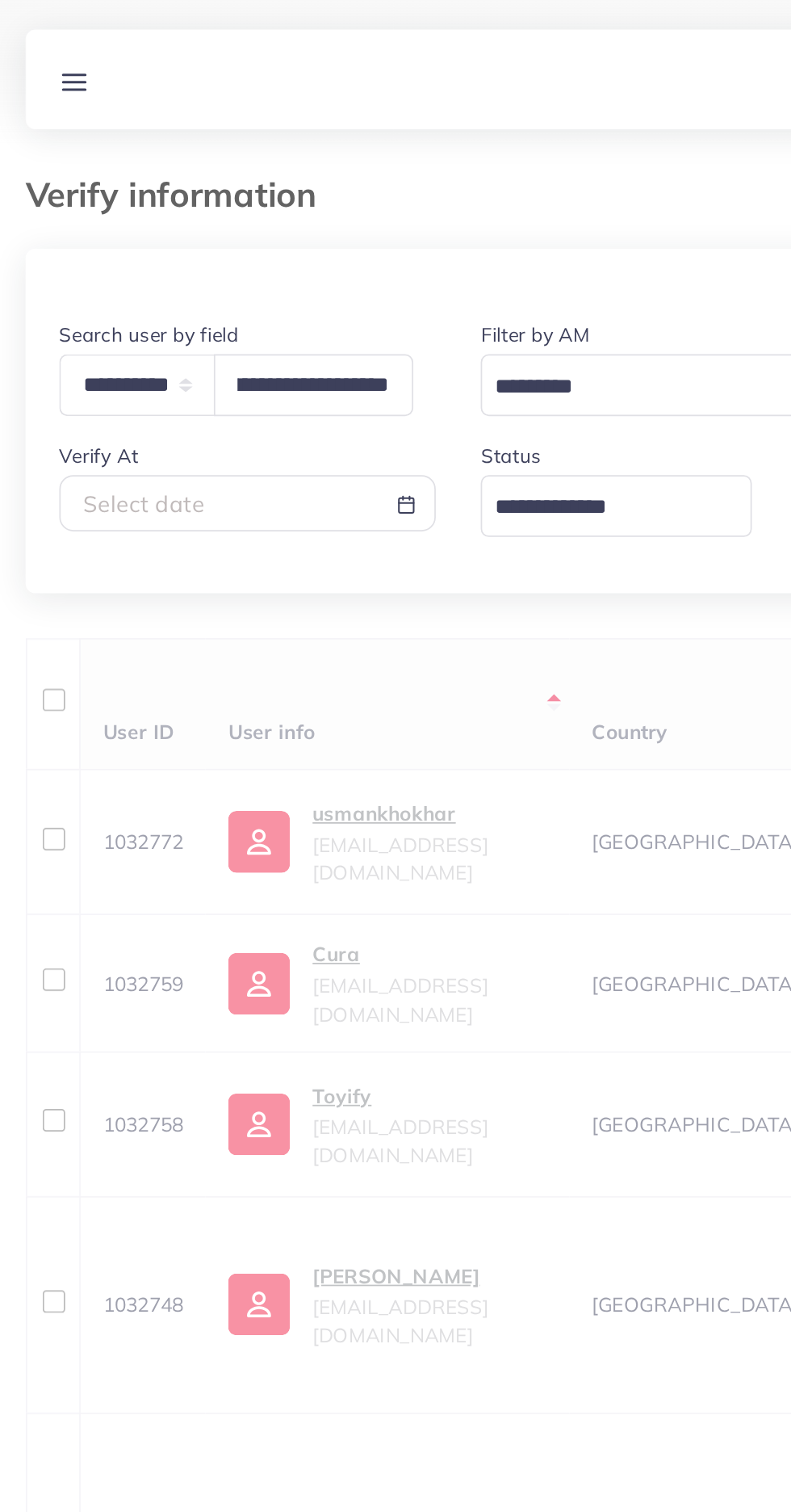
scroll to position [0, 0]
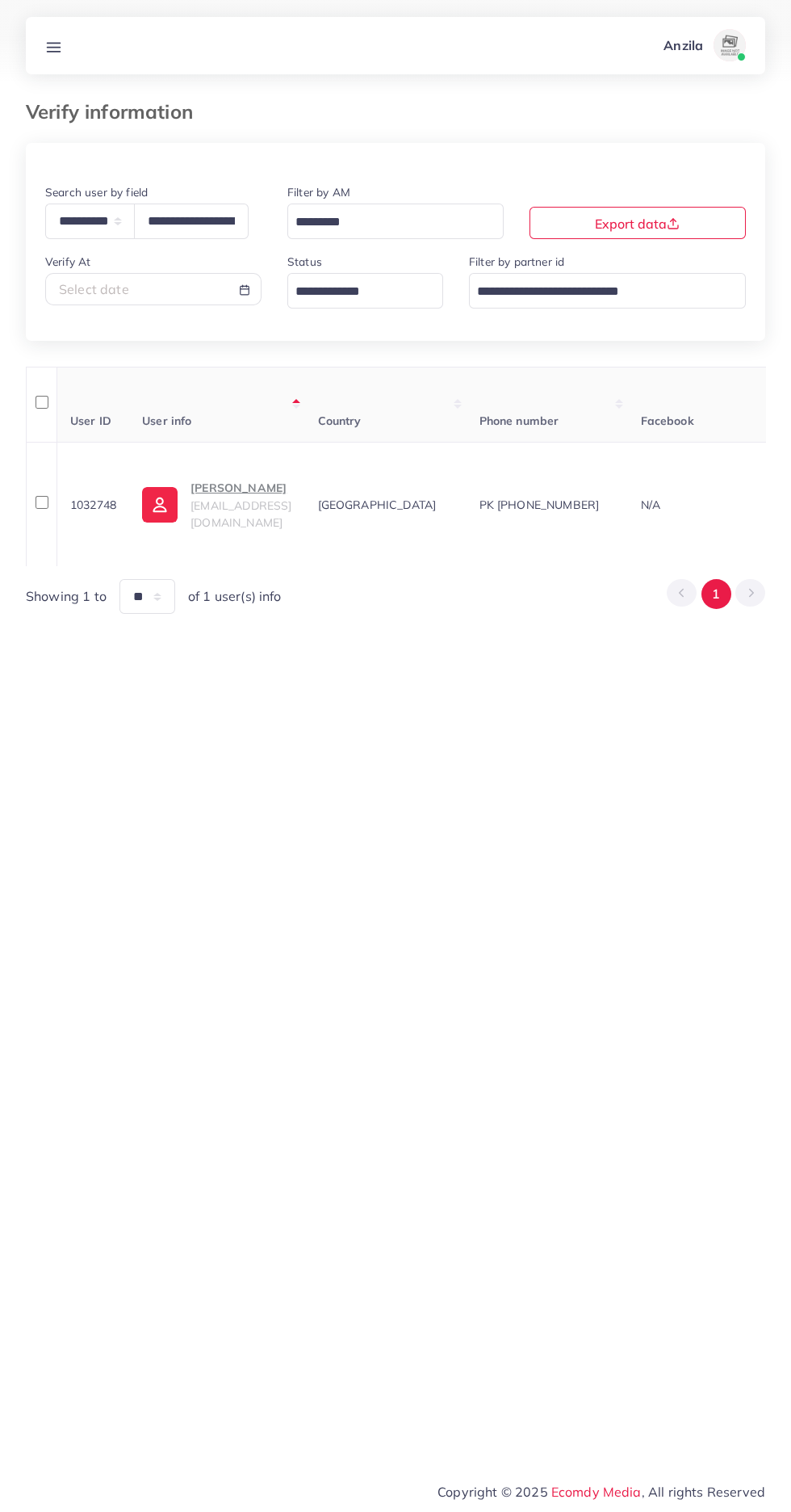
click at [236, 493] on p "Nouman Ali" at bounding box center [241, 487] width 101 height 19
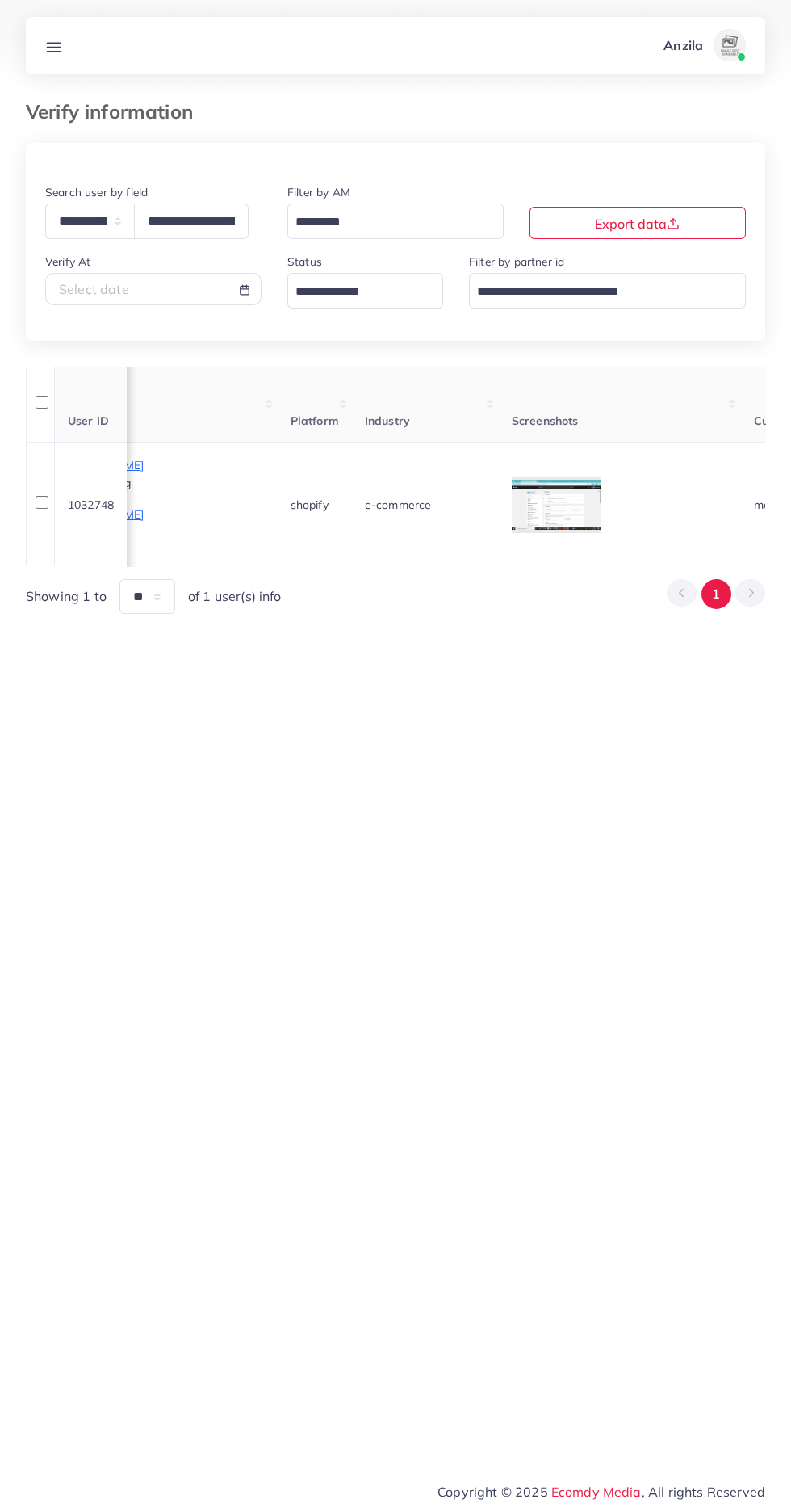
scroll to position [0, 1866]
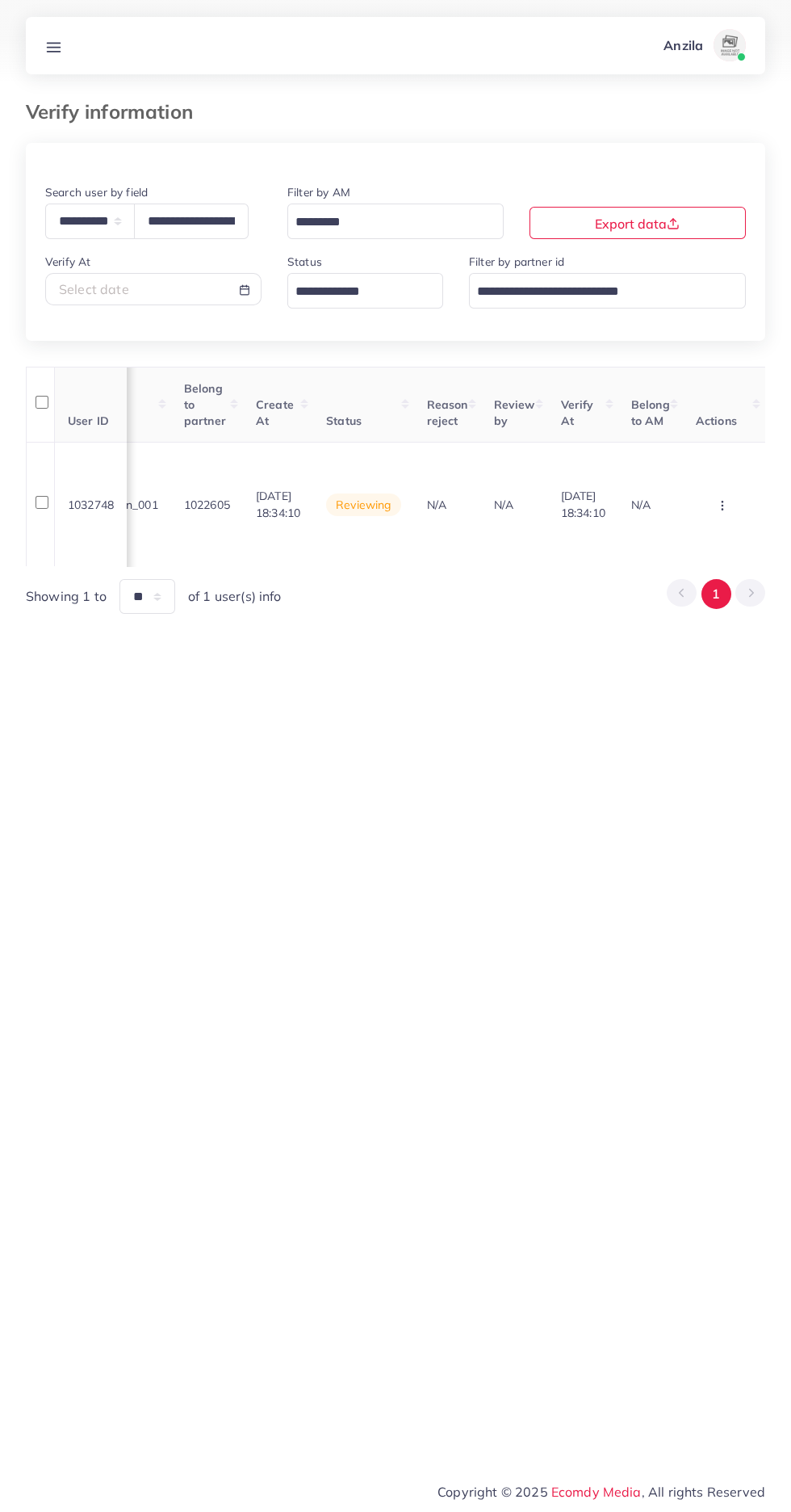
click at [722, 506] on circle "button" at bounding box center [722, 505] width 1 height 1
click at [707, 398] on link "Approve" at bounding box center [696, 395] width 127 height 36
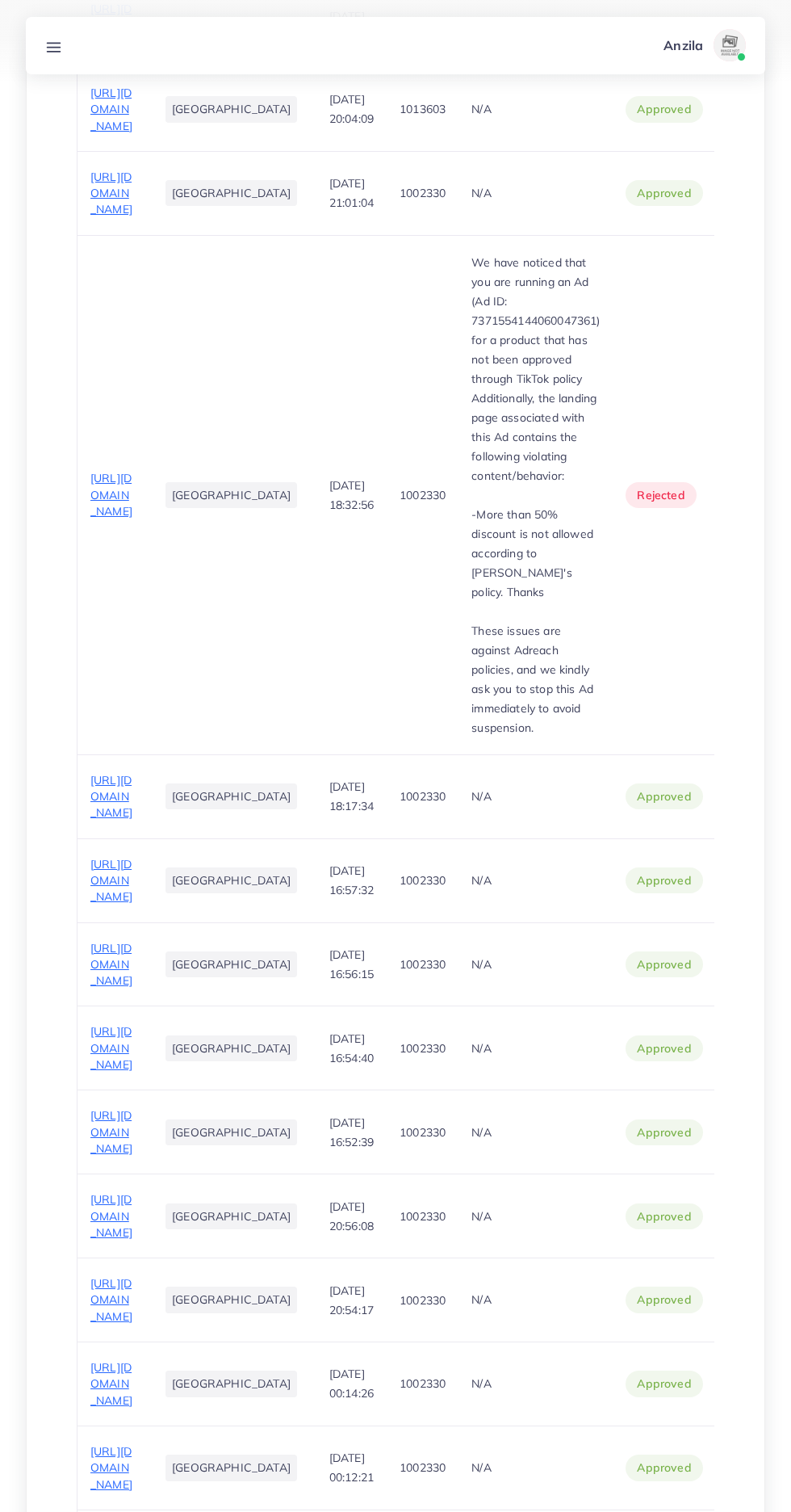
scroll to position [3236, 0]
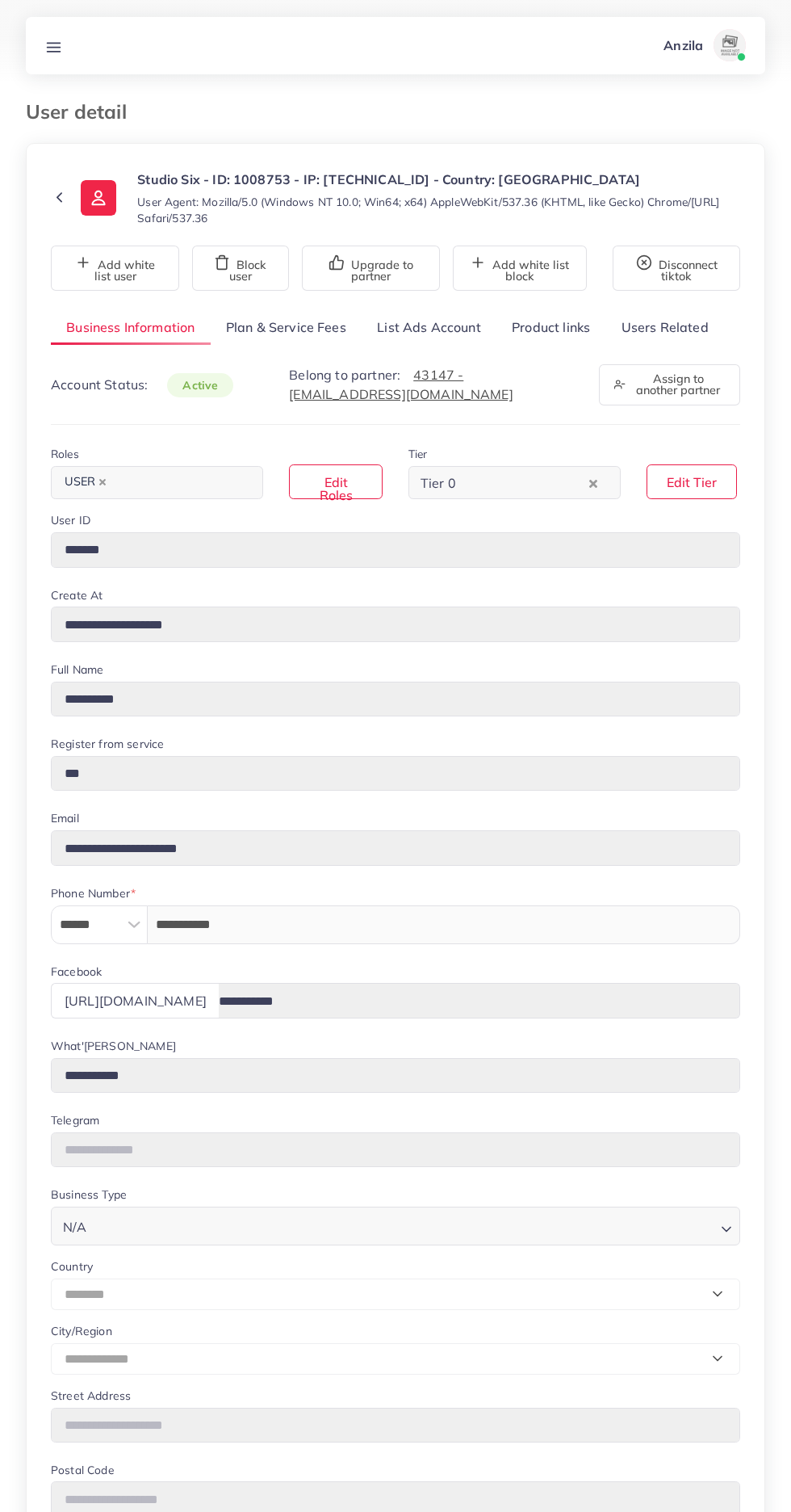
select select "********"
click at [543, 321] on link "Product links" at bounding box center [550, 327] width 109 height 35
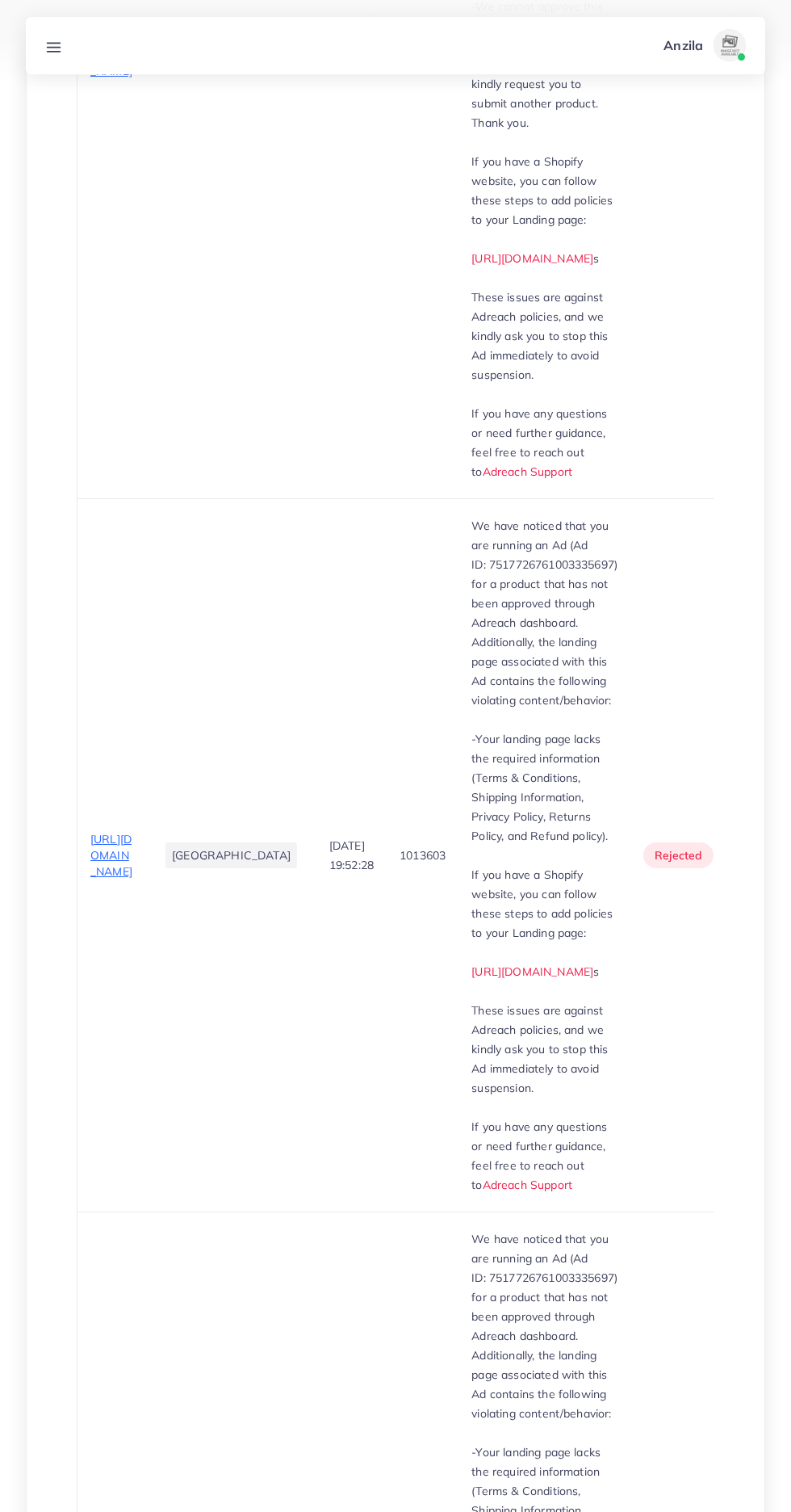
scroll to position [1113, 0]
click at [95, 831] on span "https://hamfis.com/products/cotton-quilted-sofa-covers-copy?variant=50040314790…" at bounding box center [112, 855] width 42 height 47
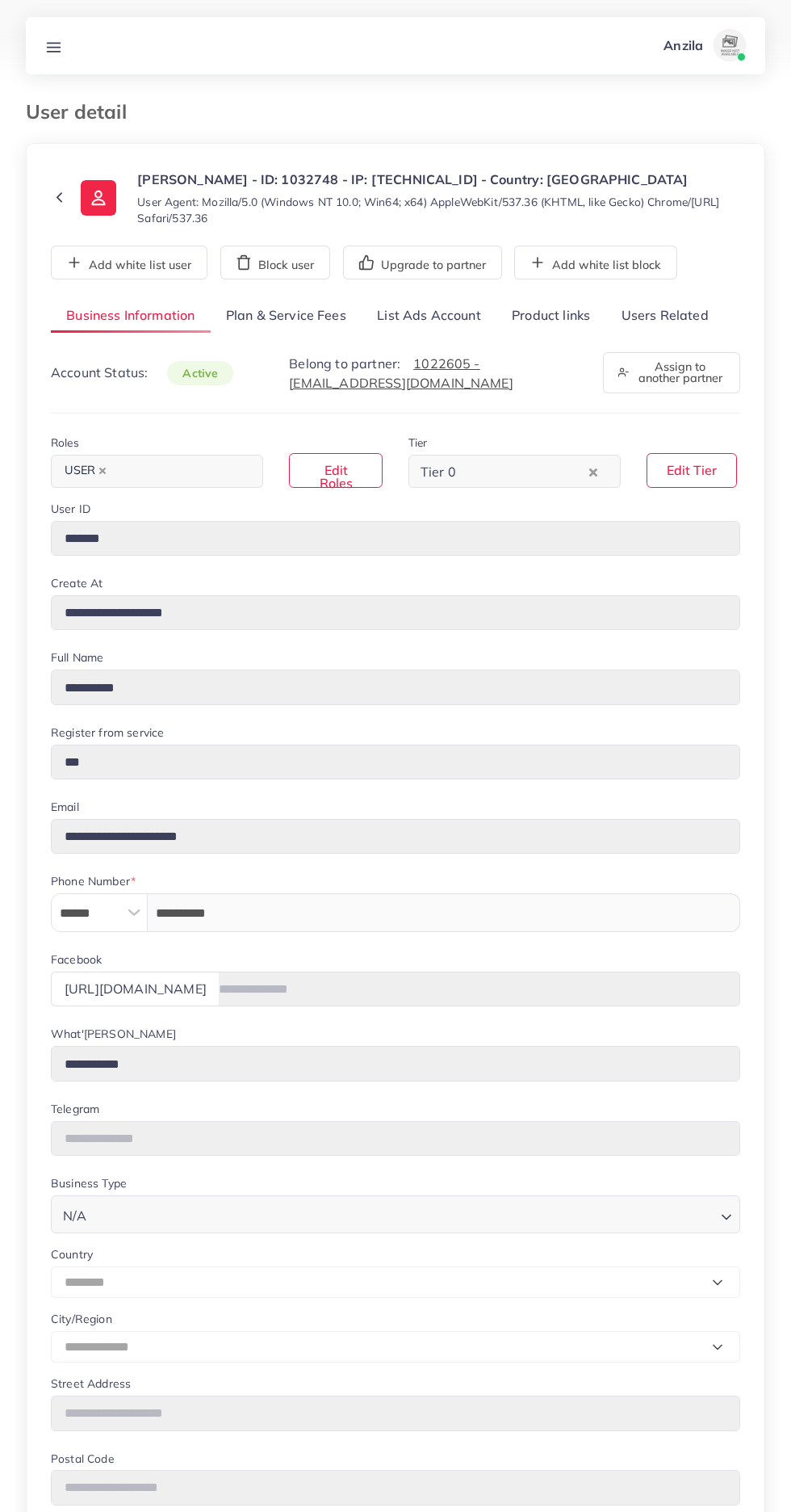
select select "********"
click at [545, 321] on link "Product links" at bounding box center [550, 317] width 109 height 35
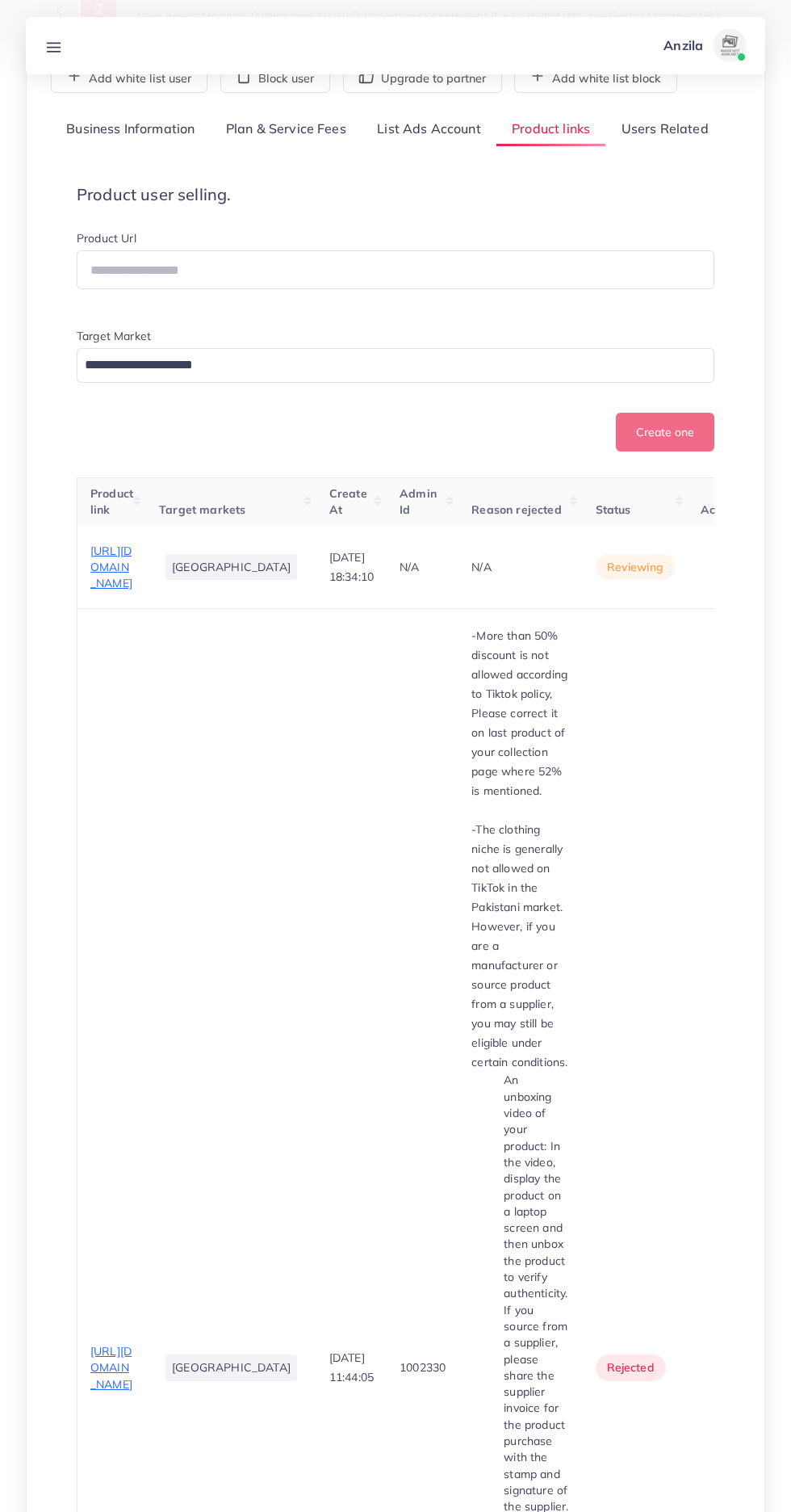
scroll to position [187, 0]
click at [106, 591] on span "https://suidhagaresham.com/collections/fancy-collection/products/premium-silk-d…" at bounding box center [112, 567] width 42 height 47
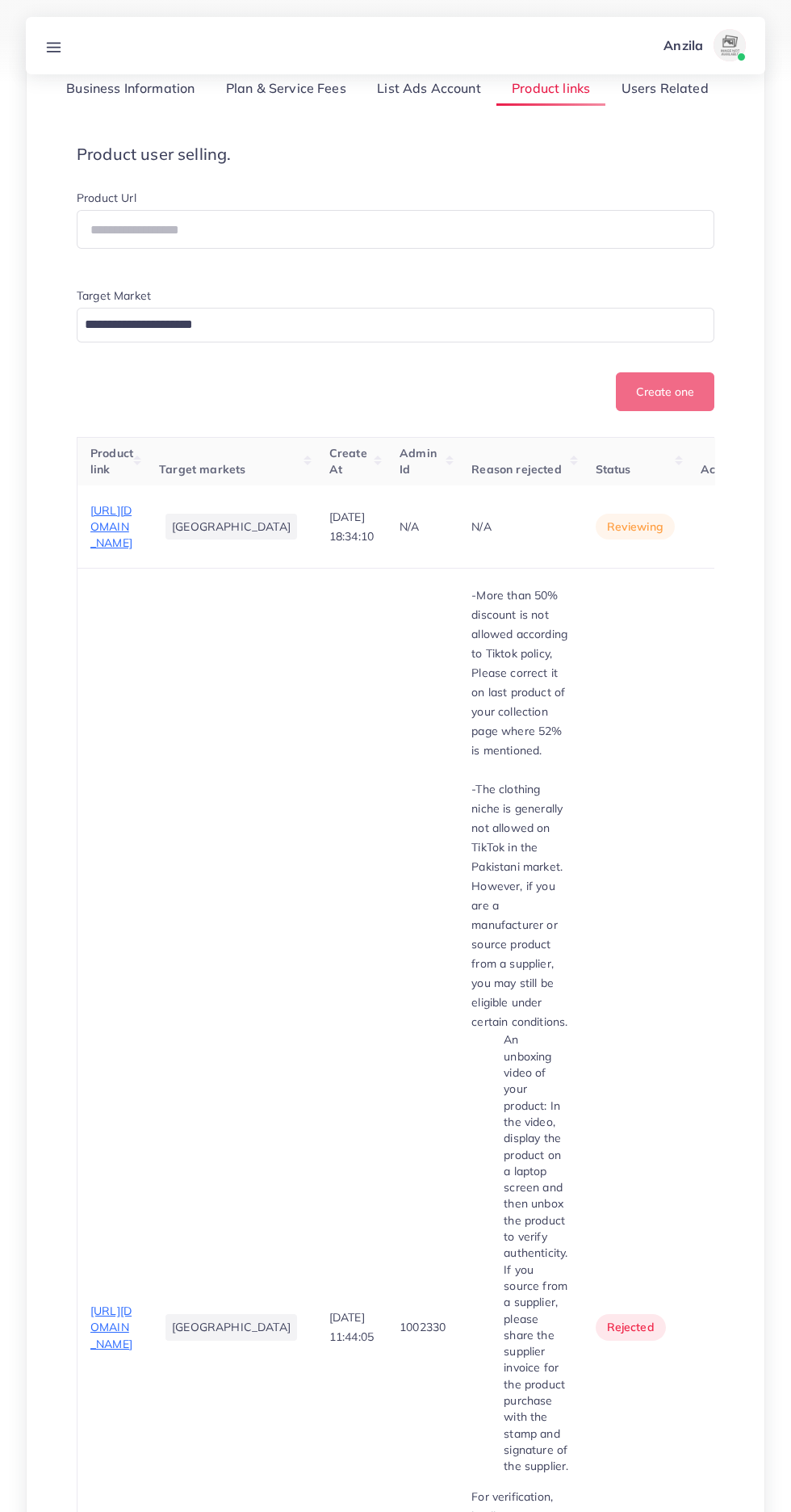
scroll to position [263, 0]
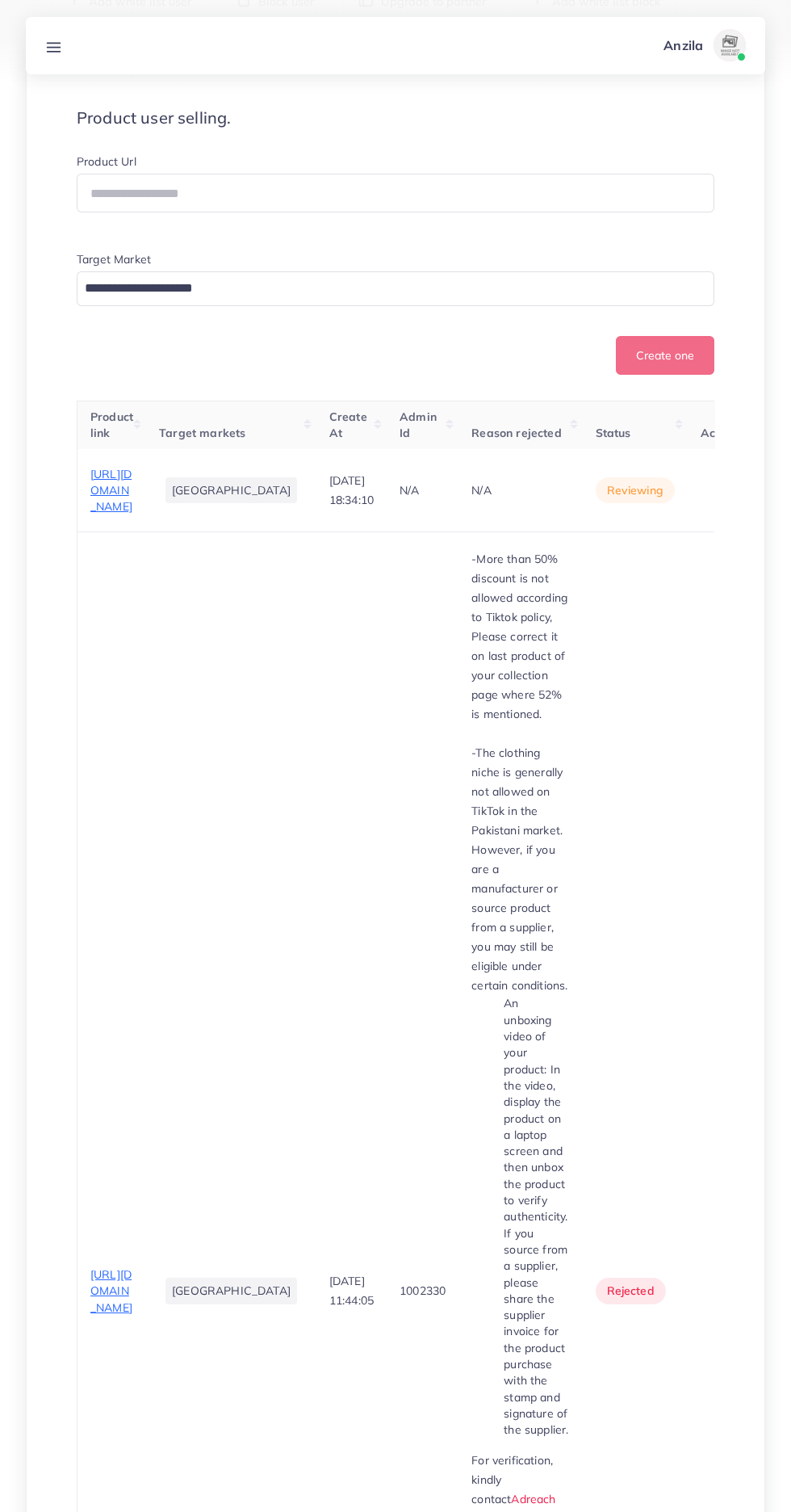
click at [98, 515] on span "https://suidhagaresham.com/collections/fancy-collection/products/premium-silk-d…" at bounding box center [112, 491] width 42 height 47
click at [117, 515] on span "https://suidhagaresham.com/collections/fancy-collection/products/premium-silk-d…" at bounding box center [112, 491] width 42 height 47
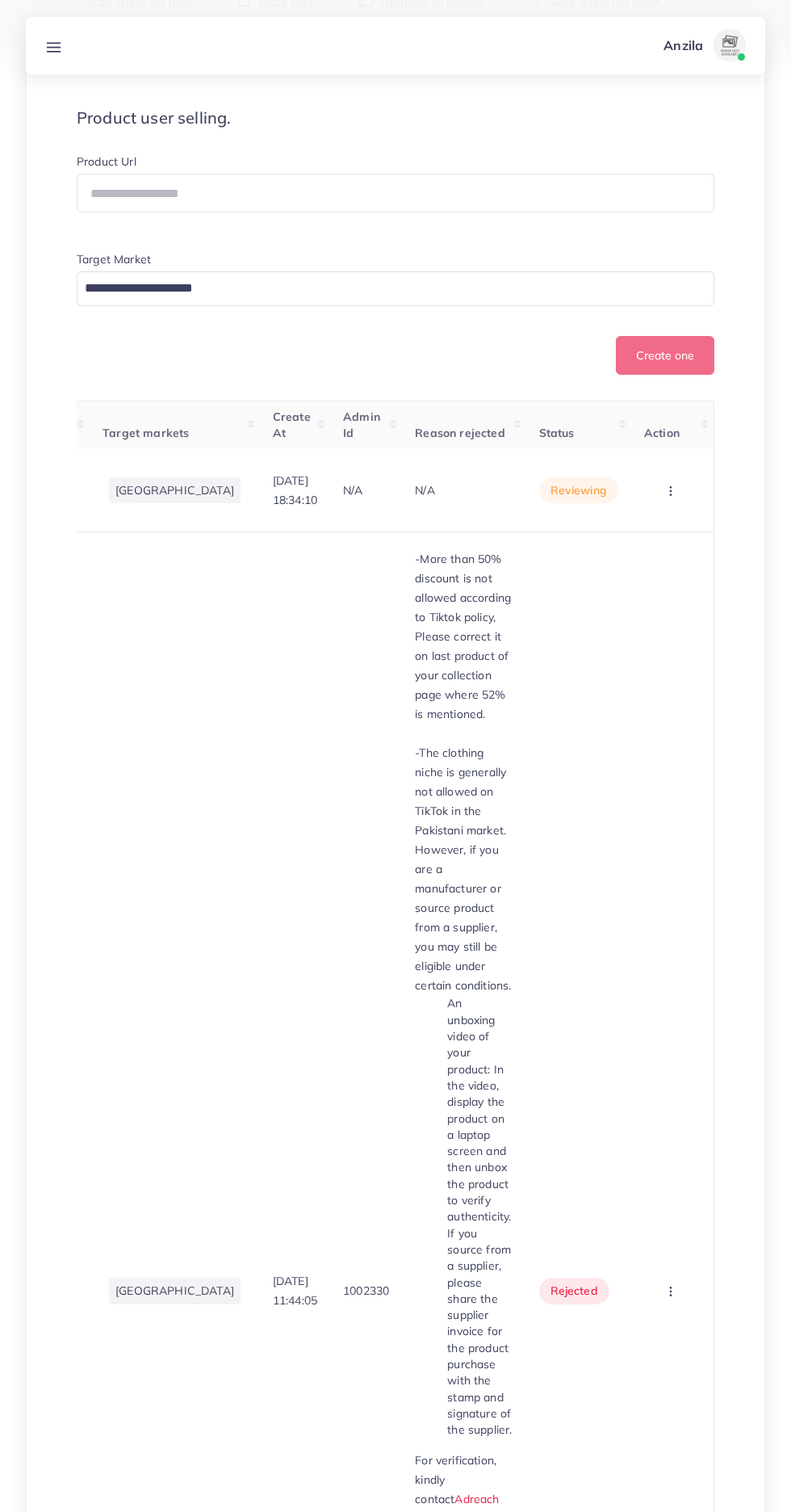
scroll to position [0, 147]
click at [670, 492] on circle "button" at bounding box center [670, 491] width 1 height 1
click at [654, 593] on link "Reject" at bounding box center [645, 575] width 127 height 36
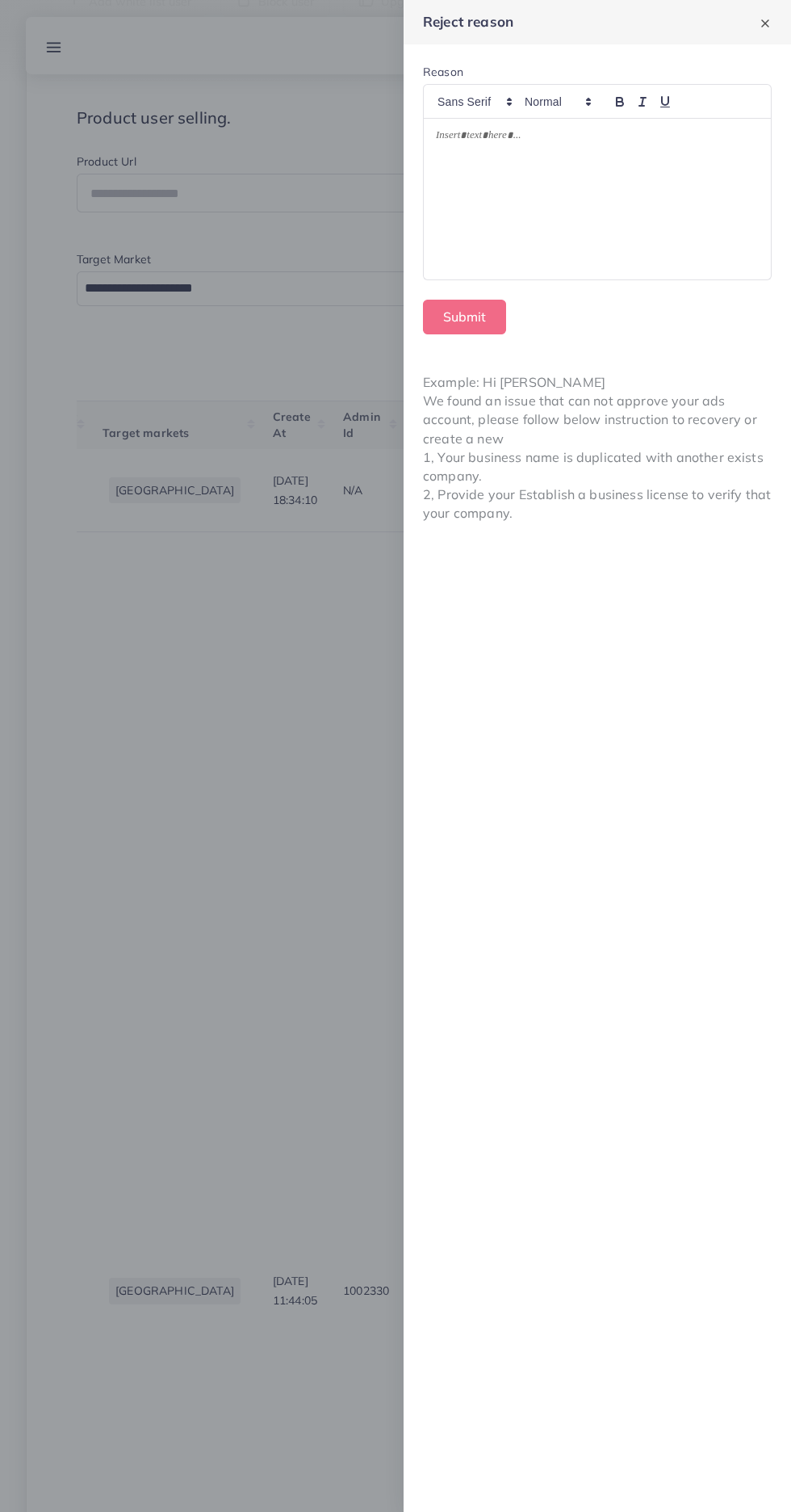
click at [228, 1001] on div at bounding box center [396, 756] width 791 height 1512
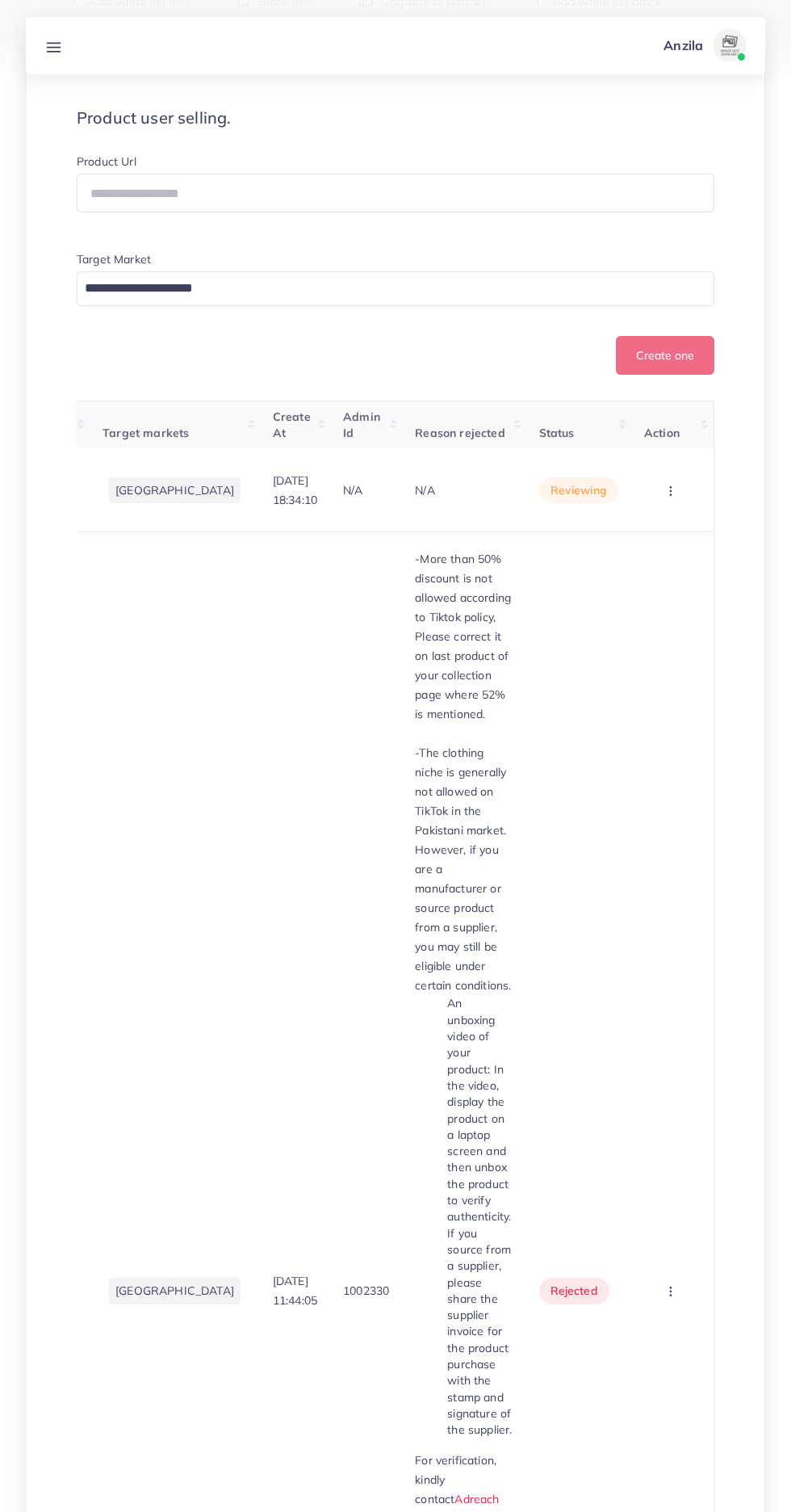
click at [671, 492] on circle "button" at bounding box center [670, 491] width 1 height 1
click at [654, 547] on span "Approve" at bounding box center [643, 539] width 53 height 16
